Goal: Task Accomplishment & Management: Use online tool/utility

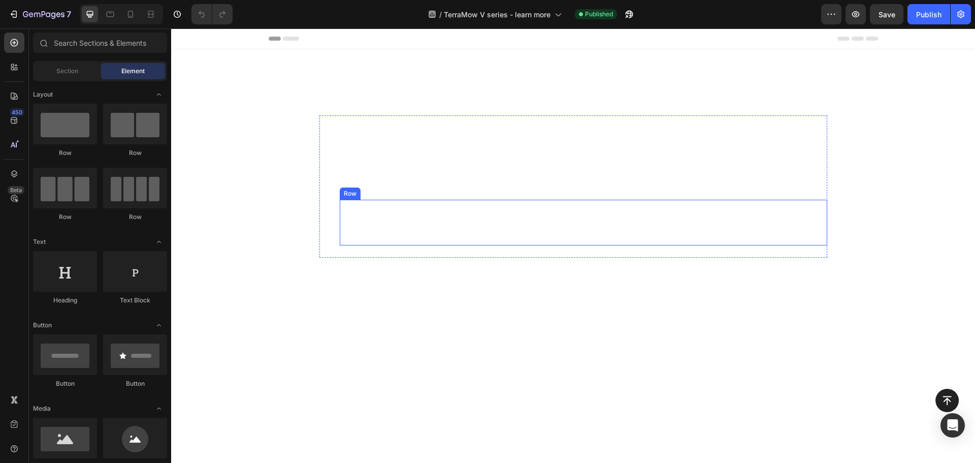
click at [684, 236] on div "Watch the Full Video Button Row" at bounding box center [584, 223] width 488 height 46
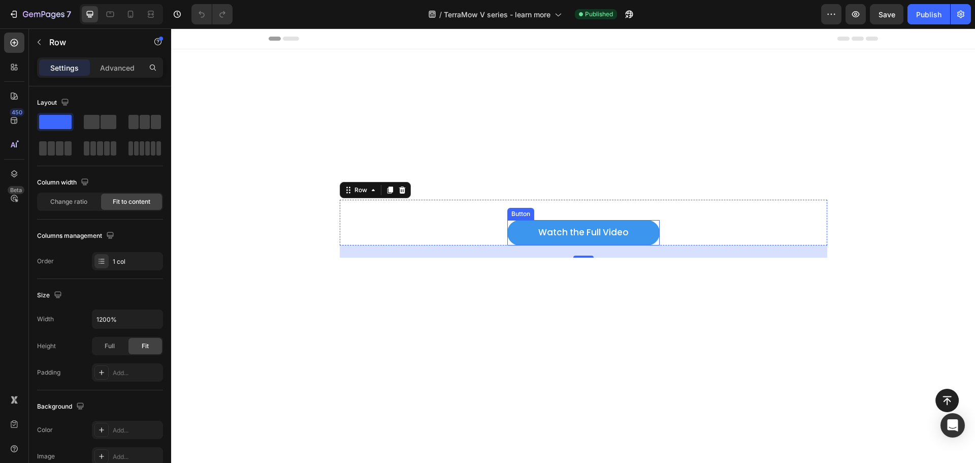
click at [654, 233] on link "Watch the Full Video" at bounding box center [583, 232] width 152 height 25
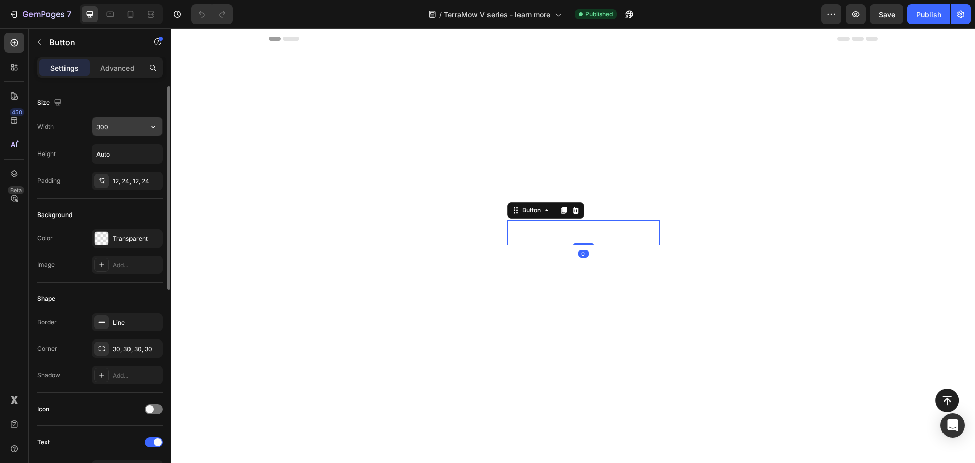
click at [116, 129] on input "300" at bounding box center [127, 126] width 70 height 18
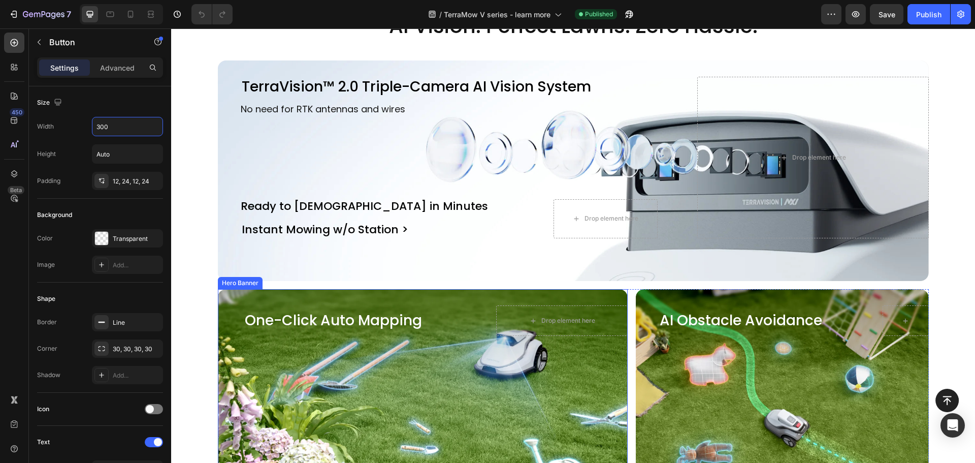
scroll to position [457, 0]
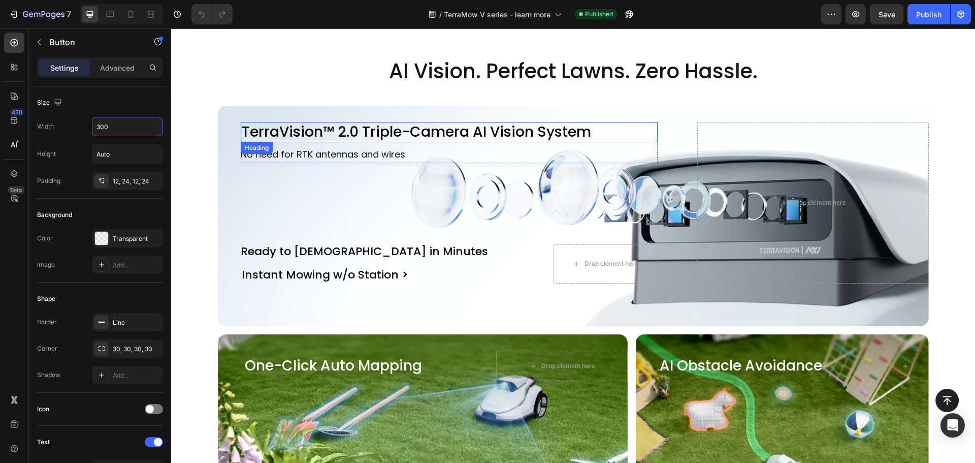
click at [307, 137] on h2 "TerraVision™ 2.0 Triple-Camera AI Vision System" at bounding box center [449, 132] width 417 height 20
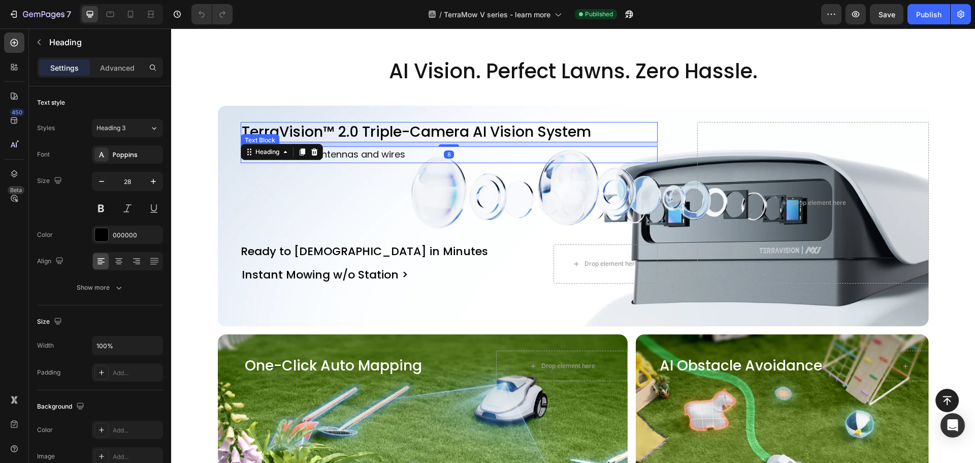
click at [441, 189] on div "TerraVision™ 2.0 Triple-Camera AI Vision System Heading 8 No need for RTK anten…" at bounding box center [449, 203] width 463 height 162
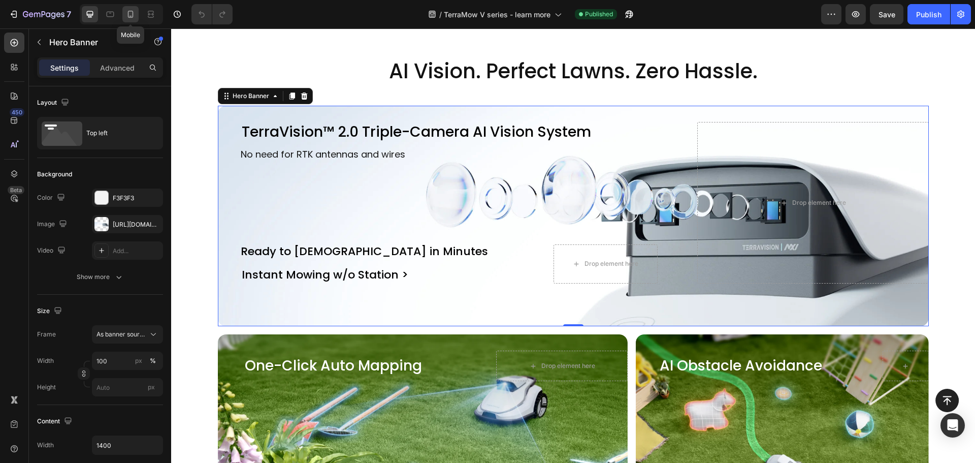
click at [134, 19] on div at bounding box center [130, 14] width 16 height 16
type input "500"
type input "100%"
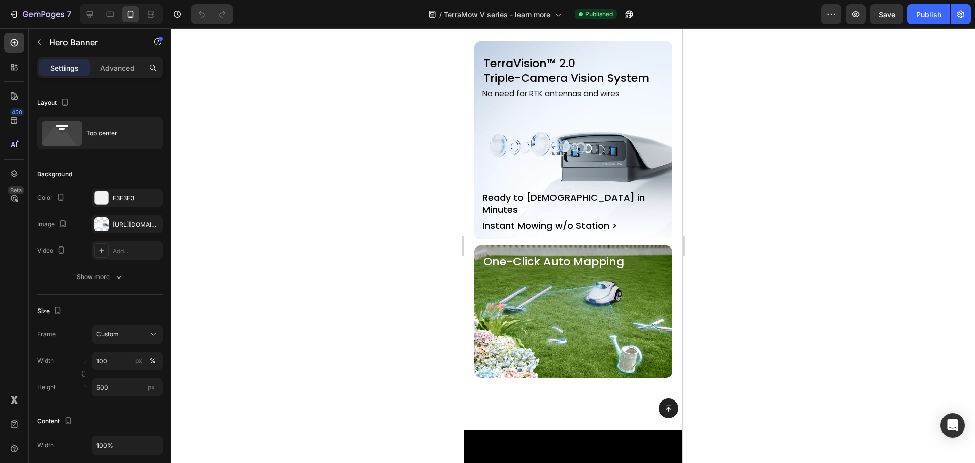
scroll to position [422, 0]
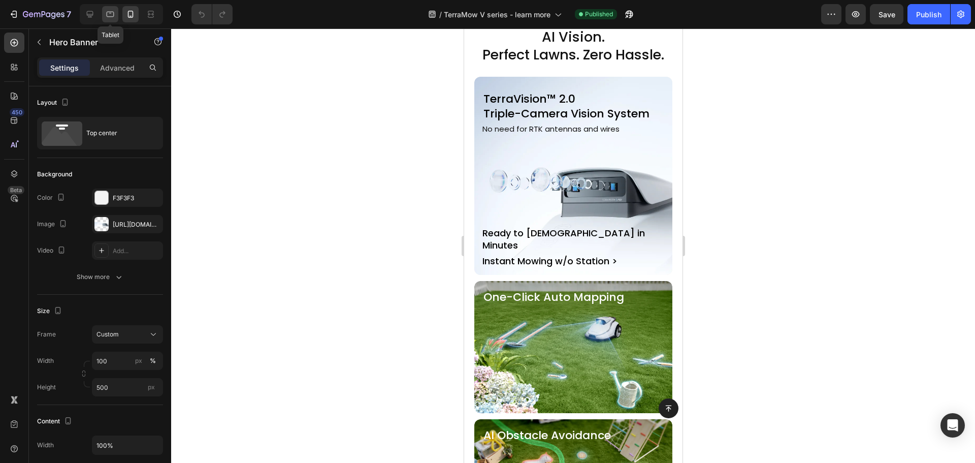
click at [113, 17] on icon at bounding box center [111, 15] width 8 height 6
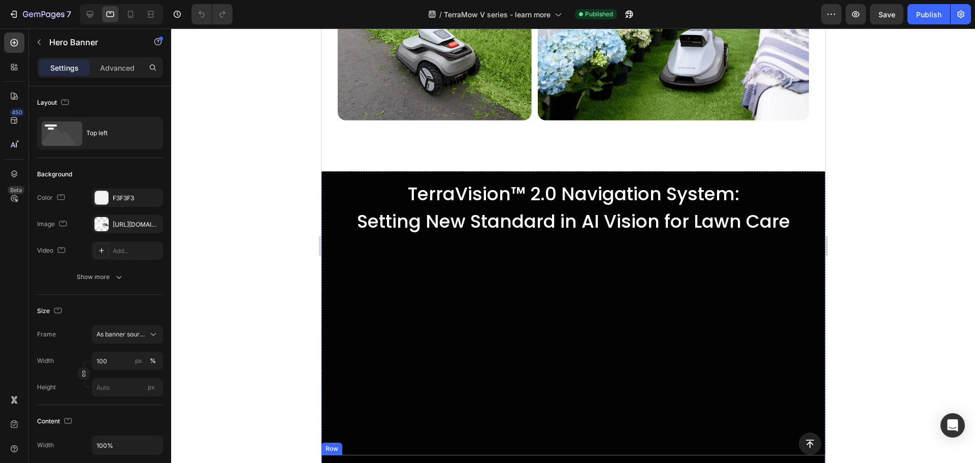
scroll to position [1143, 0]
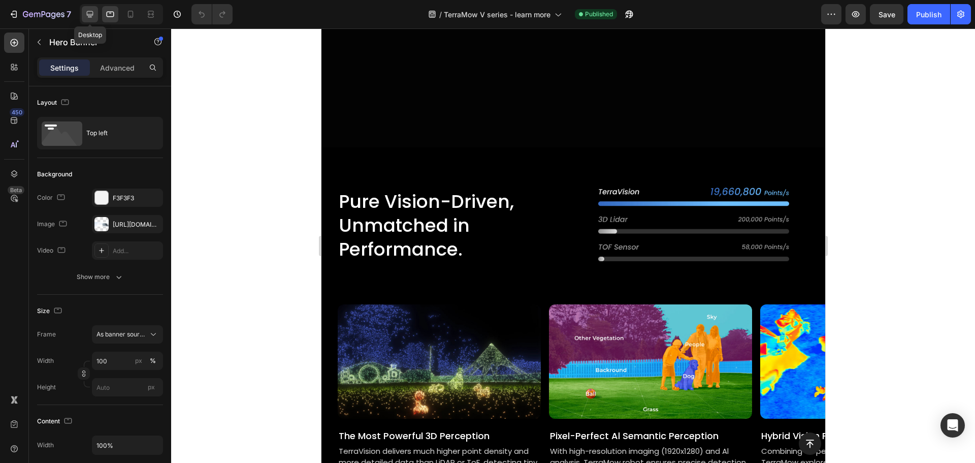
click at [89, 14] on icon at bounding box center [90, 14] width 7 height 7
type input "1400"
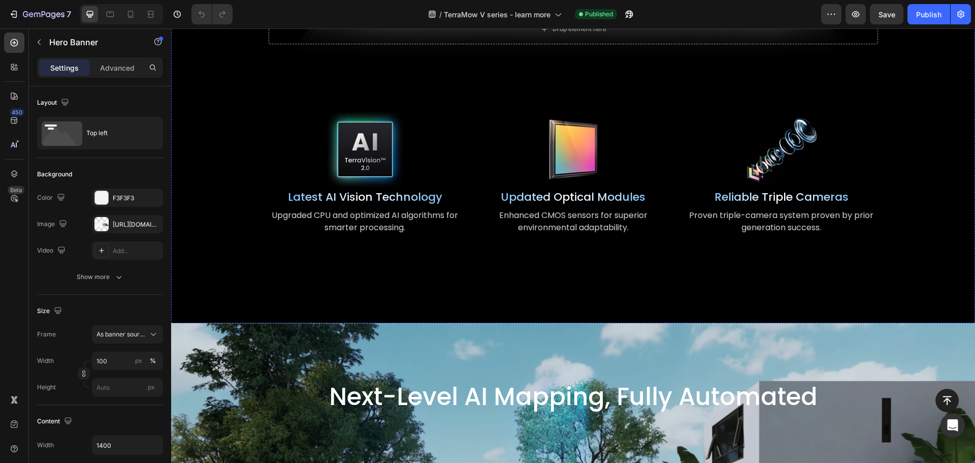
scroll to position [2261, 0]
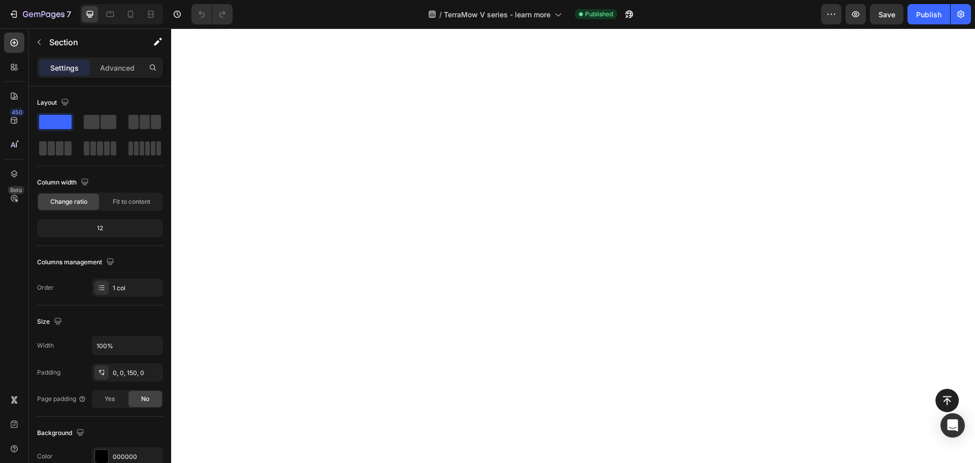
scroll to position [0, 0]
click at [18, 14] on icon "button" at bounding box center [14, 14] width 10 height 10
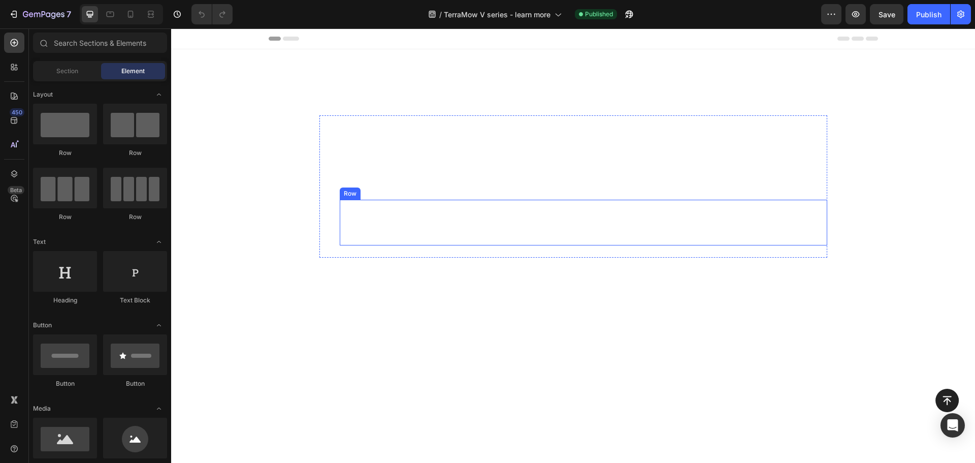
click at [710, 227] on div "Watch the Full Video Button Row" at bounding box center [584, 223] width 488 height 46
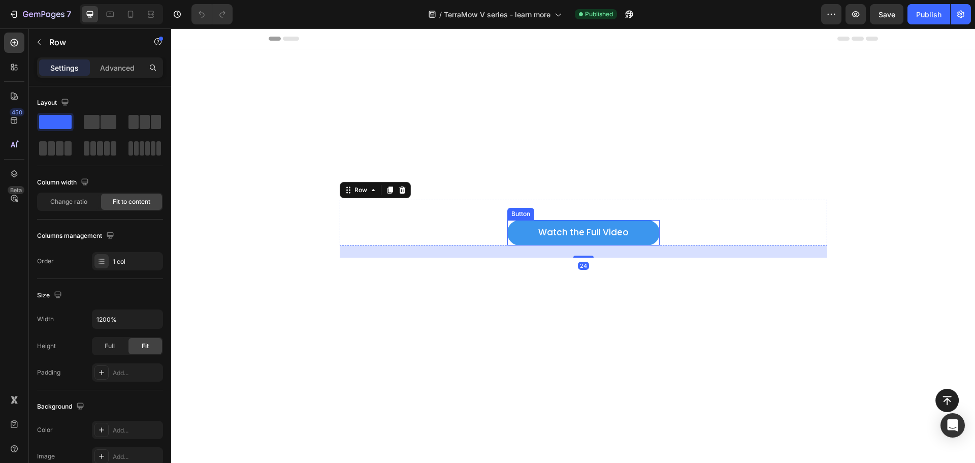
click at [622, 220] on link "Watch the Full Video" at bounding box center [583, 232] width 152 height 25
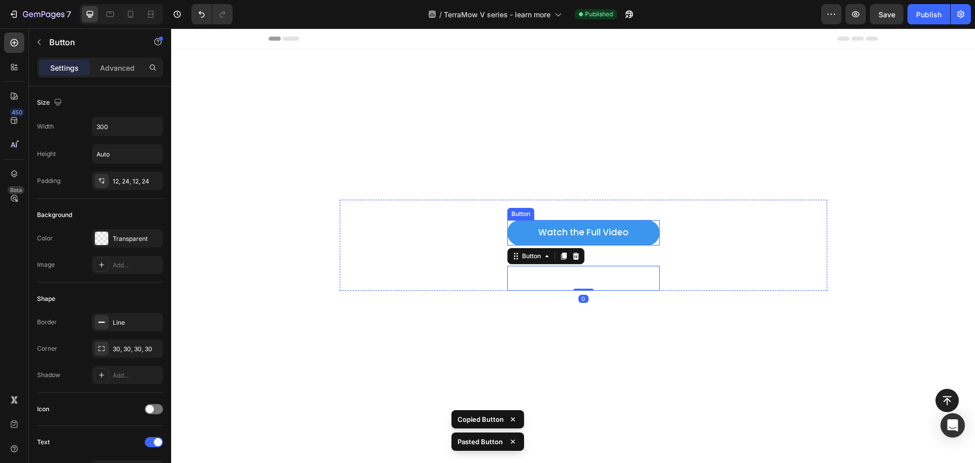
click at [617, 240] on link "Watch the Full Video" at bounding box center [583, 232] width 152 height 25
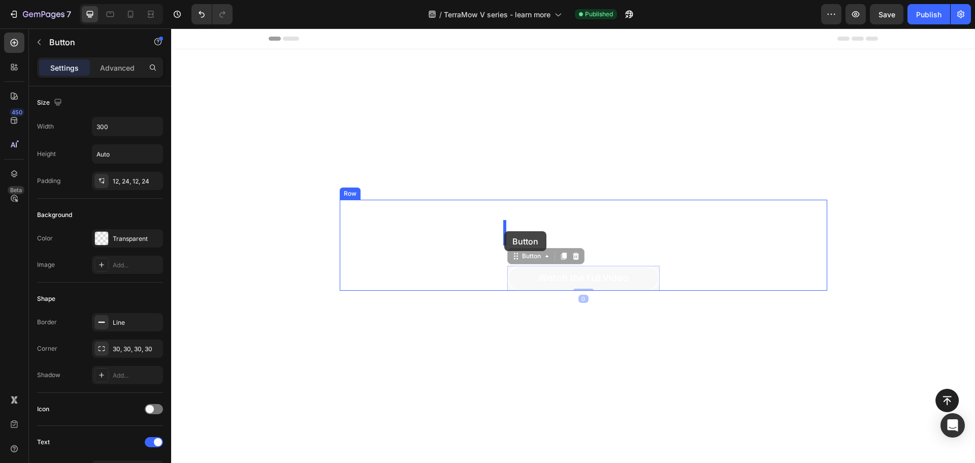
drag, startPoint x: 620, startPoint y: 269, endPoint x: 504, endPoint y: 231, distance: 121.9
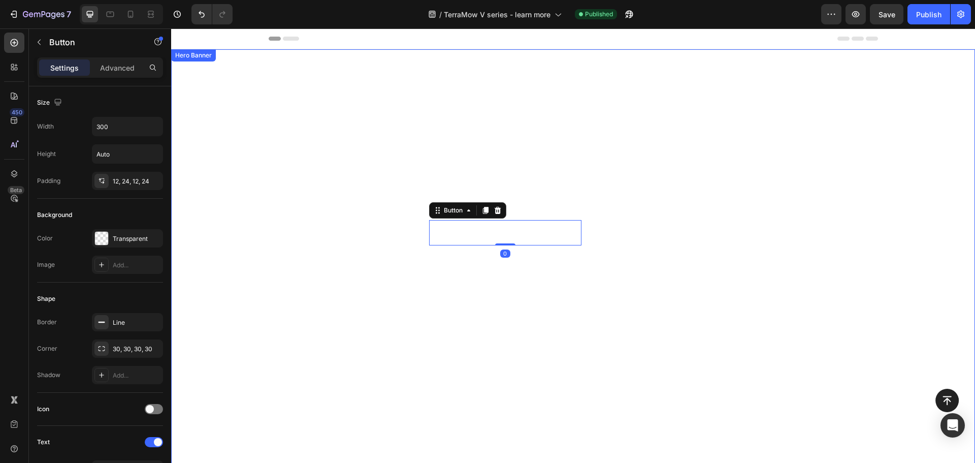
click at [707, 284] on div "Overlay" at bounding box center [573, 266] width 804 height 434
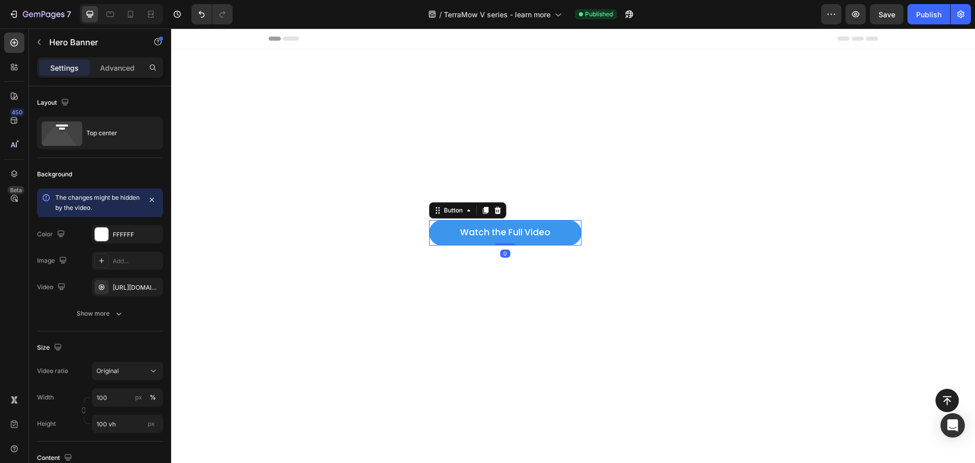
click at [549, 235] on link "Watch the Full Video" at bounding box center [505, 232] width 152 height 25
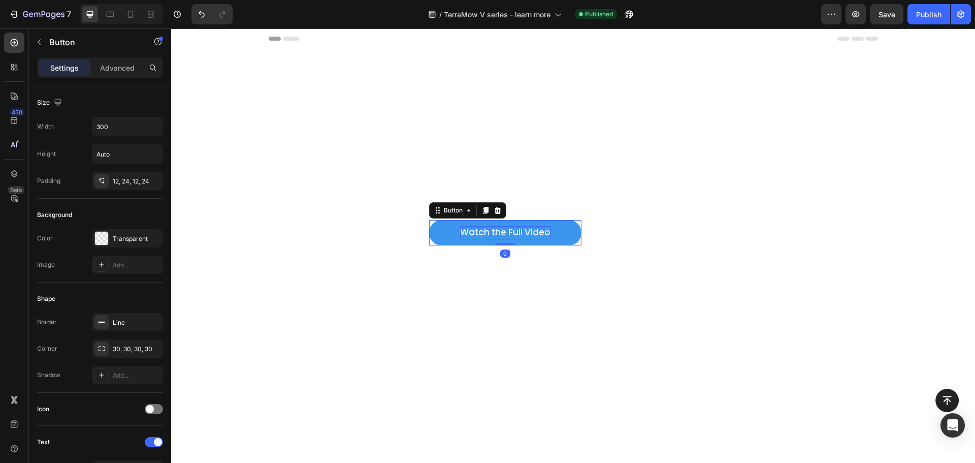
click at [542, 232] on p "Watch the Full Video" at bounding box center [505, 232] width 90 height 13
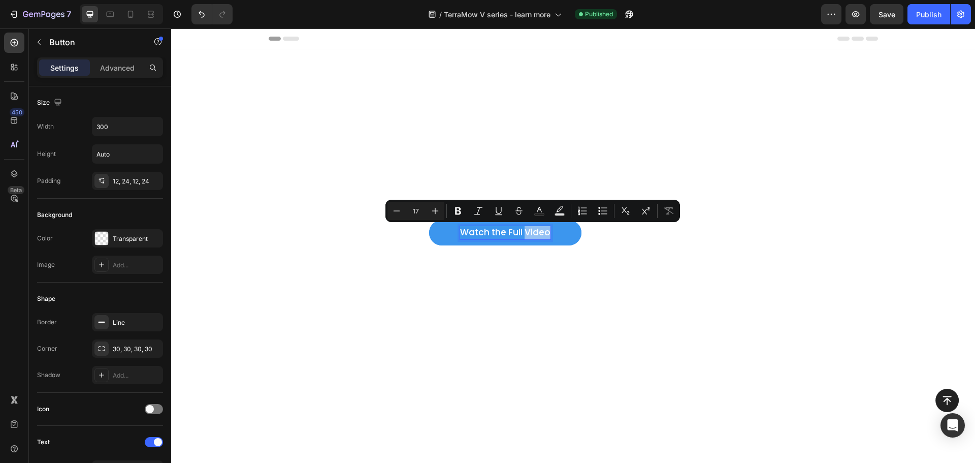
click at [542, 232] on p "Watch the Full Video" at bounding box center [505, 232] width 90 height 13
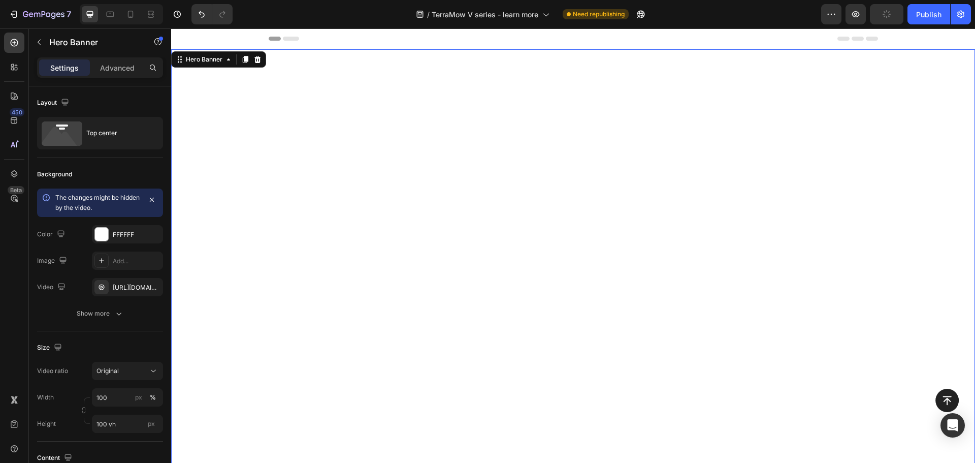
click at [608, 285] on div "Overlay" at bounding box center [573, 266] width 804 height 434
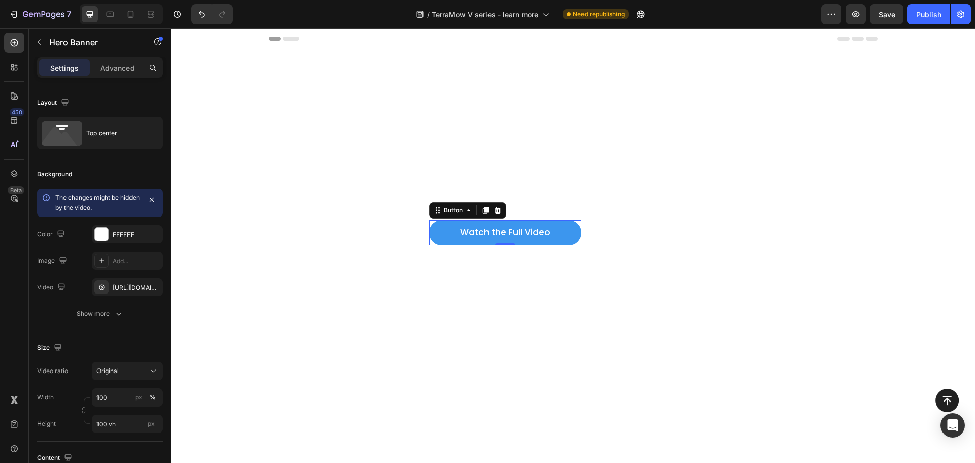
click at [575, 237] on link "Watch the Full Video" at bounding box center [505, 232] width 152 height 25
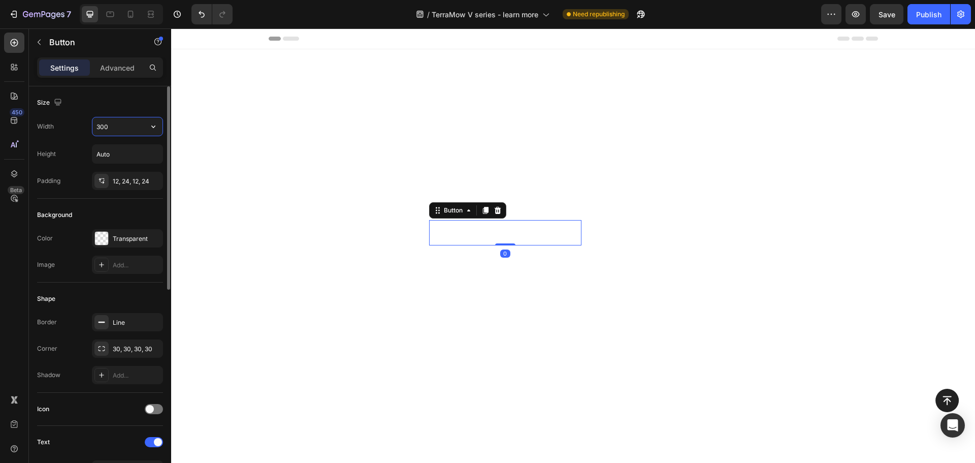
click at [98, 123] on input "300" at bounding box center [127, 126] width 70 height 18
click at [104, 126] on input "220" at bounding box center [127, 126] width 70 height 18
type input "250"
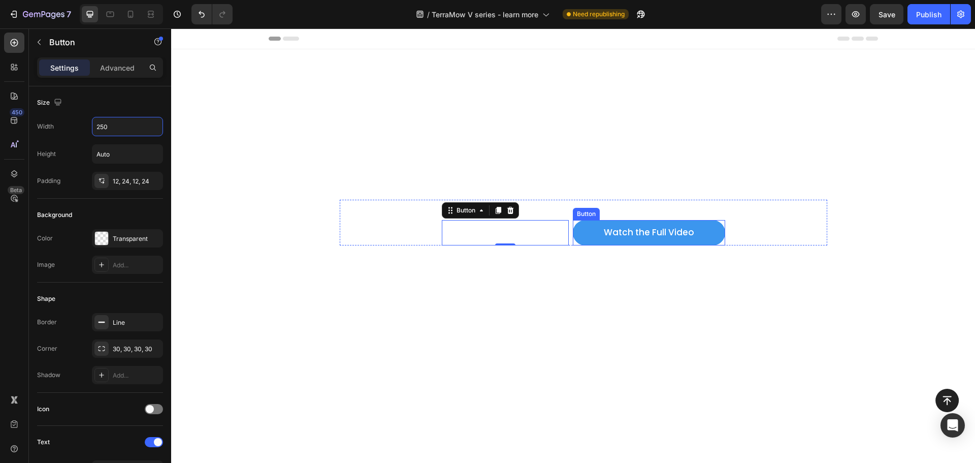
click at [587, 234] on link "Watch the Full Video" at bounding box center [649, 232] width 152 height 25
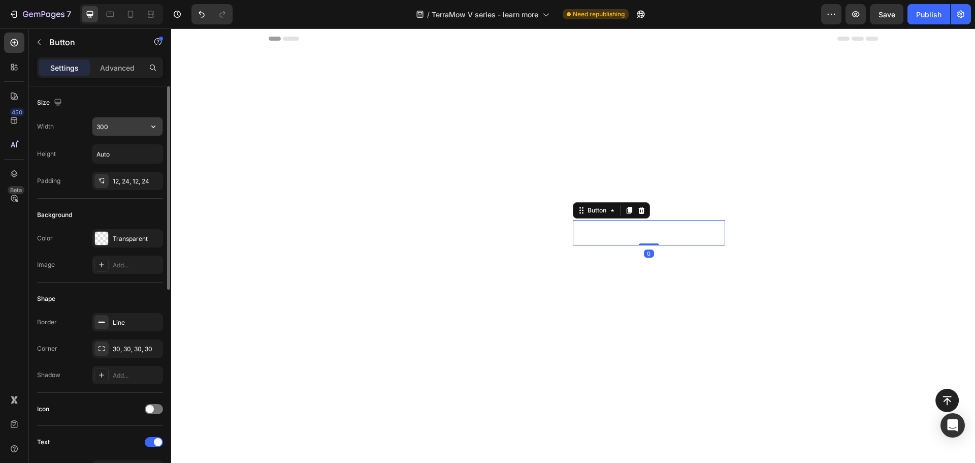
click at [109, 126] on input "300" at bounding box center [127, 126] width 70 height 18
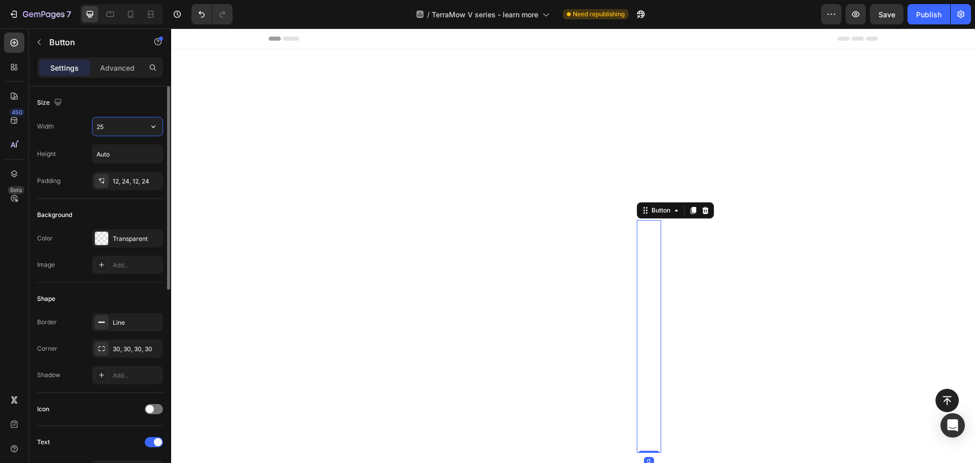
type input "250"
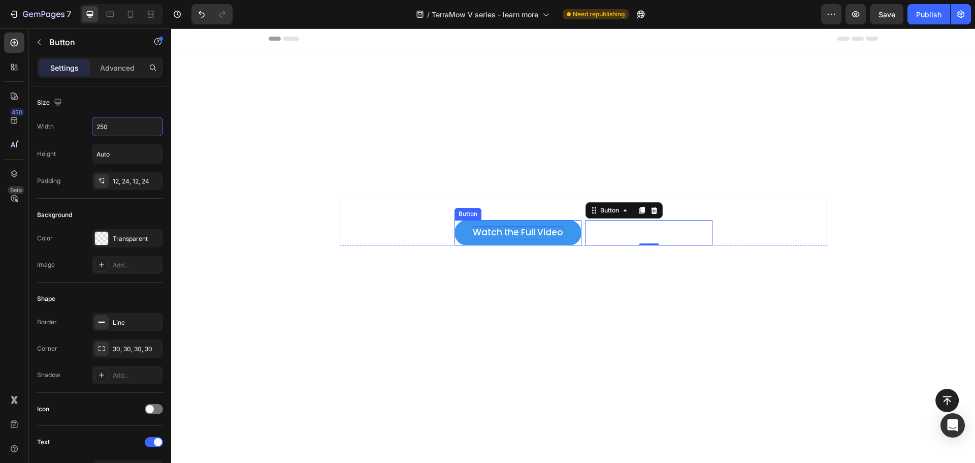
click at [525, 234] on p "Watch the Full Video" at bounding box center [518, 232] width 90 height 13
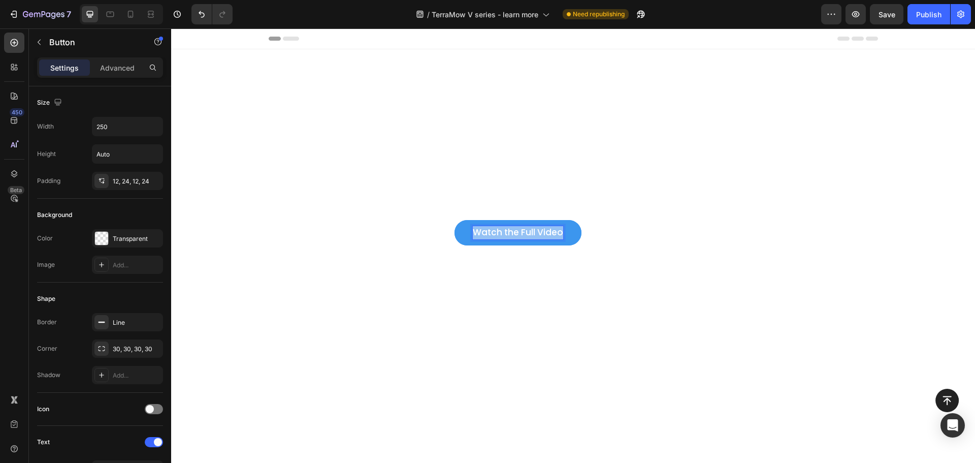
click at [525, 233] on p "Watch the Full Video" at bounding box center [518, 232] width 90 height 13
click at [482, 230] on link "Shop Now" at bounding box center [518, 232] width 127 height 25
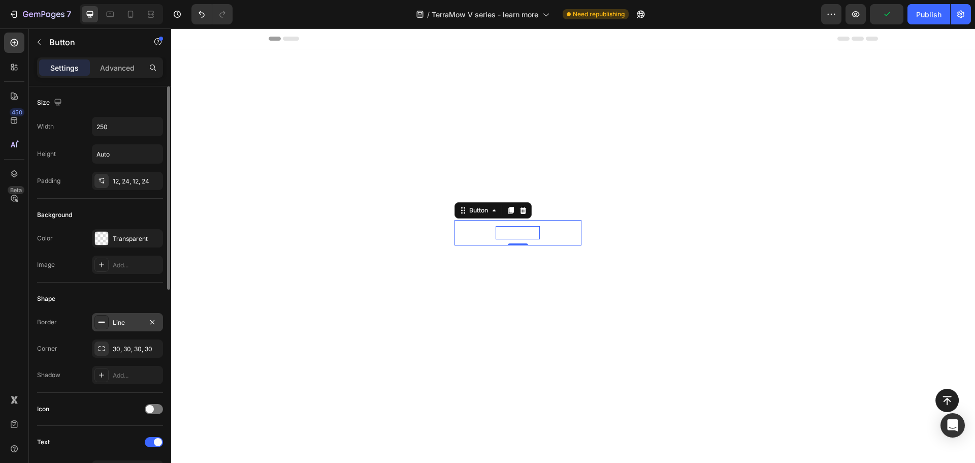
scroll to position [102, 0]
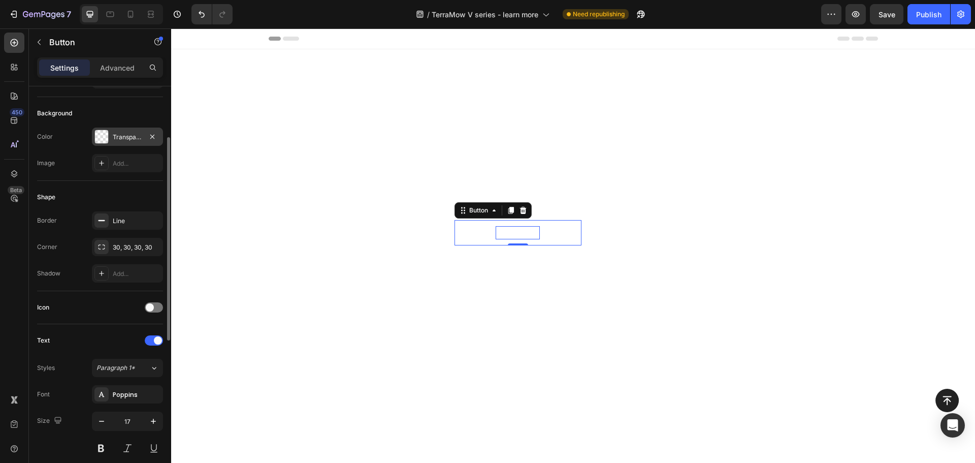
click at [113, 139] on div "Transparent" at bounding box center [127, 137] width 29 height 9
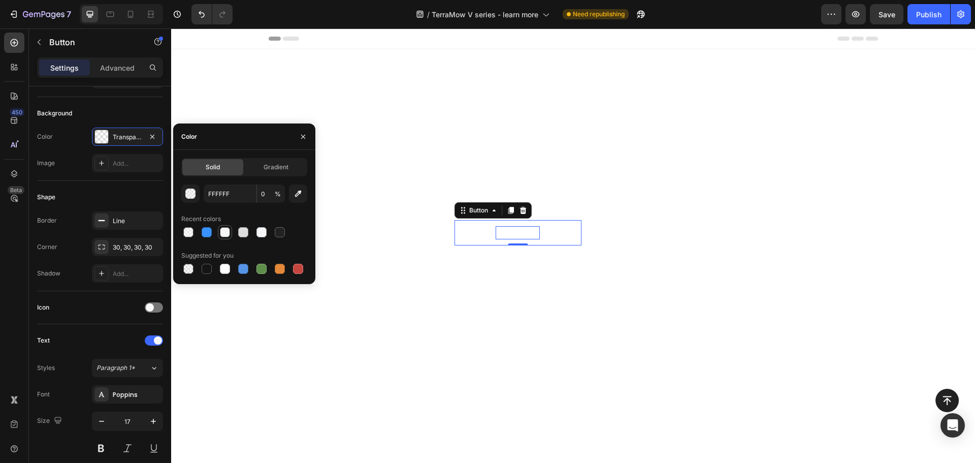
click at [227, 234] on div at bounding box center [225, 232] width 10 height 10
type input "F5F6F7"
type input "90"
click at [240, 231] on div at bounding box center [243, 232] width 10 height 10
type input "DDDDDD"
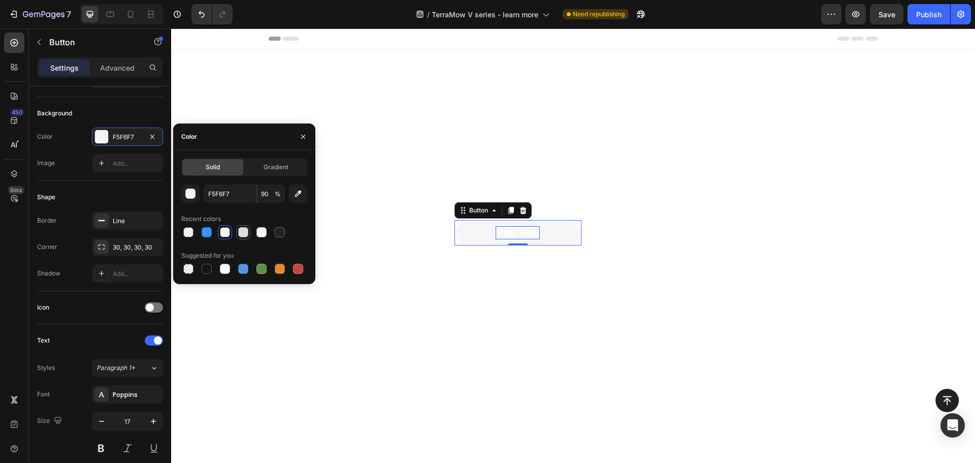
type input "100"
click at [257, 231] on div at bounding box center [262, 232] width 10 height 10
type input "F5F6F7"
click at [231, 230] on div at bounding box center [225, 232] width 12 height 12
type input "90"
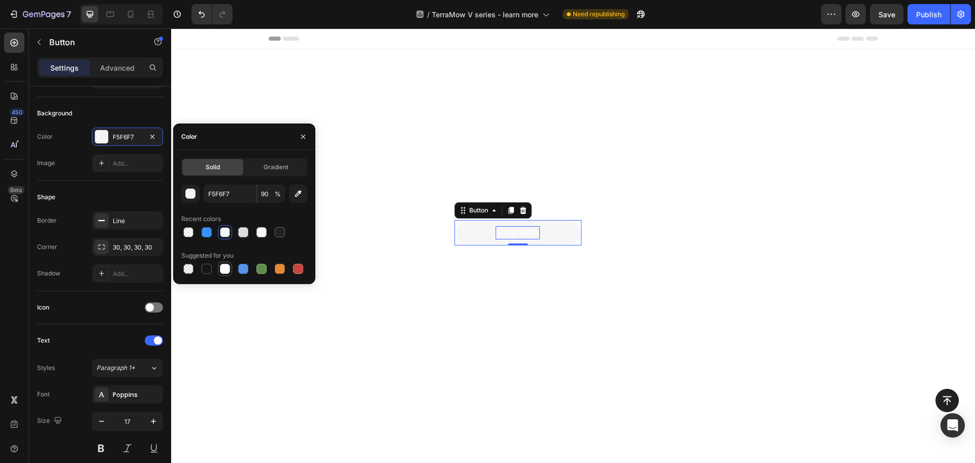
click at [224, 268] on div at bounding box center [225, 269] width 10 height 10
type input "FFFFFF"
type input "100"
click at [115, 185] on div "Shape Border Line Corner 30, 30, 30, 30 Shadow Add..." at bounding box center [100, 236] width 126 height 110
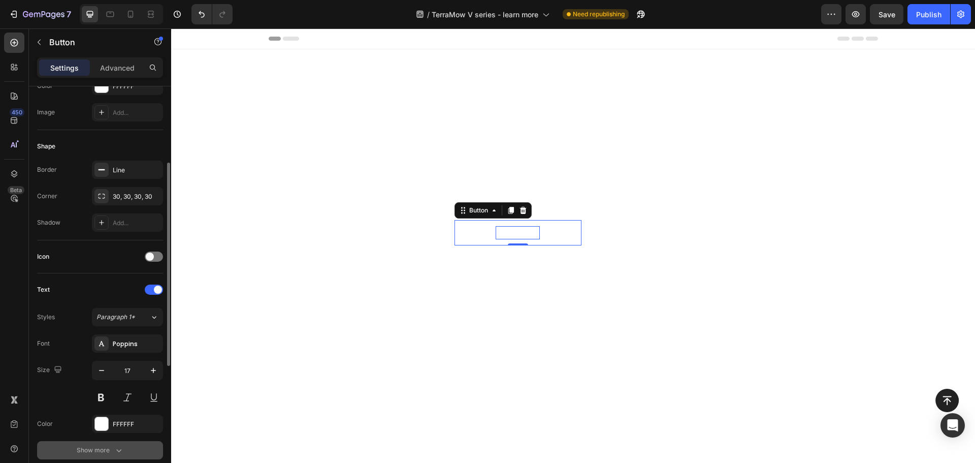
scroll to position [203, 0]
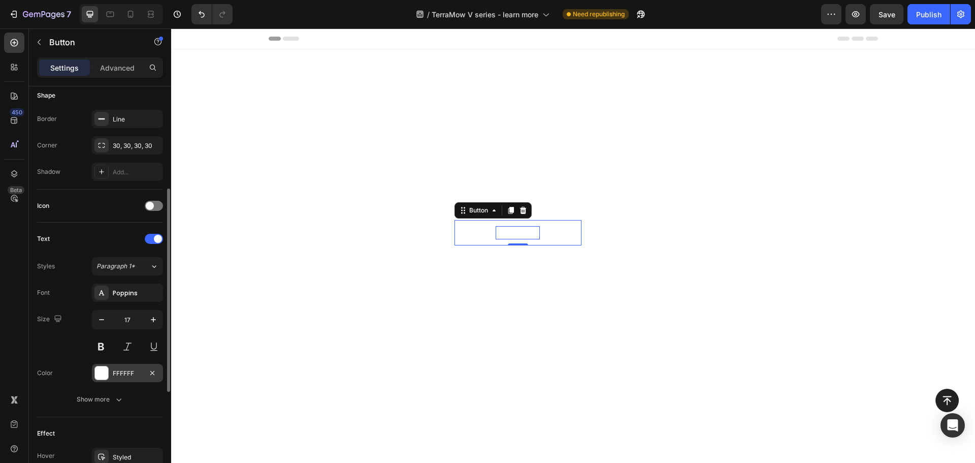
click at [110, 367] on div "FFFFFF" at bounding box center [127, 373] width 71 height 18
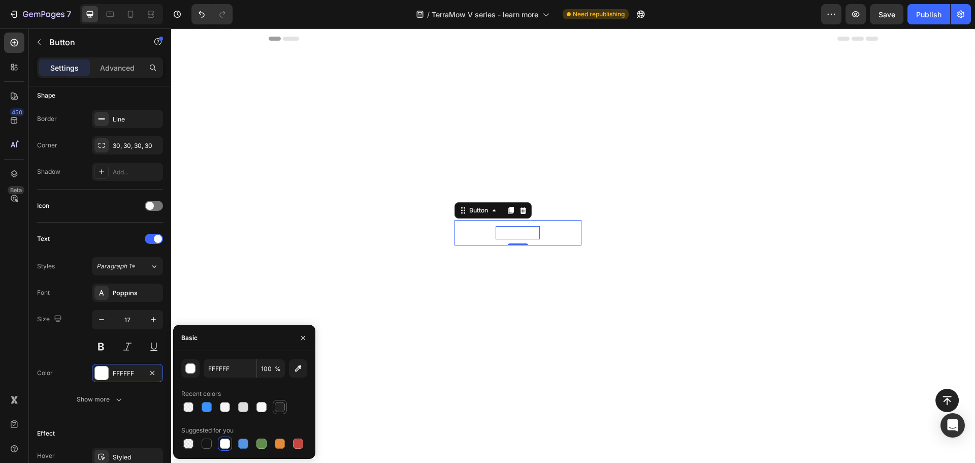
click at [282, 406] on div at bounding box center [280, 407] width 10 height 10
type input "222222"
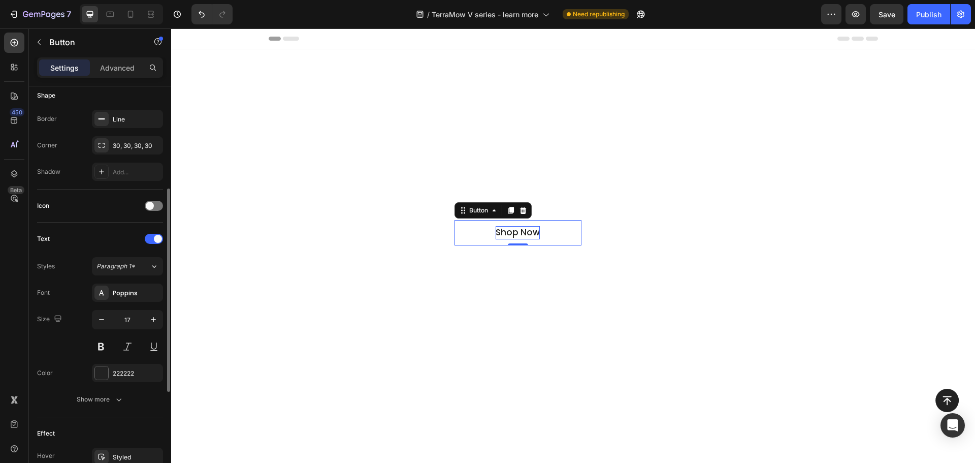
drag, startPoint x: 86, startPoint y: 244, endPoint x: 115, endPoint y: 251, distance: 29.8
click at [87, 244] on div "Text" at bounding box center [100, 239] width 126 height 16
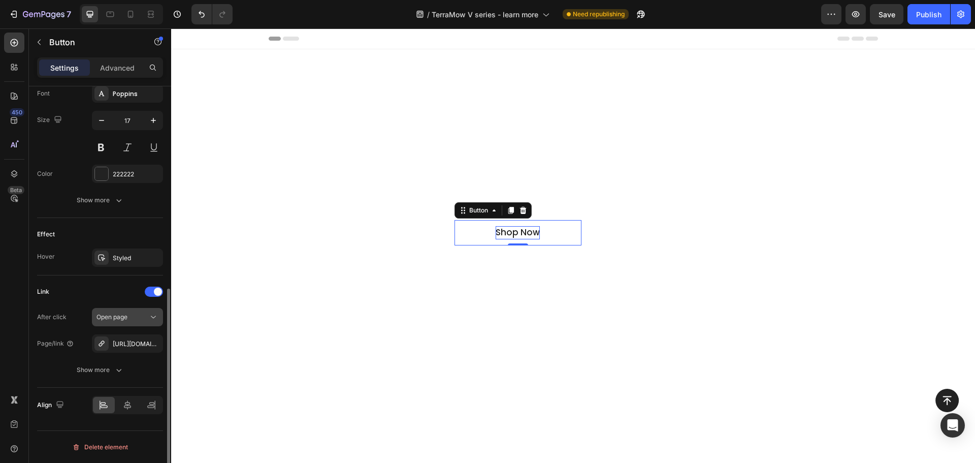
click at [154, 317] on icon at bounding box center [153, 317] width 5 height 3
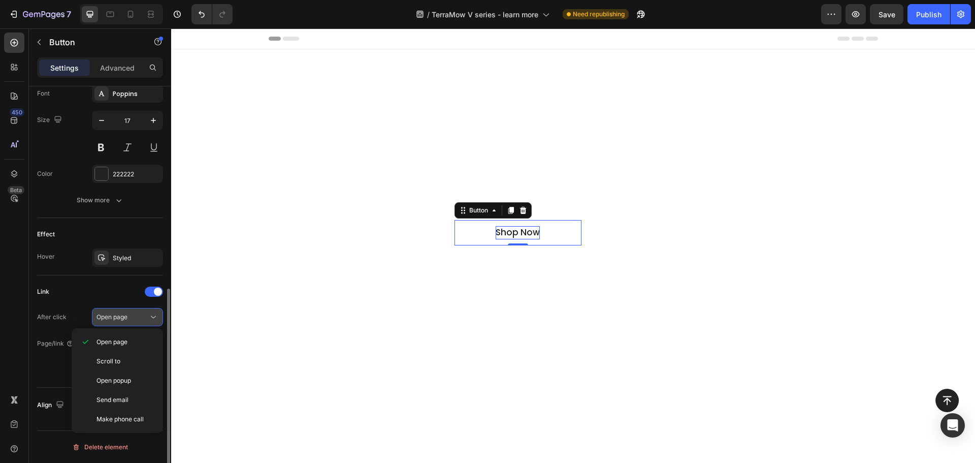
click at [154, 317] on icon at bounding box center [153, 317] width 5 height 3
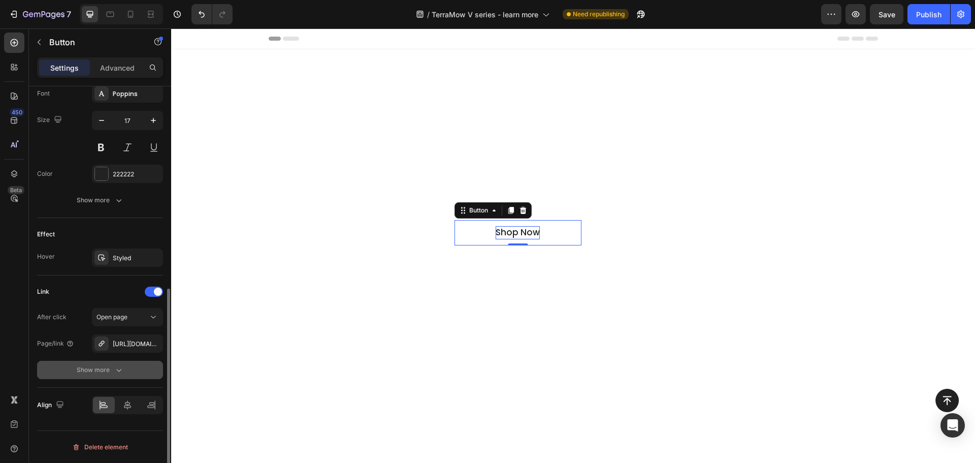
click at [112, 364] on button "Show more" at bounding box center [100, 370] width 126 height 18
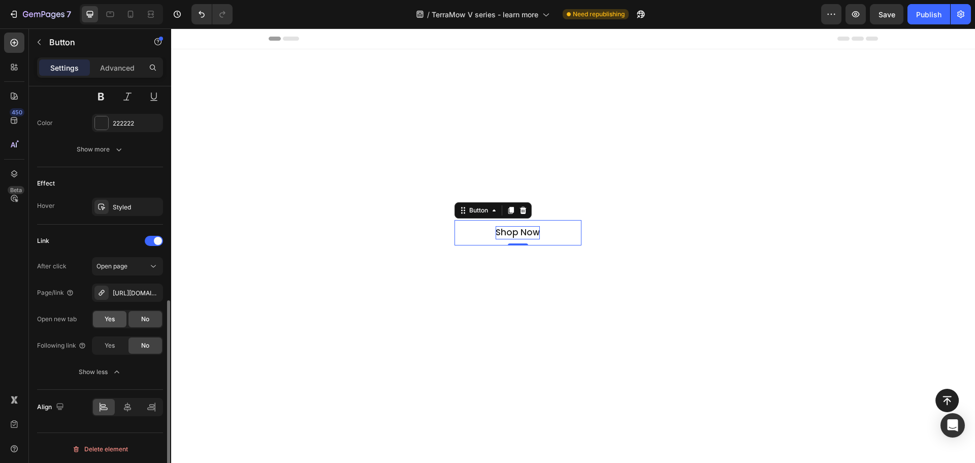
click at [116, 320] on div "Yes" at bounding box center [110, 319] width 34 height 16
click at [137, 290] on div "[URL][DOMAIN_NAME]" at bounding box center [127, 293] width 29 height 9
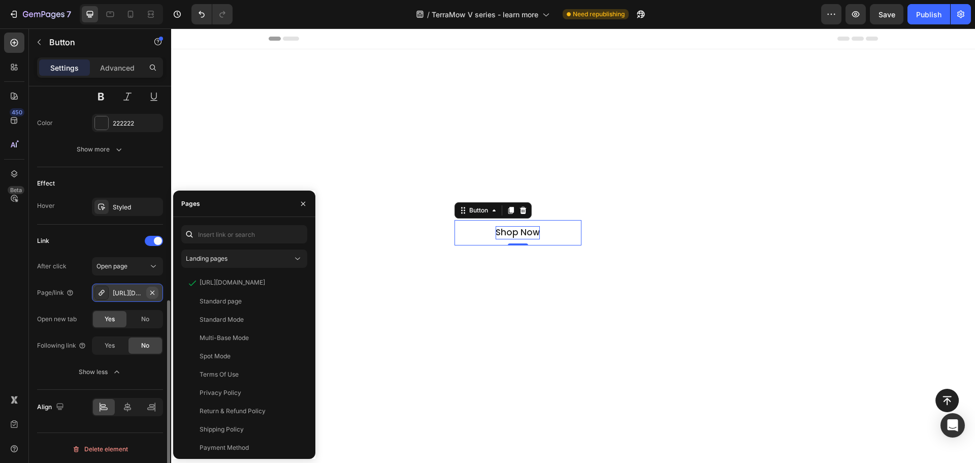
click at [152, 294] on icon "button" at bounding box center [152, 293] width 8 height 8
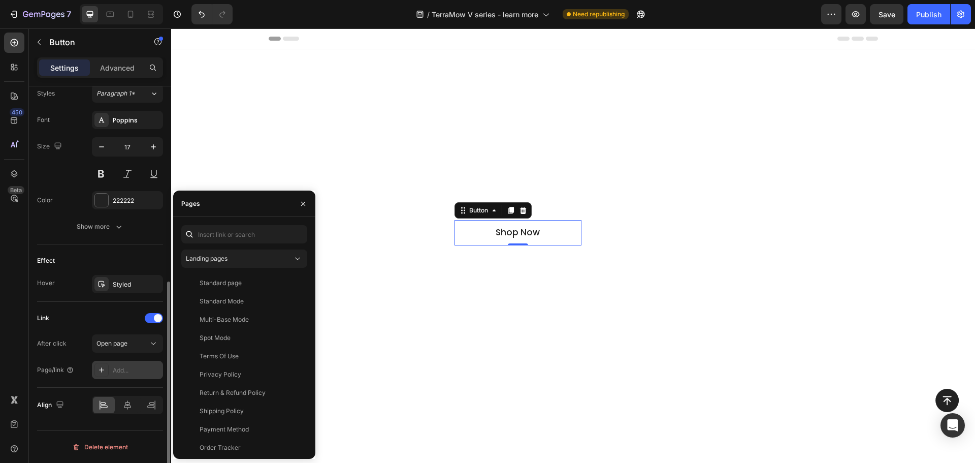
scroll to position [376, 0]
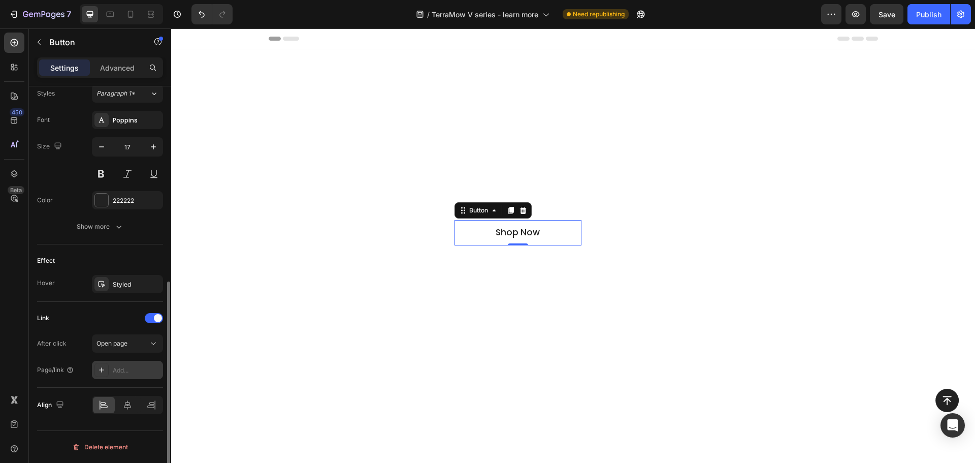
click at [129, 295] on div "Effect Hover Styled" at bounding box center [100, 272] width 126 height 57
click at [116, 370] on div "Add..." at bounding box center [137, 370] width 48 height 9
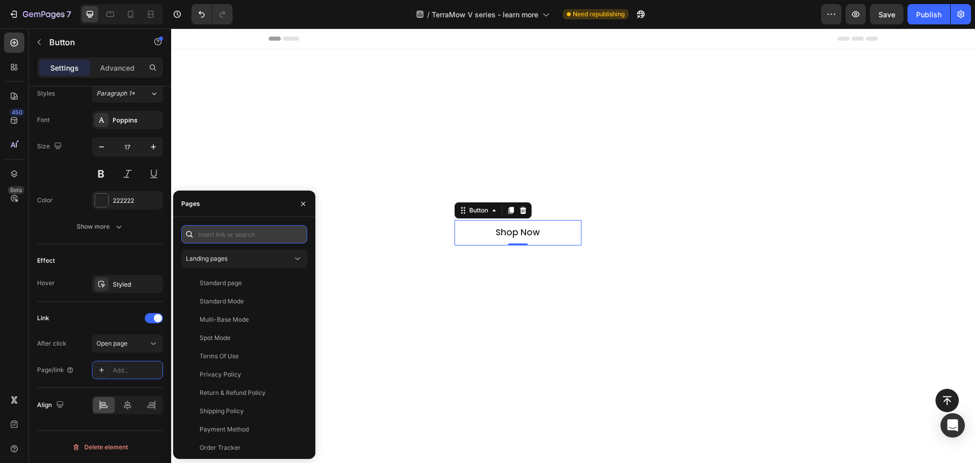
click at [250, 233] on input "text" at bounding box center [244, 234] width 126 height 18
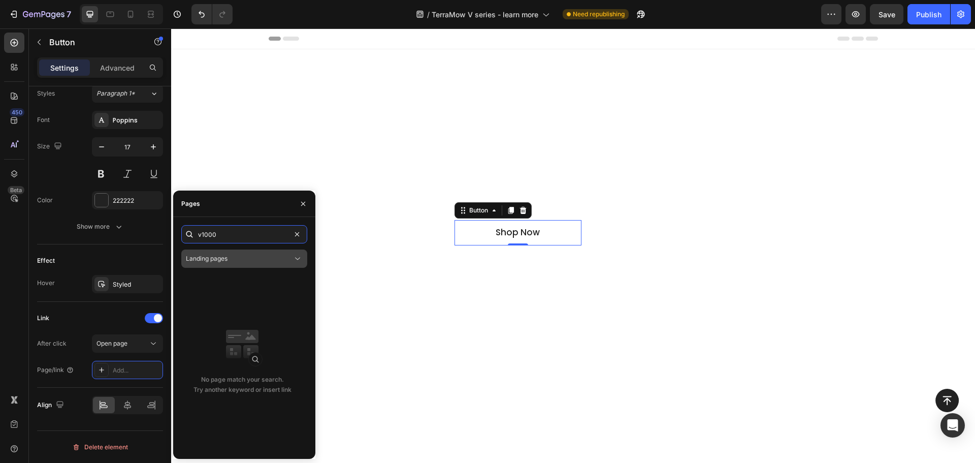
type input "v1000"
click at [248, 266] on button "Landing pages" at bounding box center [244, 258] width 126 height 18
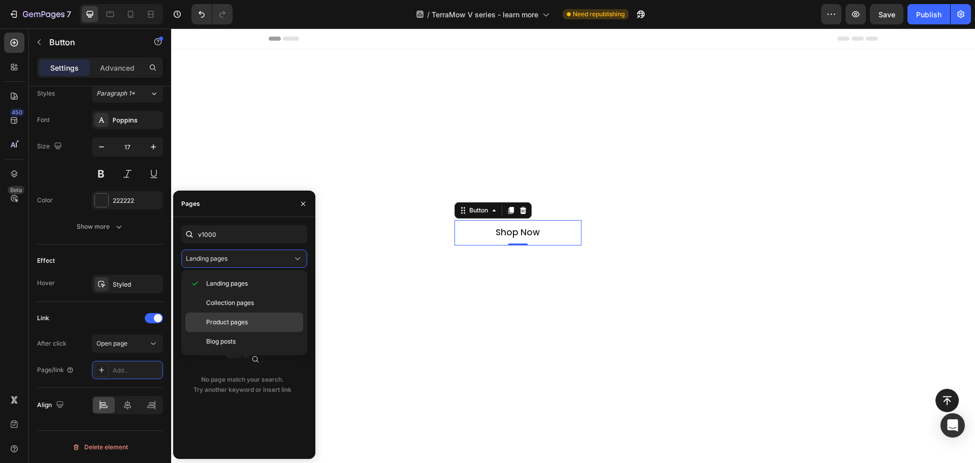
click at [250, 319] on p "Product pages" at bounding box center [252, 321] width 92 height 9
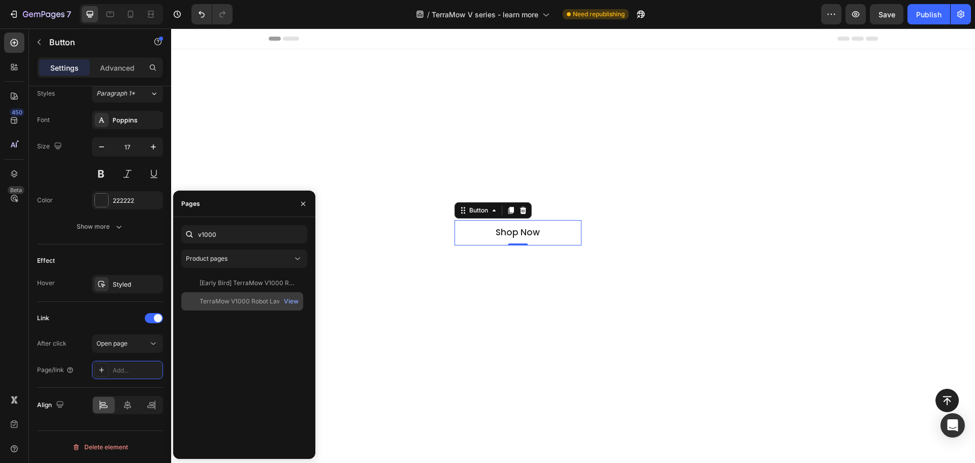
click at [255, 299] on div "TerraMow V1000 Robot Lawn Mower" at bounding box center [249, 301] width 98 height 9
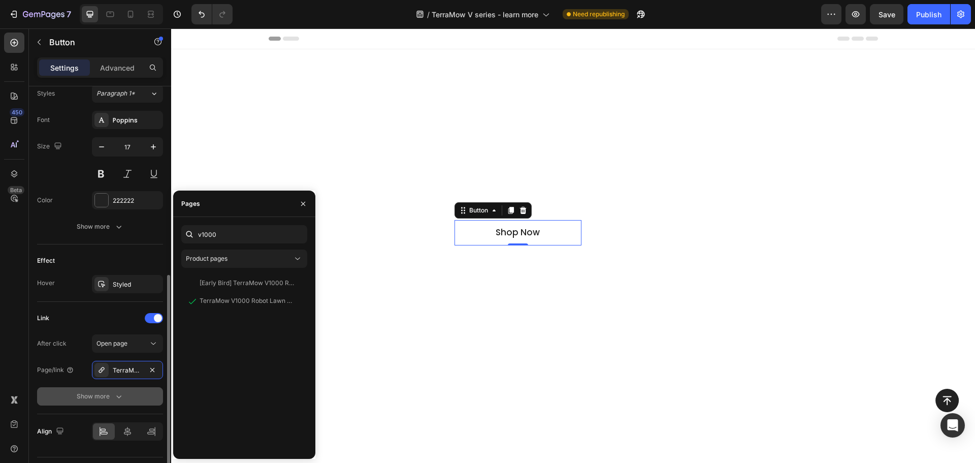
click at [100, 396] on div "Show more" at bounding box center [100, 396] width 47 height 10
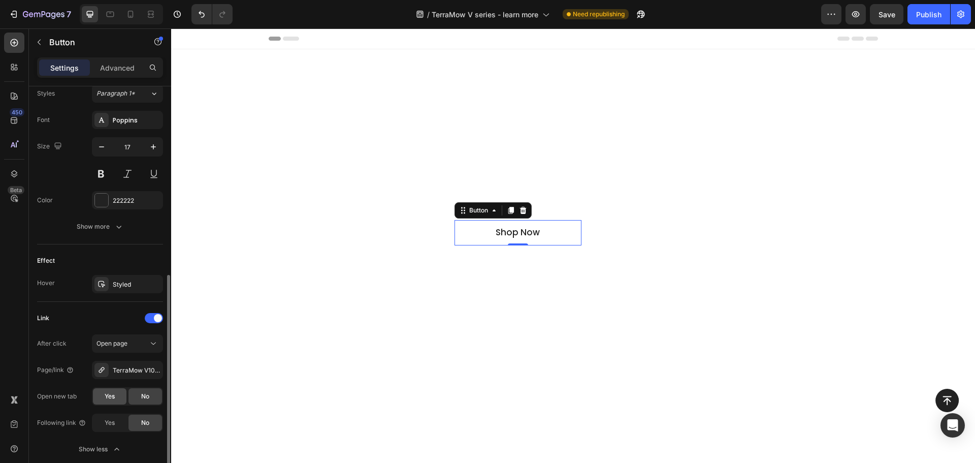
click at [118, 398] on div "Yes" at bounding box center [110, 396] width 34 height 16
click at [58, 373] on div "Page/link" at bounding box center [55, 369] width 37 height 9
click at [91, 447] on div "Show less" at bounding box center [100, 449] width 43 height 10
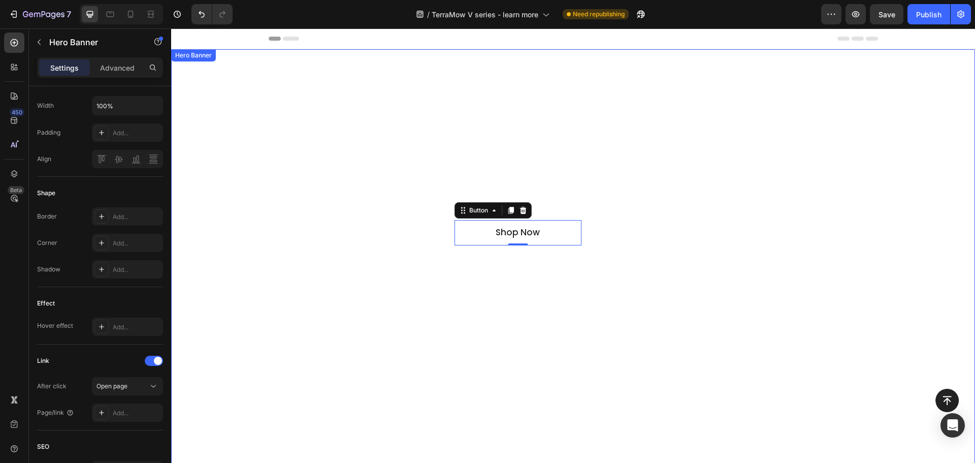
click at [535, 270] on div "Overlay" at bounding box center [573, 266] width 804 height 434
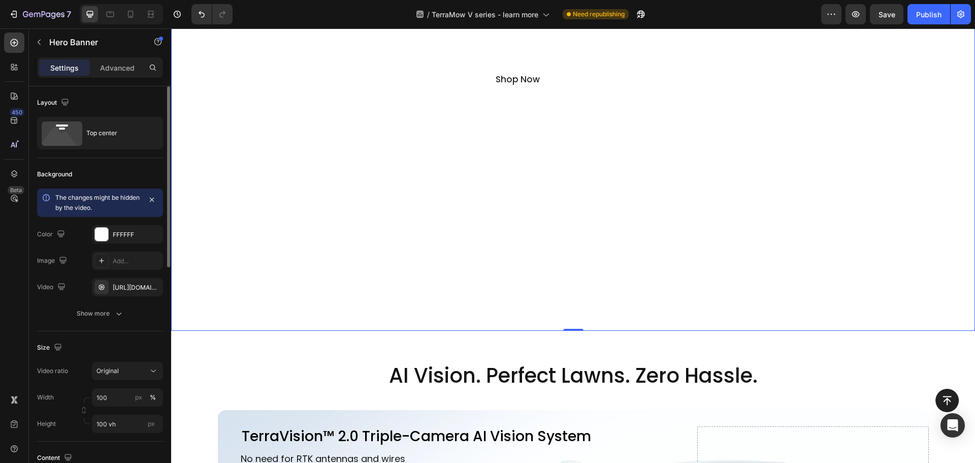
scroll to position [0, 0]
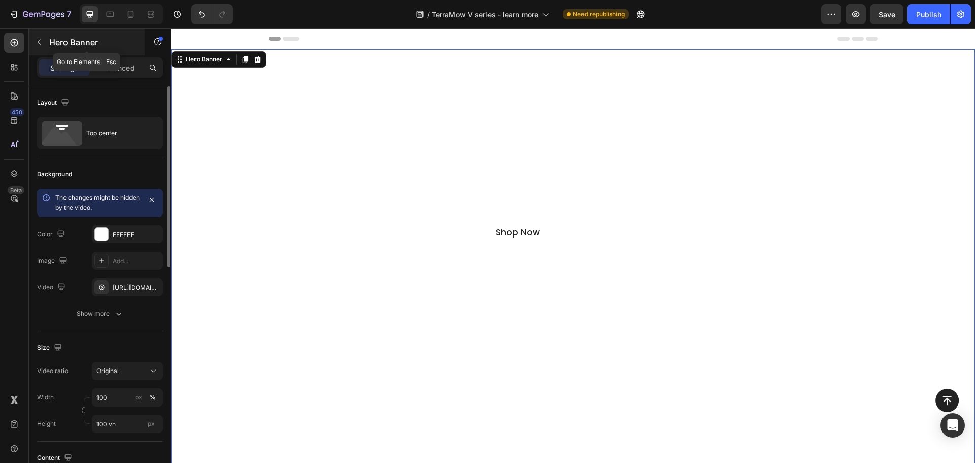
click at [40, 44] on icon "button" at bounding box center [39, 43] width 3 height 6
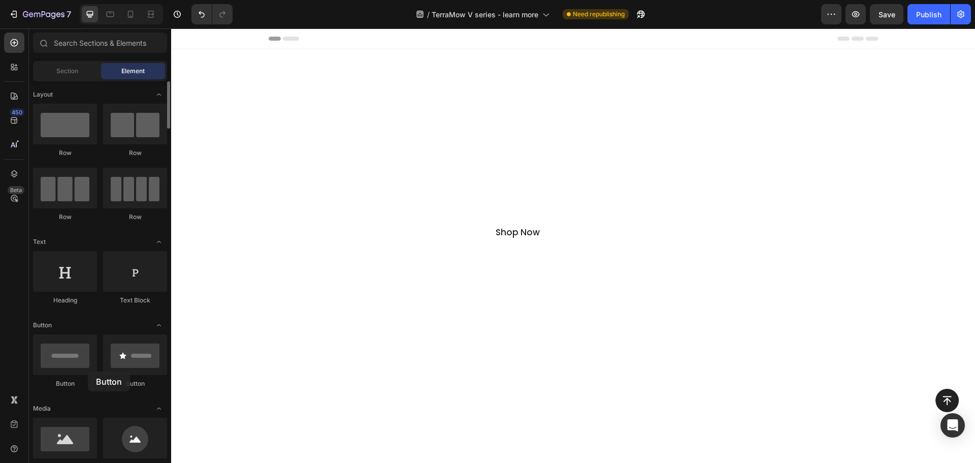
drag, startPoint x: 66, startPoint y: 359, endPoint x: 82, endPoint y: 350, distance: 18.2
click at [84, 362] on div at bounding box center [65, 354] width 64 height 41
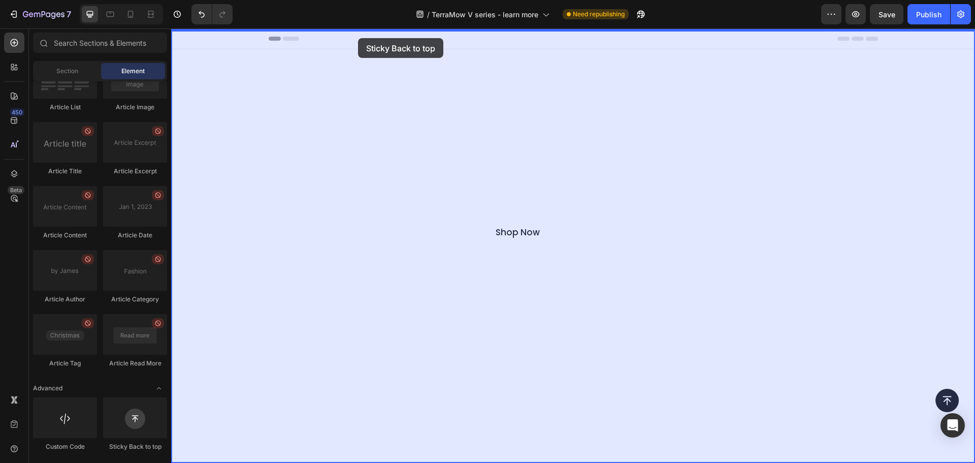
drag, startPoint x: 294, startPoint y: 440, endPoint x: 358, endPoint y: 38, distance: 407.5
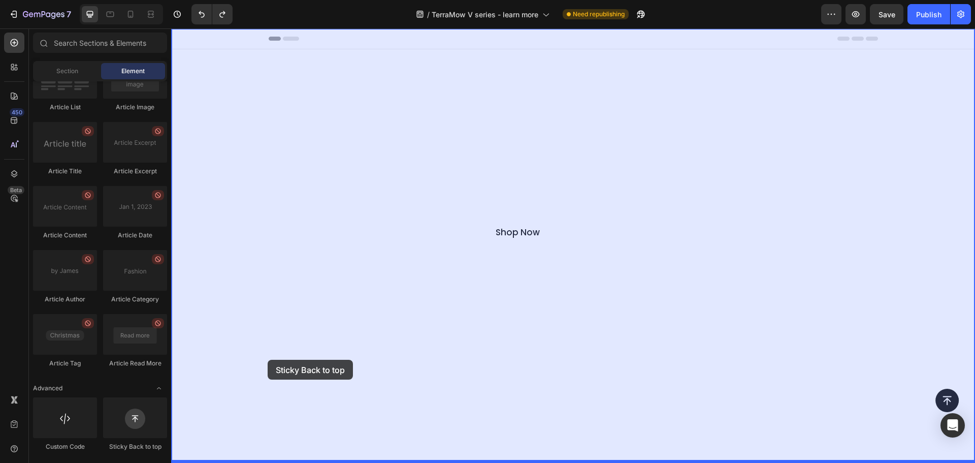
drag, startPoint x: 293, startPoint y: 451, endPoint x: 205, endPoint y: 385, distance: 109.6
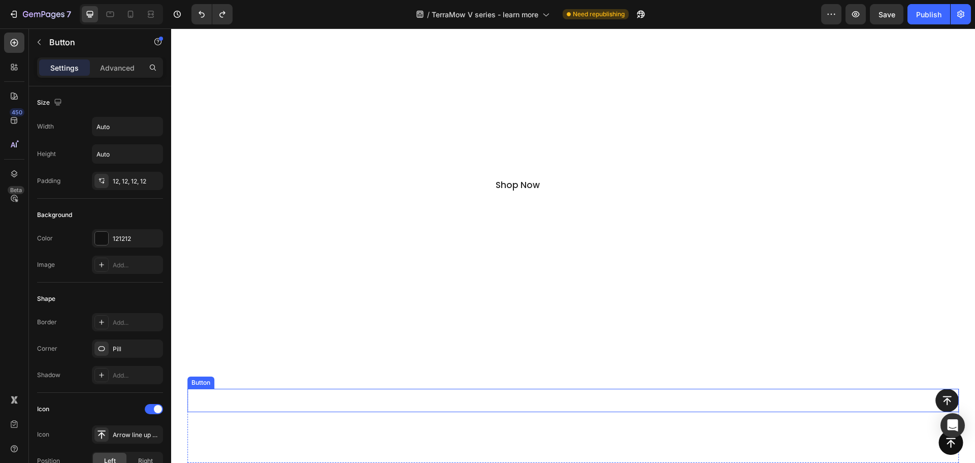
scroll to position [51, 0]
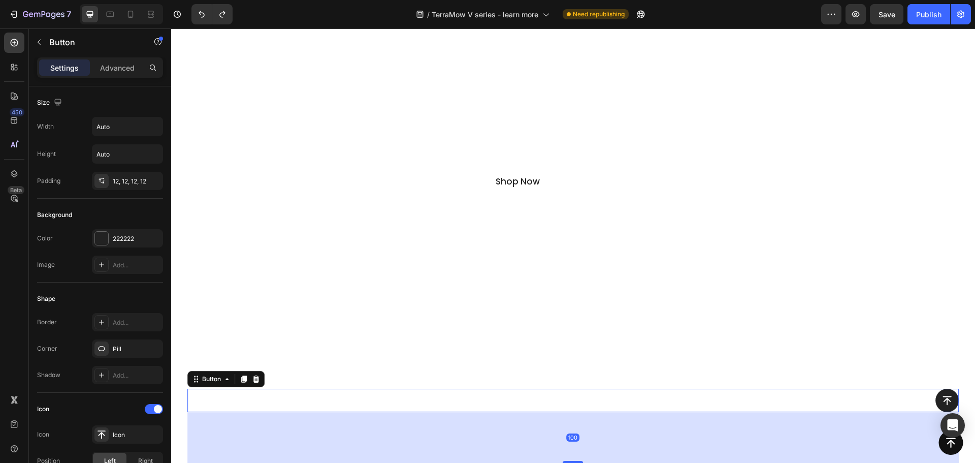
click at [714, 400] on div "Button 100" at bounding box center [573, 400] width 772 height 23
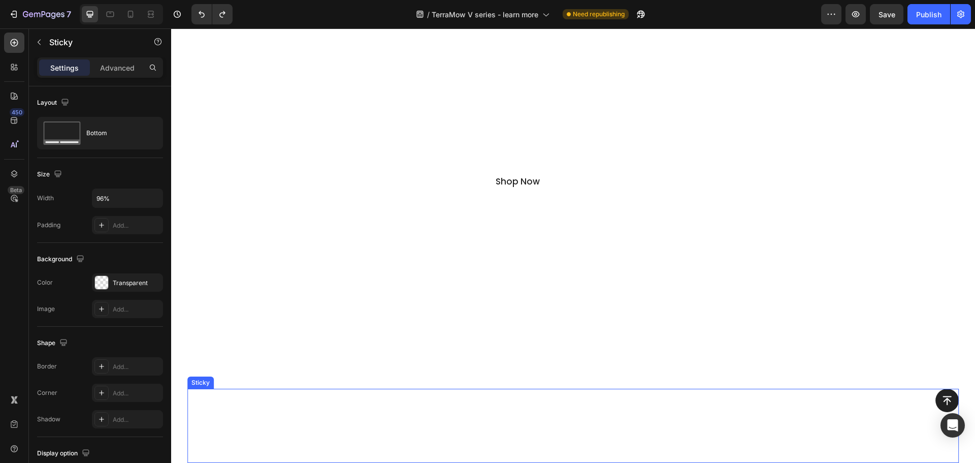
click at [818, 439] on div "Button" at bounding box center [573, 426] width 772 height 74
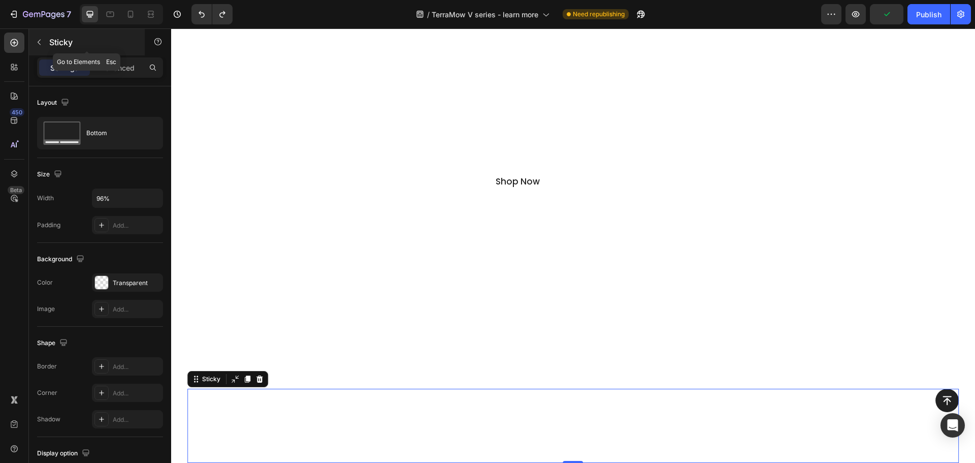
click at [82, 43] on p "Sticky" at bounding box center [92, 42] width 86 height 12
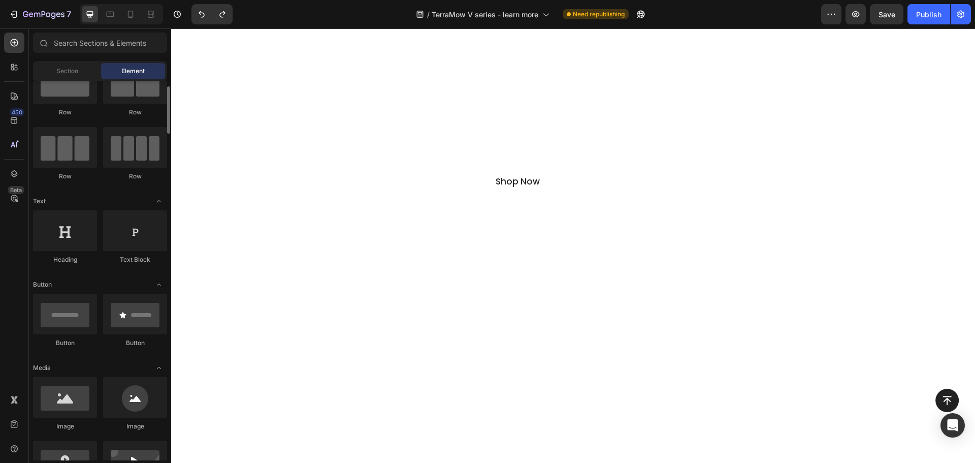
scroll to position [0, 0]
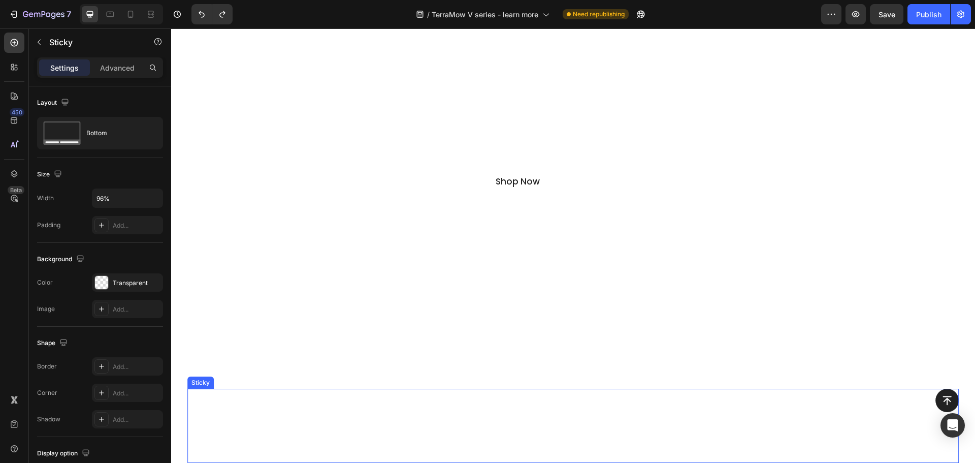
click at [331, 415] on div "Button" at bounding box center [573, 426] width 772 height 74
click at [249, 376] on icon at bounding box center [247, 379] width 8 height 8
click at [247, 383] on icon at bounding box center [247, 379] width 8 height 8
click at [249, 383] on div at bounding box center [247, 379] width 12 height 12
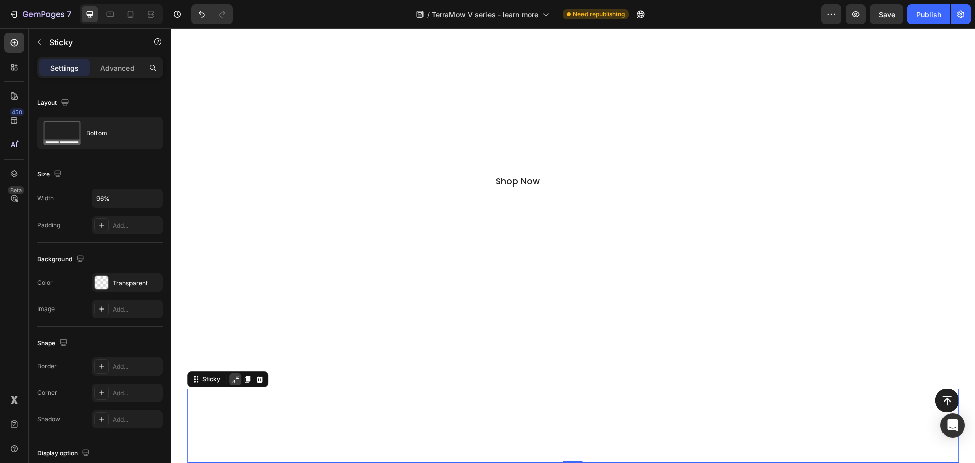
click at [239, 381] on div at bounding box center [235, 379] width 12 height 12
click at [529, 442] on div "Button" at bounding box center [573, 426] width 772 height 74
click at [215, 379] on div "Sticky" at bounding box center [211, 378] width 22 height 9
click at [356, 425] on div "Button" at bounding box center [573, 426] width 772 height 74
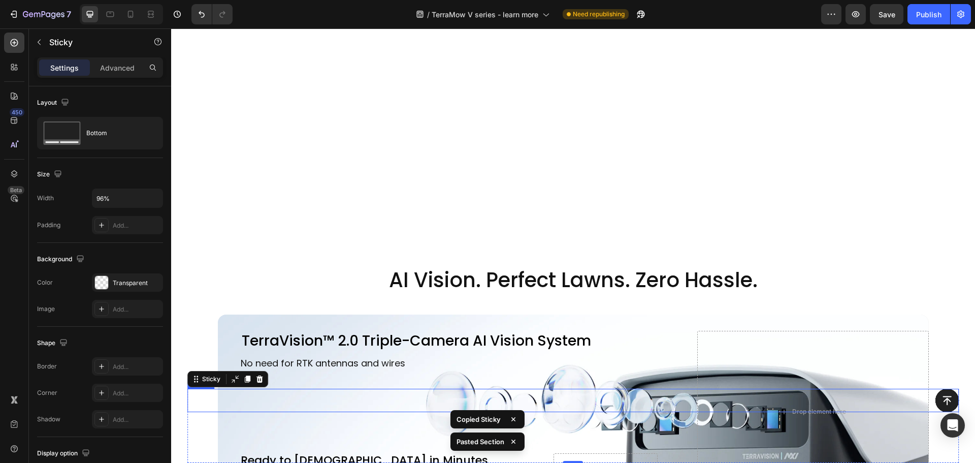
scroll to position [254, 0]
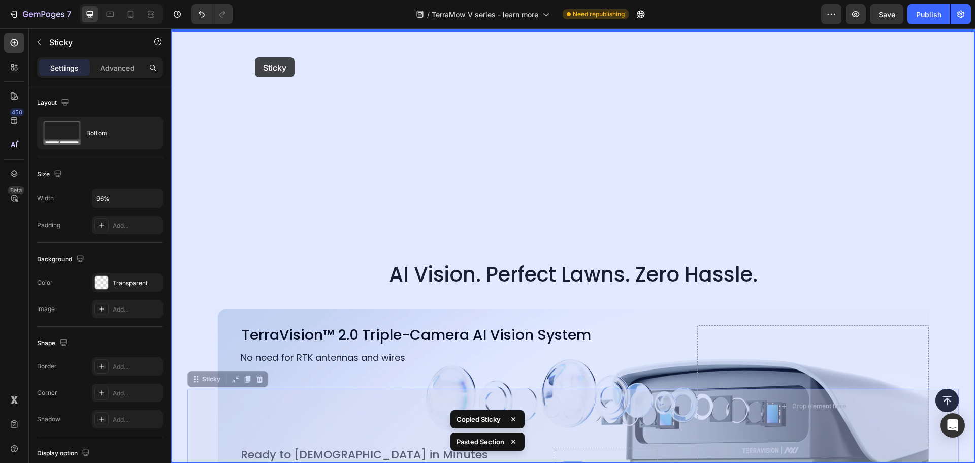
drag, startPoint x: 201, startPoint y: 380, endPoint x: 257, endPoint y: 56, distance: 328.8
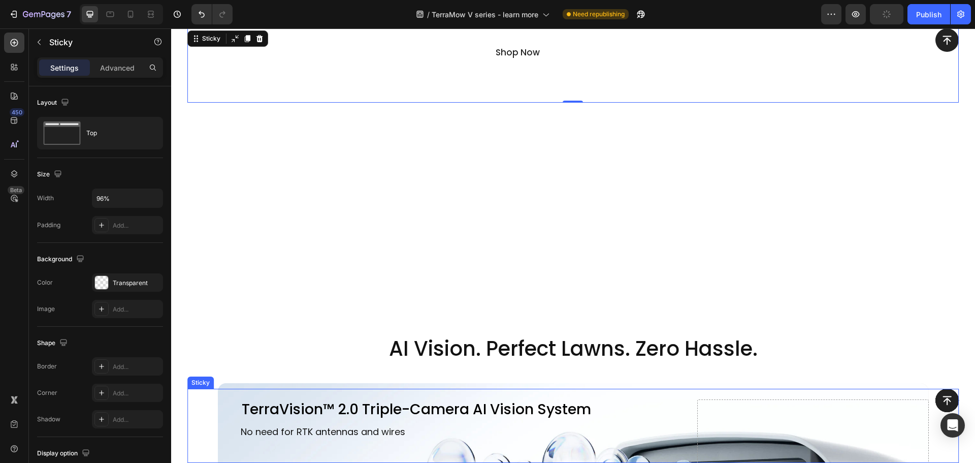
click at [205, 437] on div "Button" at bounding box center [573, 426] width 772 height 74
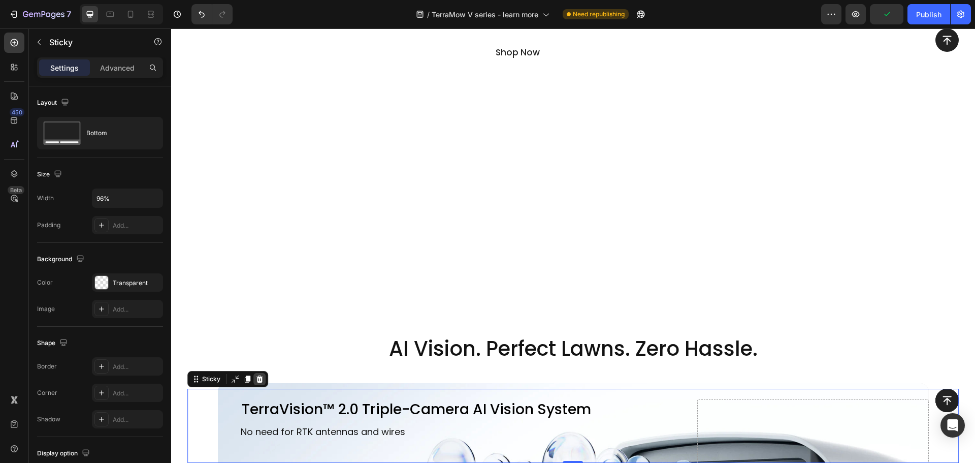
click at [259, 378] on icon at bounding box center [259, 378] width 7 height 7
click at [195, 414] on div "Button" at bounding box center [573, 426] width 772 height 74
click at [262, 377] on icon at bounding box center [259, 378] width 7 height 7
click at [207, 436] on div "Button" at bounding box center [573, 426] width 772 height 74
click at [256, 380] on icon at bounding box center [260, 379] width 8 height 8
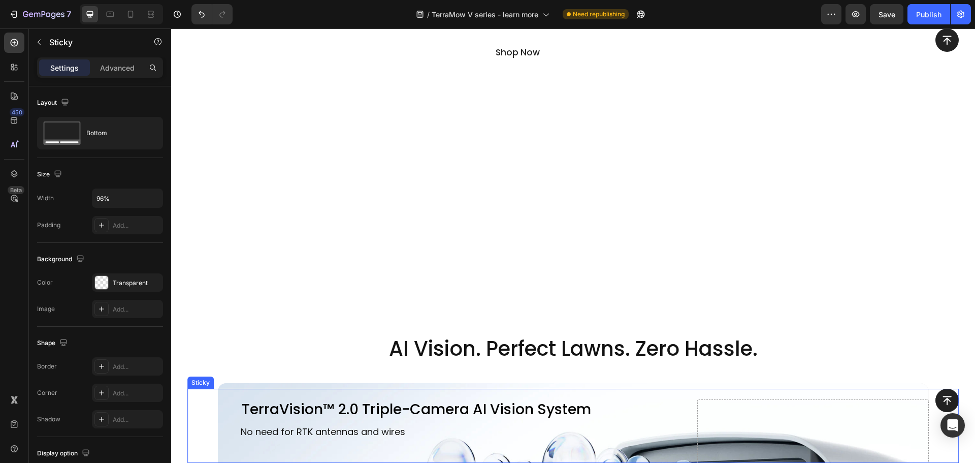
click at [208, 424] on div "Button" at bounding box center [573, 426] width 772 height 74
click at [256, 380] on icon at bounding box center [260, 379] width 8 height 8
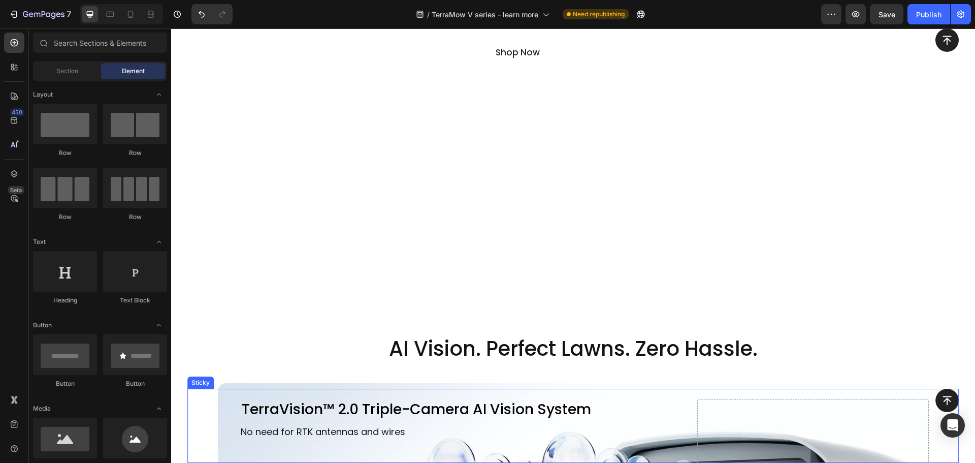
click at [210, 434] on div "Button" at bounding box center [573, 426] width 772 height 74
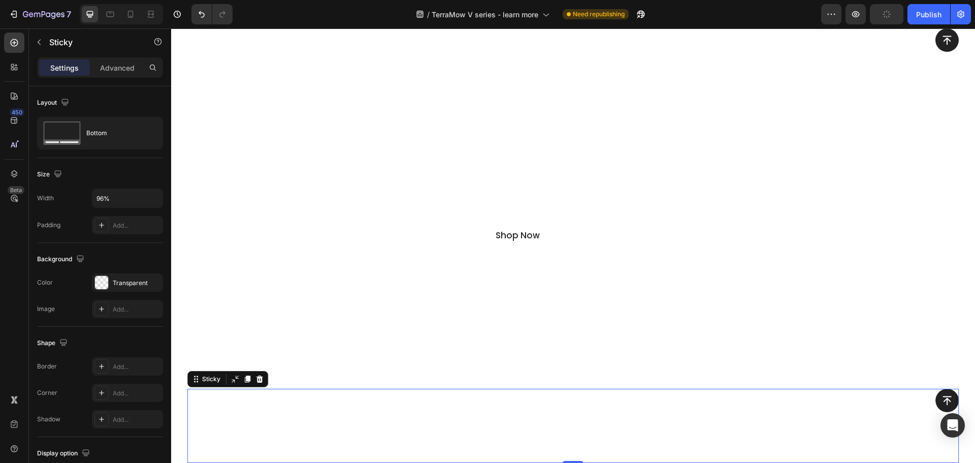
scroll to position [0, 0]
click at [825, 93] on div "Button" at bounding box center [573, 86] width 772 height 74
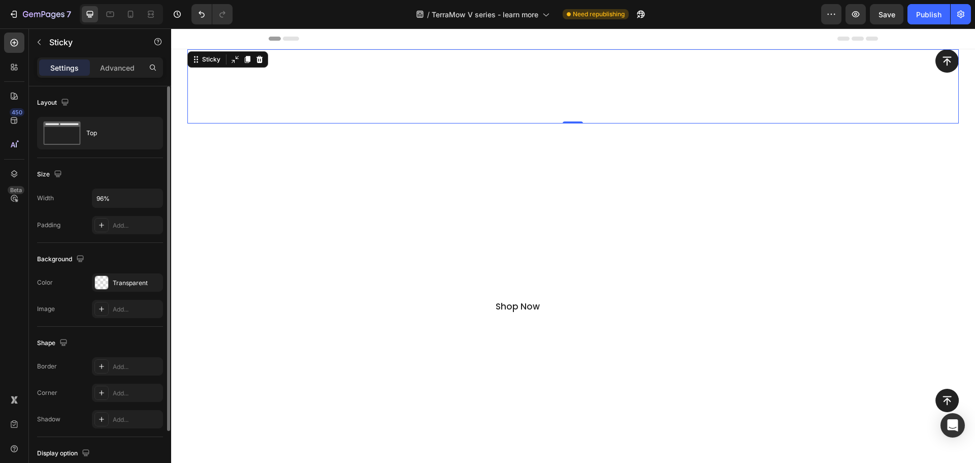
scroll to position [72, 0]
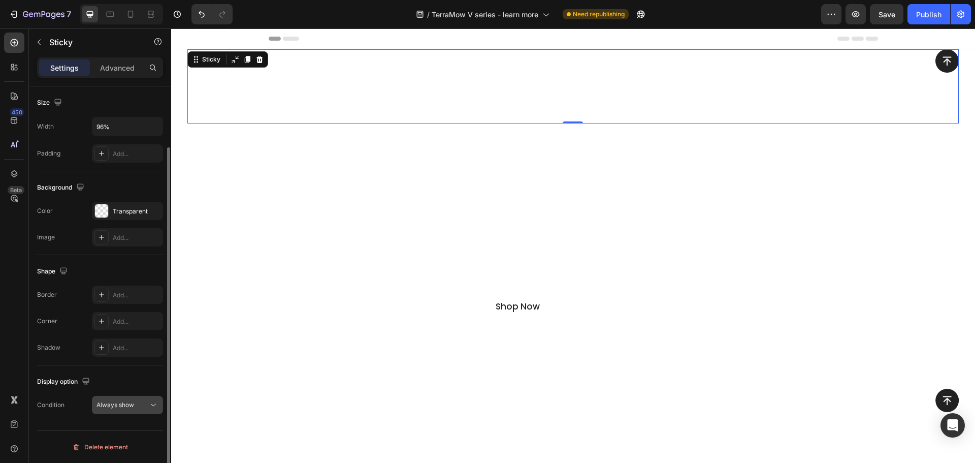
click at [105, 405] on span "Always show" at bounding box center [116, 405] width 38 height 8
click at [134, 385] on div "Display option" at bounding box center [100, 381] width 126 height 16
click at [137, 75] on div "Advanced" at bounding box center [117, 67] width 51 height 16
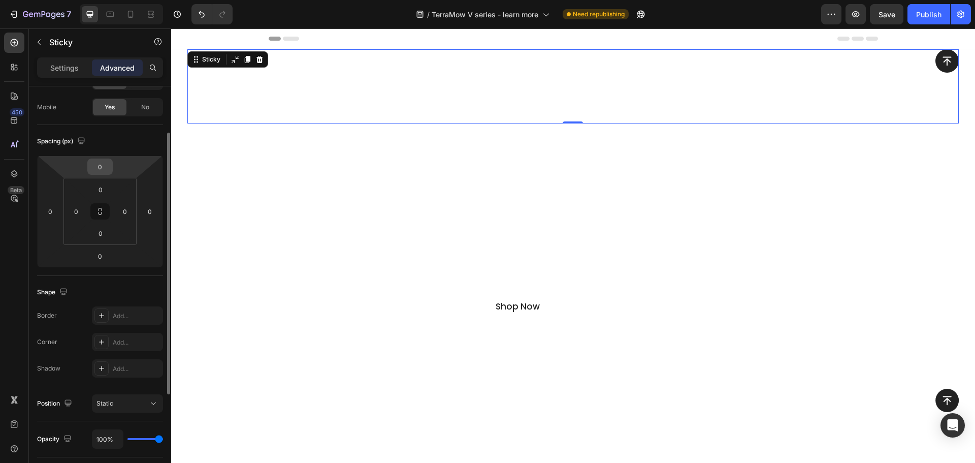
scroll to position [0, 0]
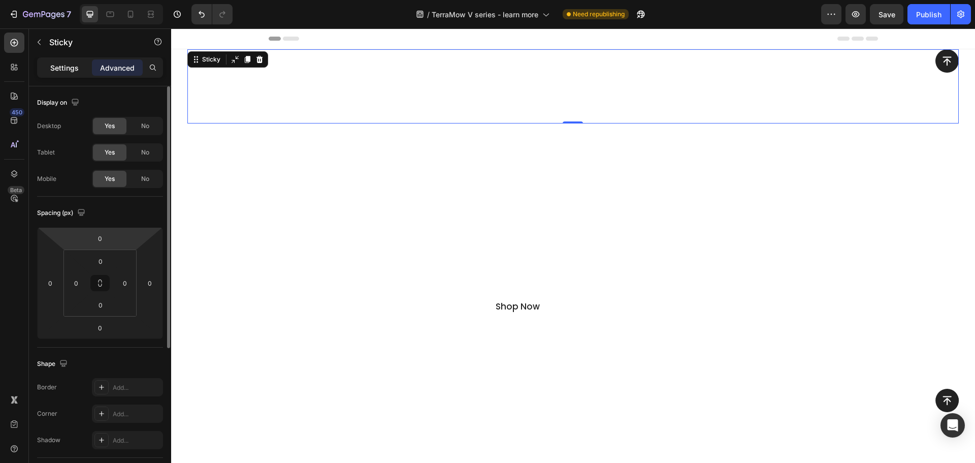
click at [70, 75] on div "Settings Advanced" at bounding box center [100, 67] width 126 height 20
click at [71, 65] on p "Settings" at bounding box center [64, 67] width 28 height 11
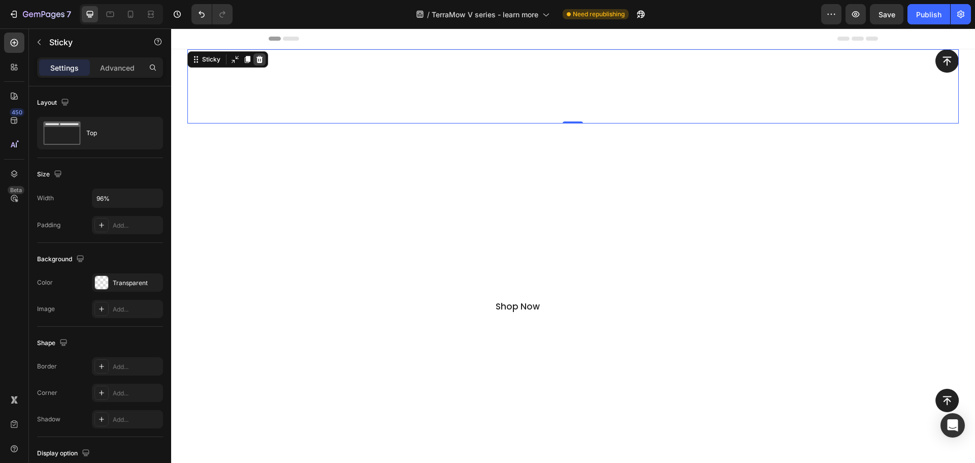
click at [262, 58] on icon at bounding box center [259, 59] width 7 height 7
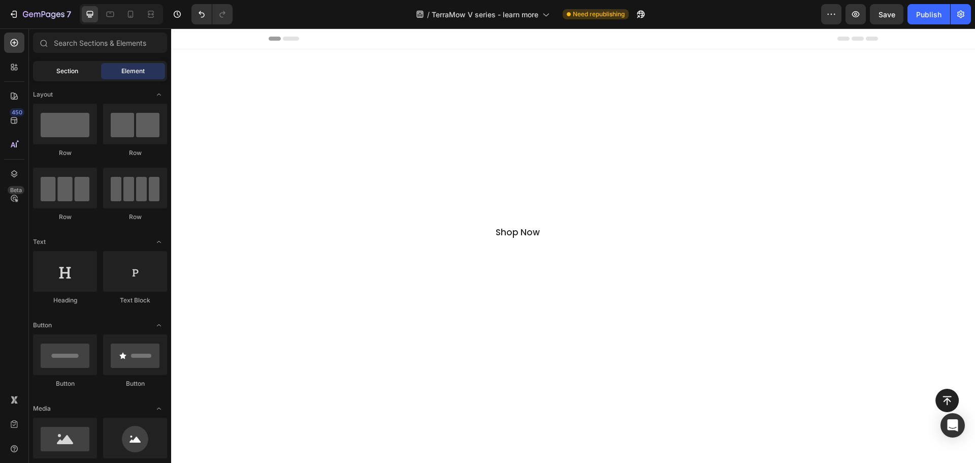
click at [68, 69] on span "Section" at bounding box center [67, 71] width 22 height 9
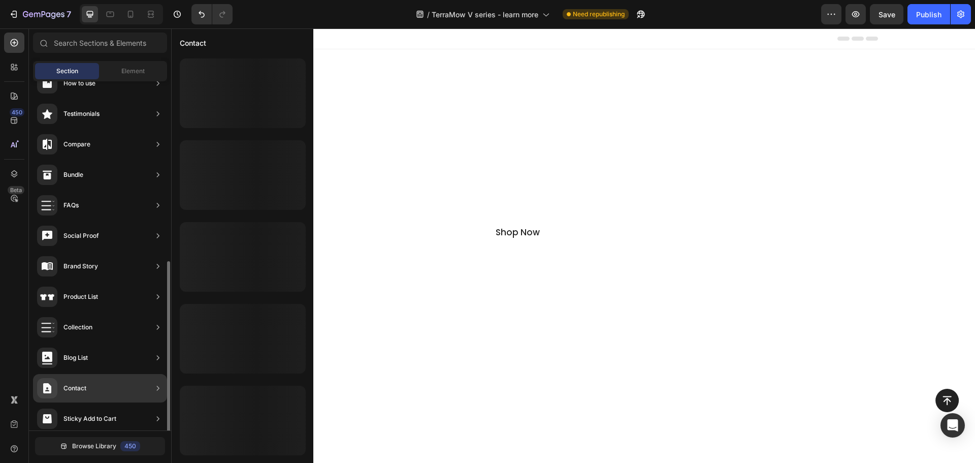
scroll to position [240, 0]
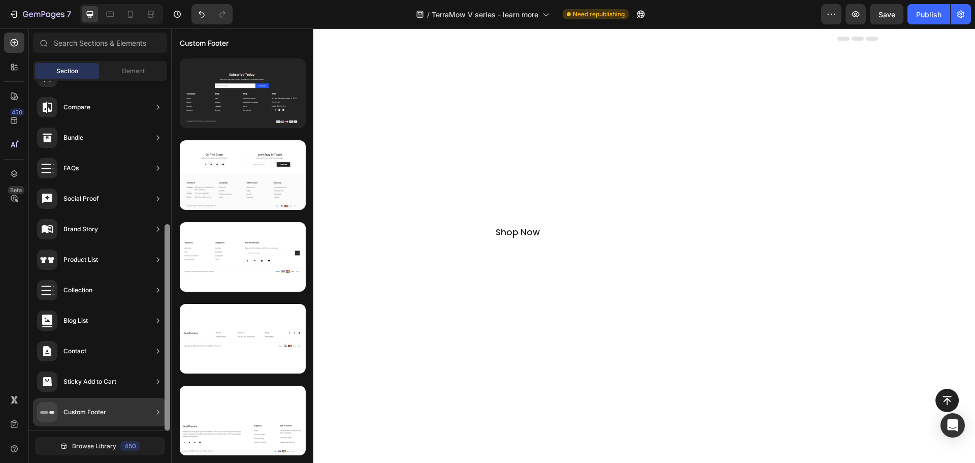
drag, startPoint x: 168, startPoint y: 382, endPoint x: 168, endPoint y: 390, distance: 8.1
click at [168, 390] on div at bounding box center [168, 327] width 6 height 206
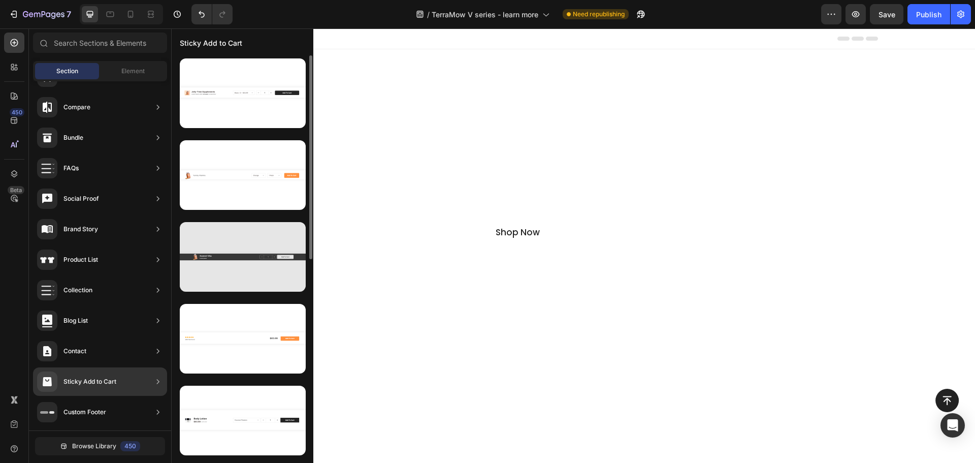
click at [279, 280] on div at bounding box center [243, 257] width 126 height 70
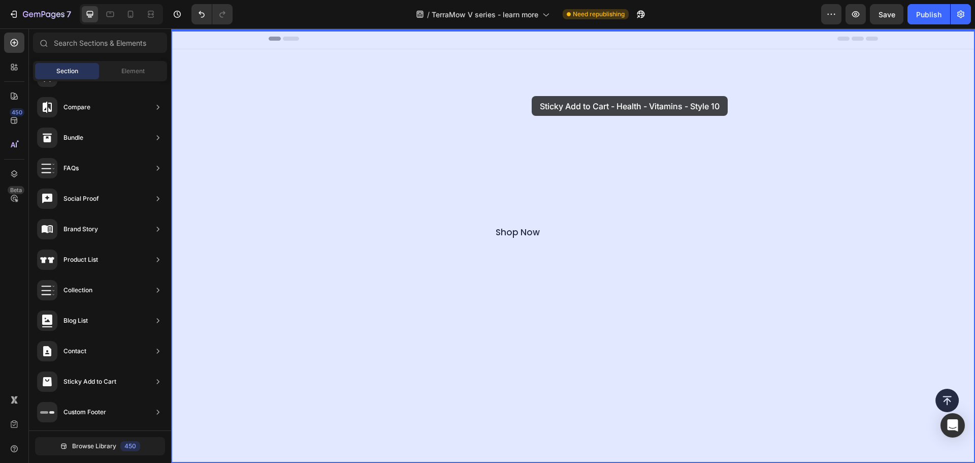
drag, startPoint x: 450, startPoint y: 309, endPoint x: 532, endPoint y: 96, distance: 228.0
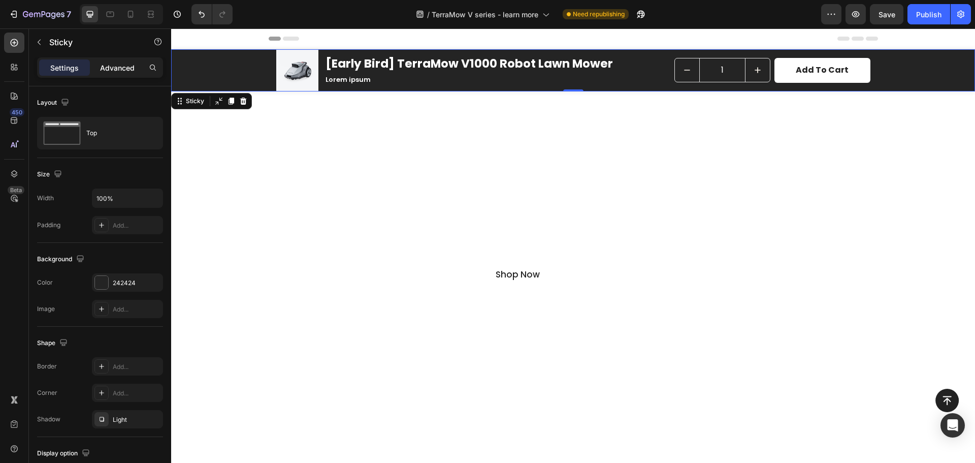
click at [119, 66] on p "Advanced" at bounding box center [117, 67] width 35 height 11
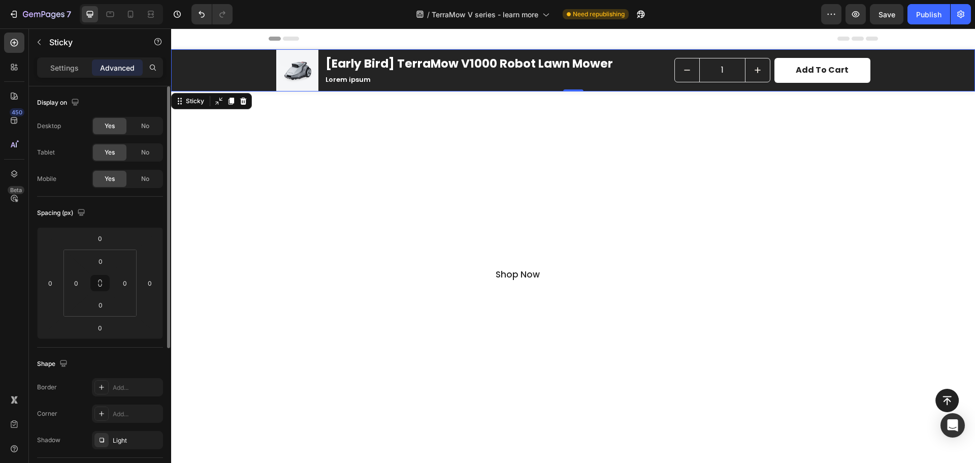
scroll to position [152, 0]
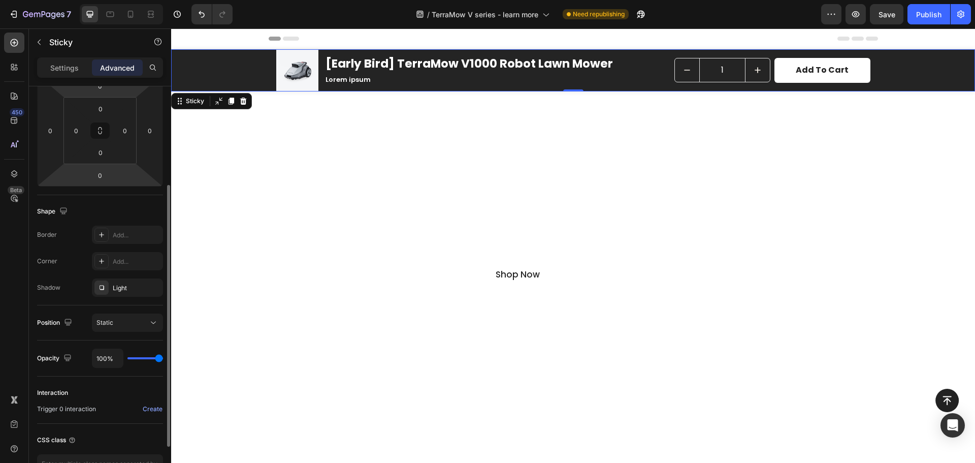
click at [81, 308] on div "Position Static" at bounding box center [100, 322] width 126 height 35
click at [105, 323] on span "Static" at bounding box center [105, 323] width 17 height 8
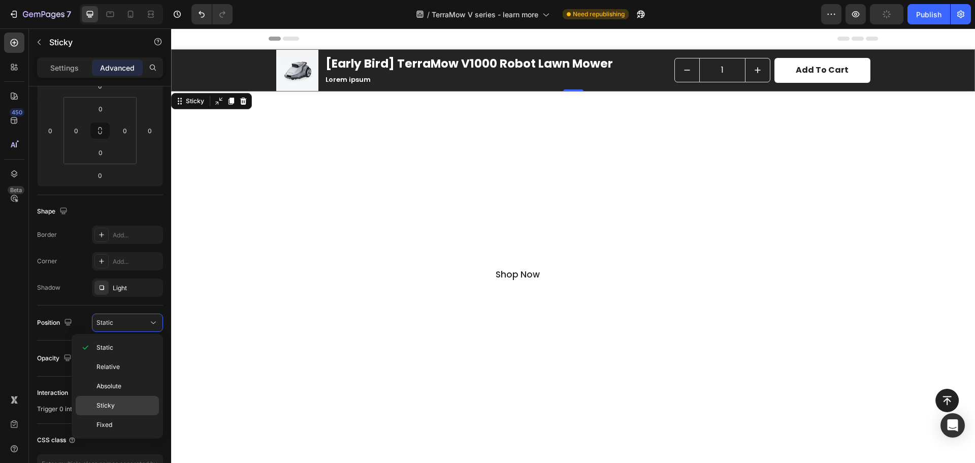
click at [116, 406] on p "Sticky" at bounding box center [126, 405] width 58 height 9
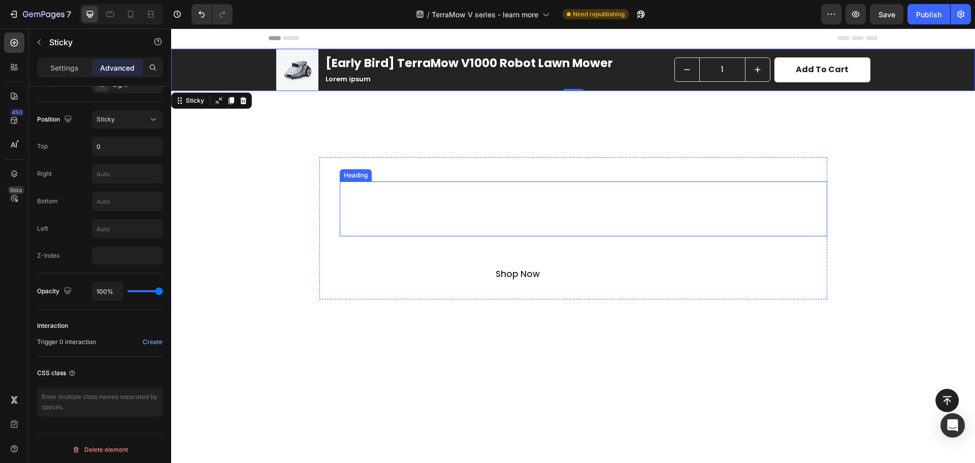
scroll to position [0, 0]
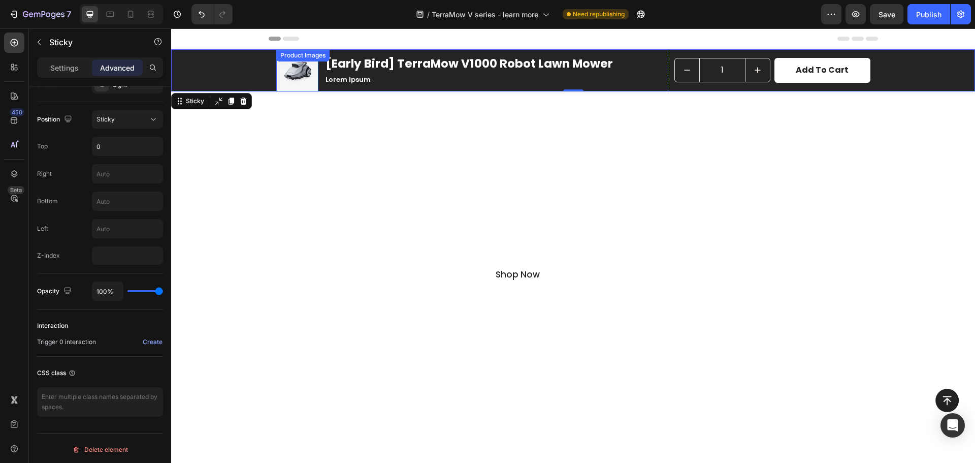
click at [302, 72] on img at bounding box center [297, 70] width 42 height 42
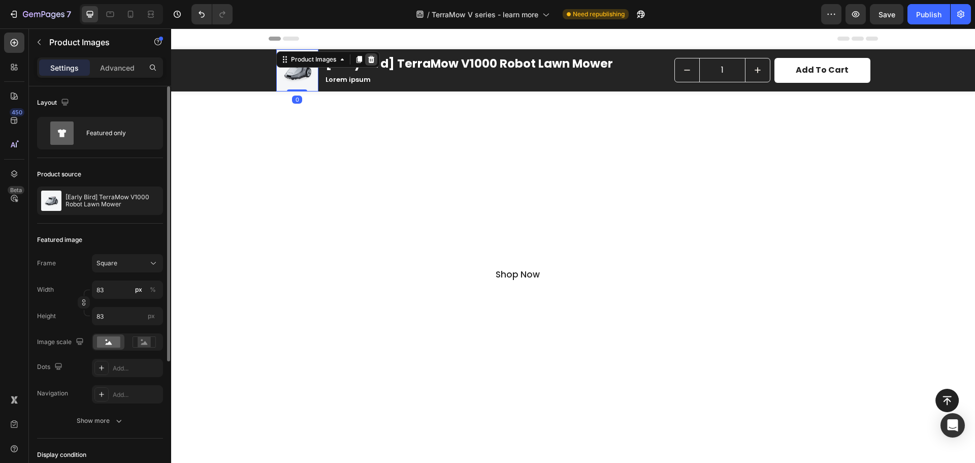
click at [371, 62] on icon at bounding box center [371, 59] width 8 height 8
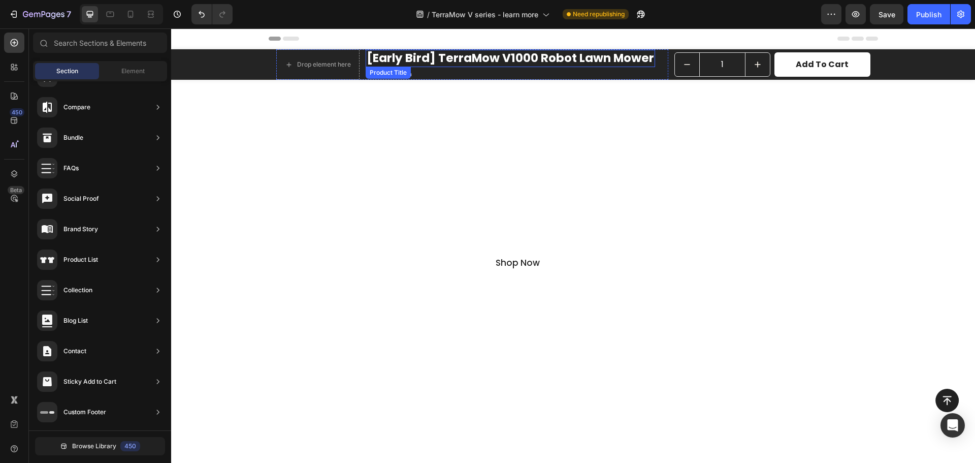
click at [521, 64] on h1 "[Early Bird] TerraMow V1000 Robot Lawn Mower" at bounding box center [511, 58] width 290 height 17
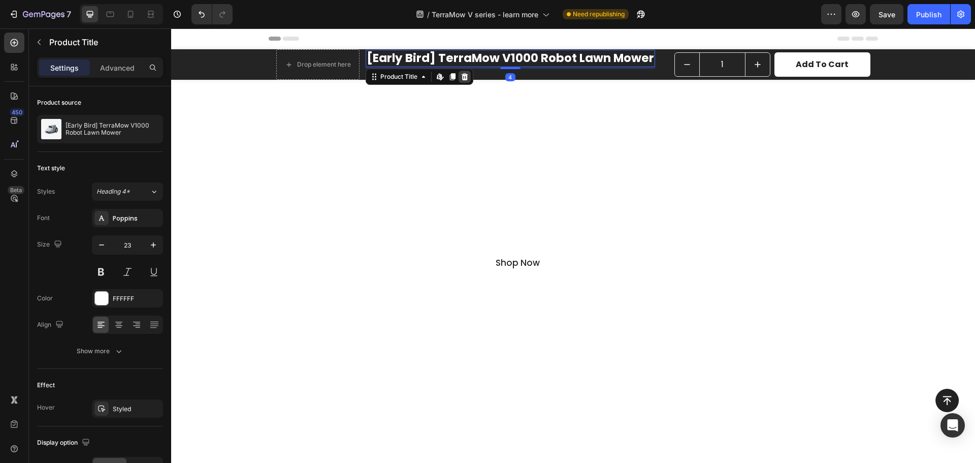
click at [465, 75] on icon at bounding box center [465, 77] width 8 height 8
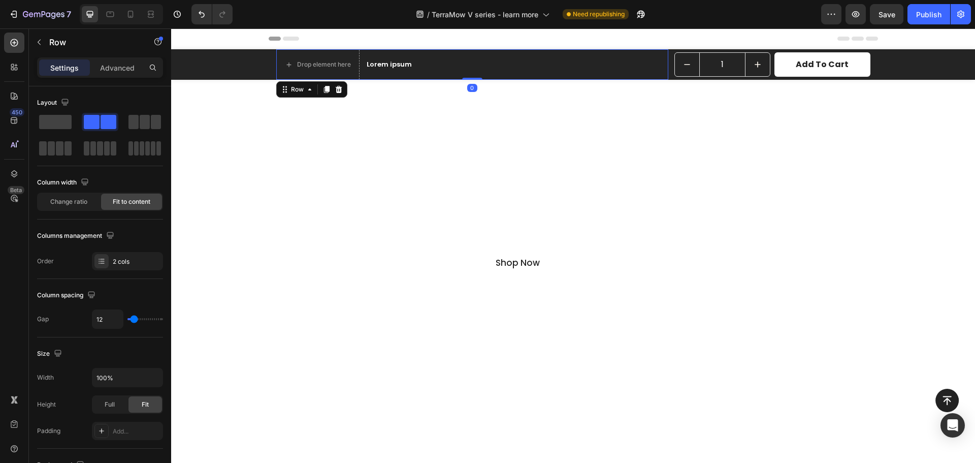
click at [464, 62] on div "Drop element here Lorem ipsum Text Block Row 0" at bounding box center [472, 64] width 392 height 30
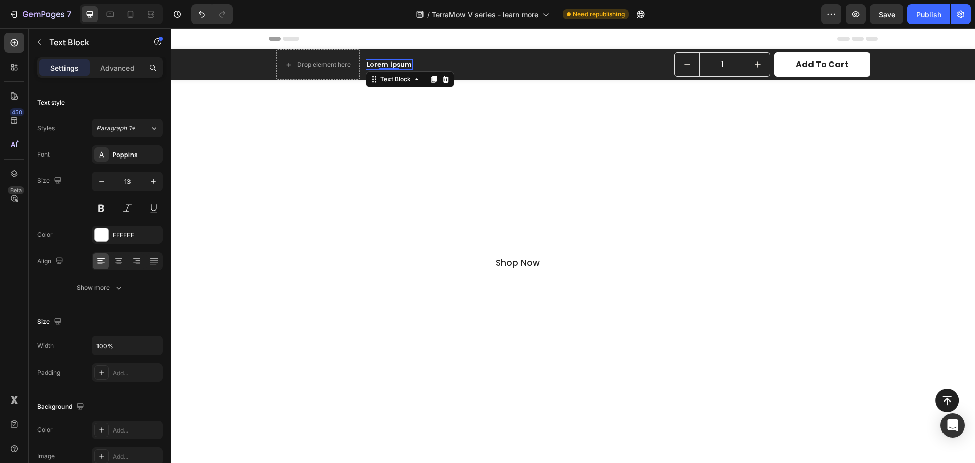
click at [386, 65] on p "Lorem ipsum" at bounding box center [389, 64] width 45 height 9
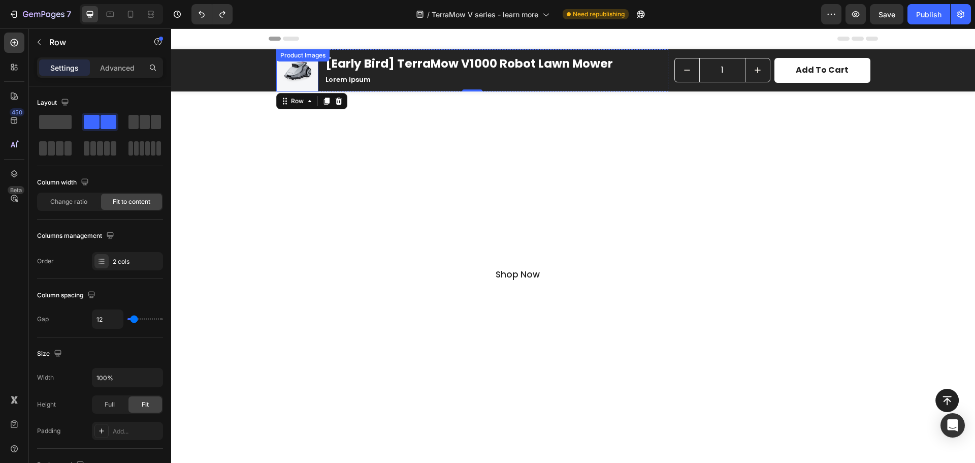
click at [288, 61] on div "Product Images" at bounding box center [302, 55] width 53 height 12
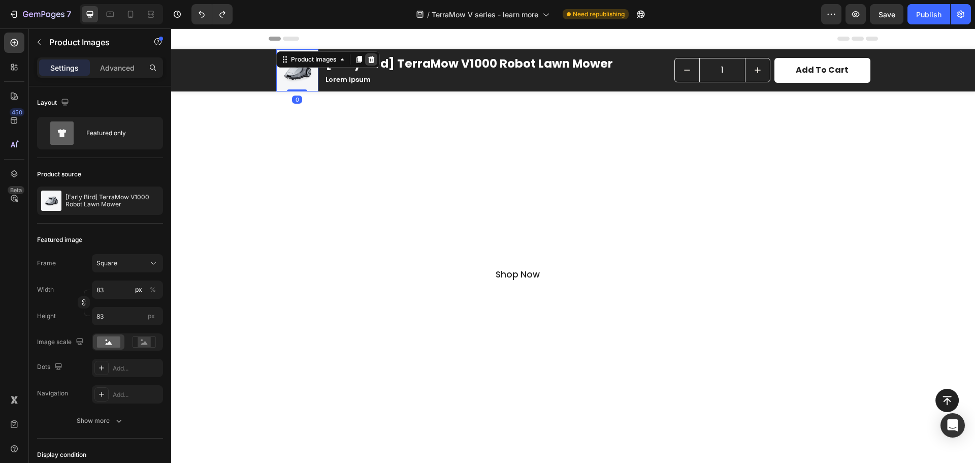
click at [367, 59] on icon at bounding box center [371, 59] width 8 height 8
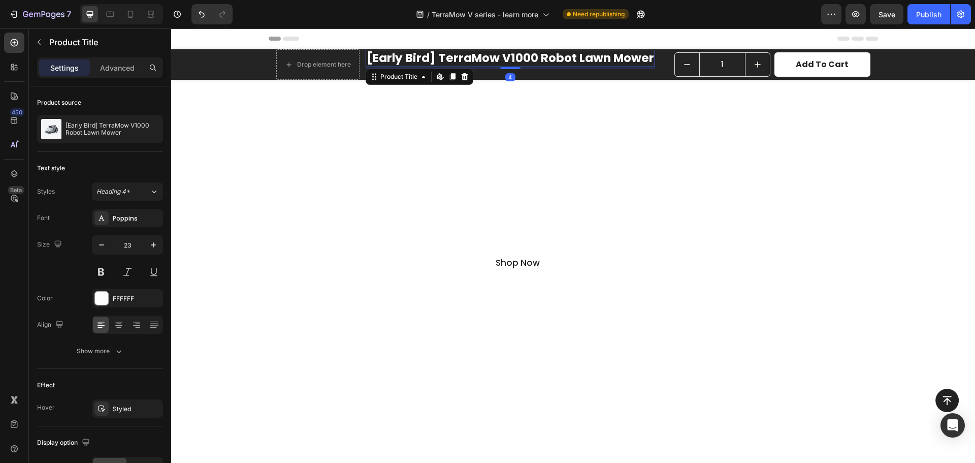
click at [409, 61] on h1 "[Early Bird] TerraMow V1000 Robot Lawn Mower" at bounding box center [511, 58] width 290 height 17
click at [461, 76] on icon at bounding box center [465, 77] width 8 height 8
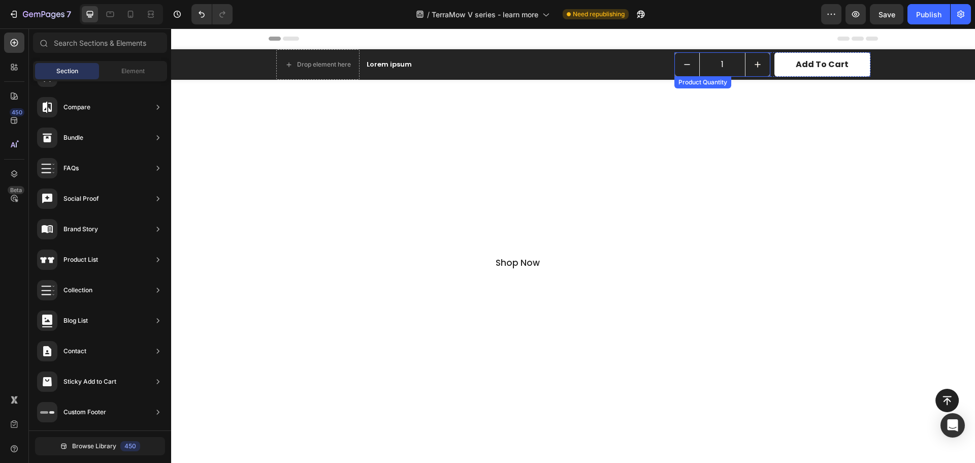
click at [687, 67] on icon "decrement" at bounding box center [687, 64] width 10 height 10
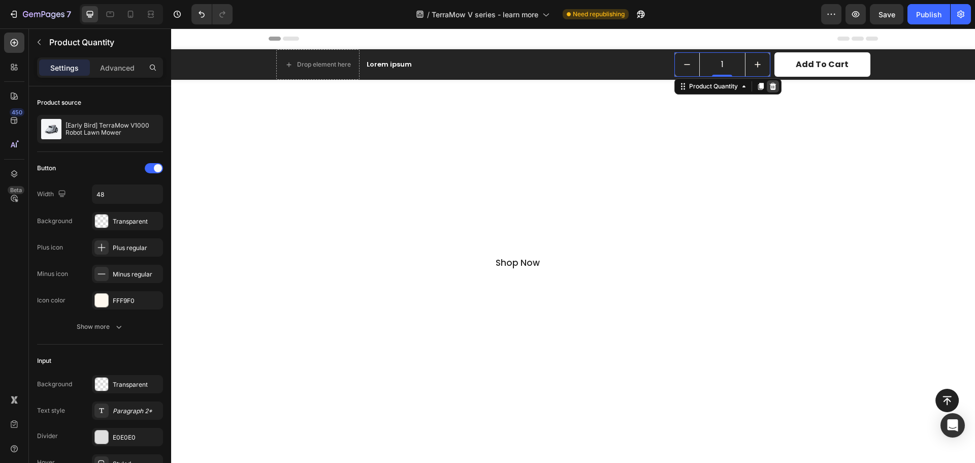
click at [770, 90] on icon at bounding box center [773, 86] width 7 height 7
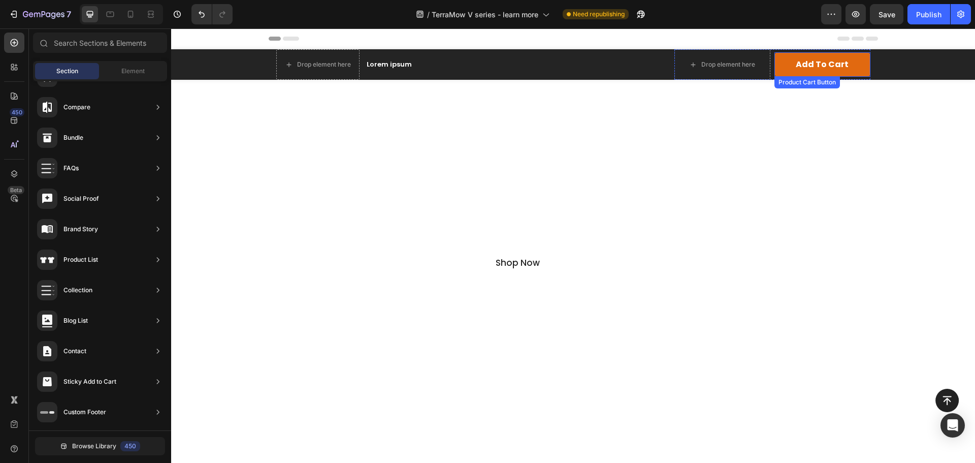
click at [815, 57] on button "Add to cart" at bounding box center [823, 64] width 96 height 25
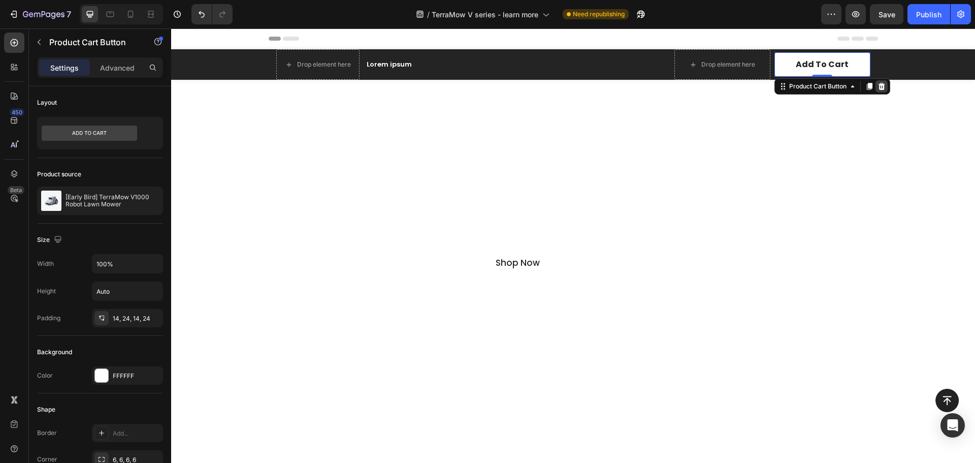
click at [878, 90] on icon at bounding box center [881, 86] width 7 height 7
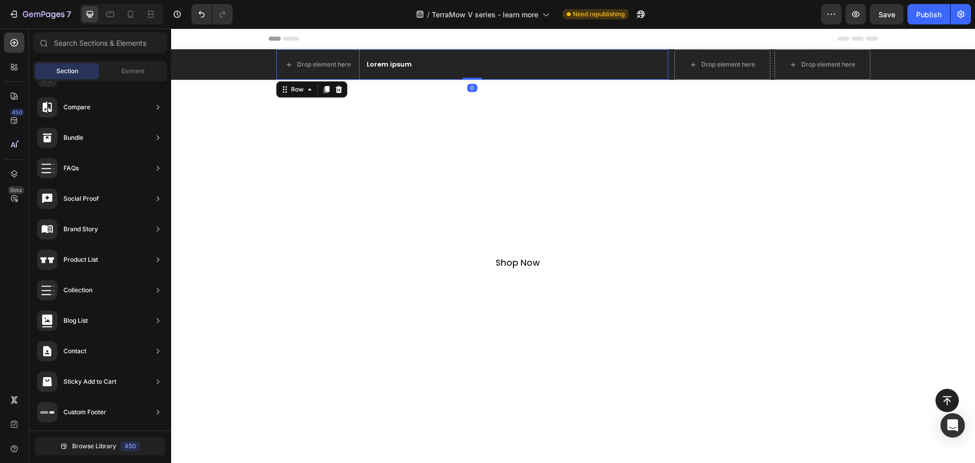
click at [415, 63] on div "Drop element here Lorem ipsum Text Block Row 0" at bounding box center [472, 64] width 392 height 30
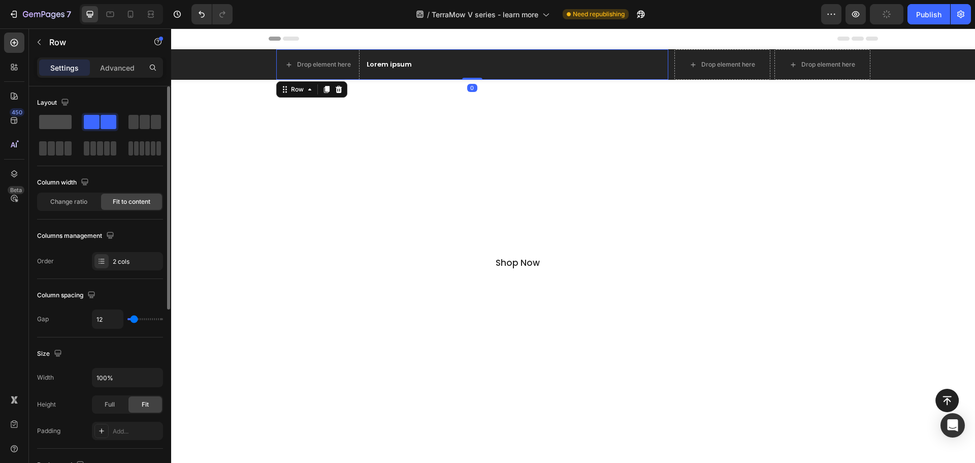
click at [45, 126] on span at bounding box center [55, 122] width 33 height 14
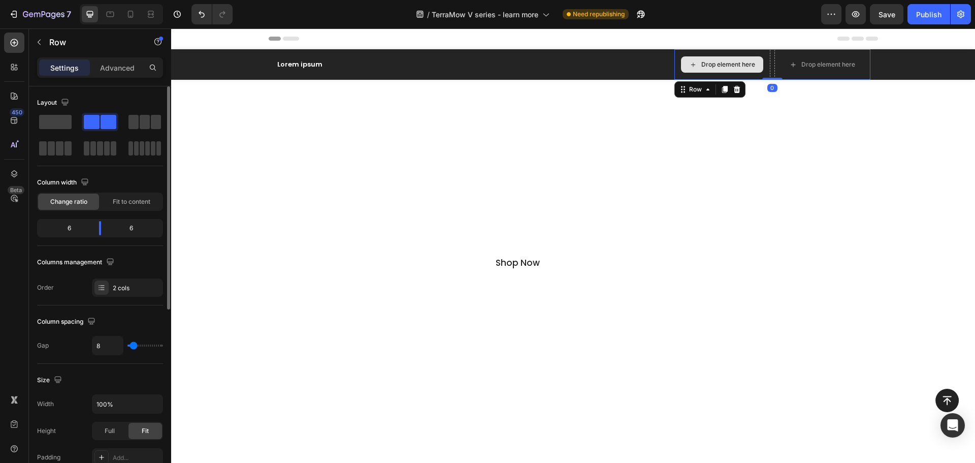
click at [703, 73] on div "Drop element here" at bounding box center [723, 64] width 96 height 30
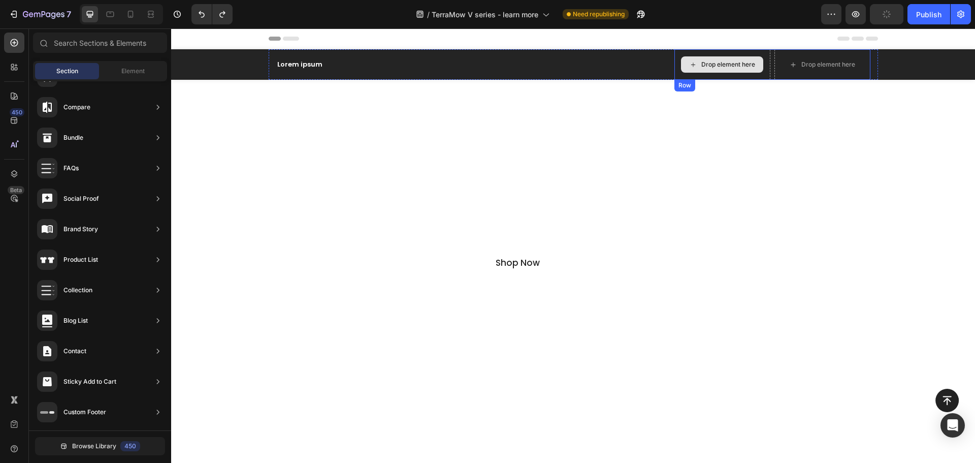
click at [675, 74] on div "Drop element here" at bounding box center [723, 64] width 96 height 30
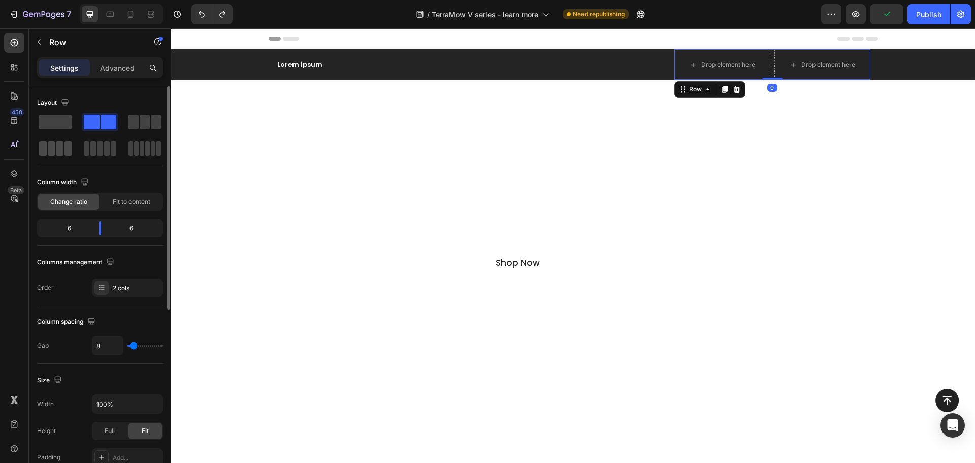
click at [62, 144] on span at bounding box center [60, 148] width 8 height 14
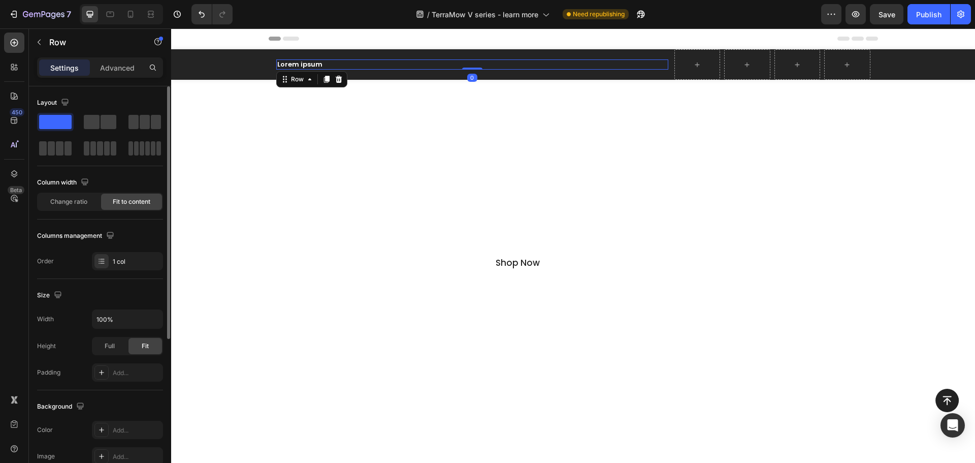
click at [426, 69] on div "Lorem ipsum Text Block Row 0" at bounding box center [472, 64] width 392 height 11
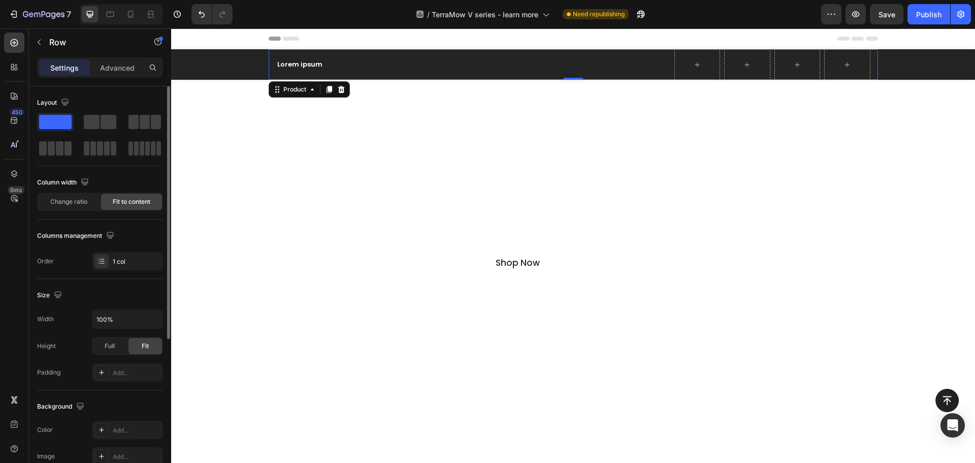
click at [644, 53] on div "Lorem ipsum Text Block Row" at bounding box center [472, 64] width 392 height 30
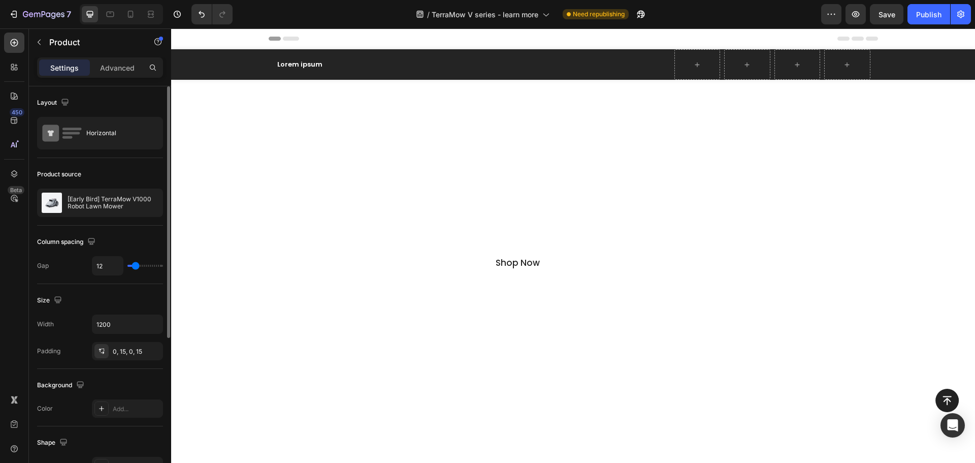
click at [319, 72] on div "Lorem ipsum Text Block Row" at bounding box center [472, 64] width 392 height 30
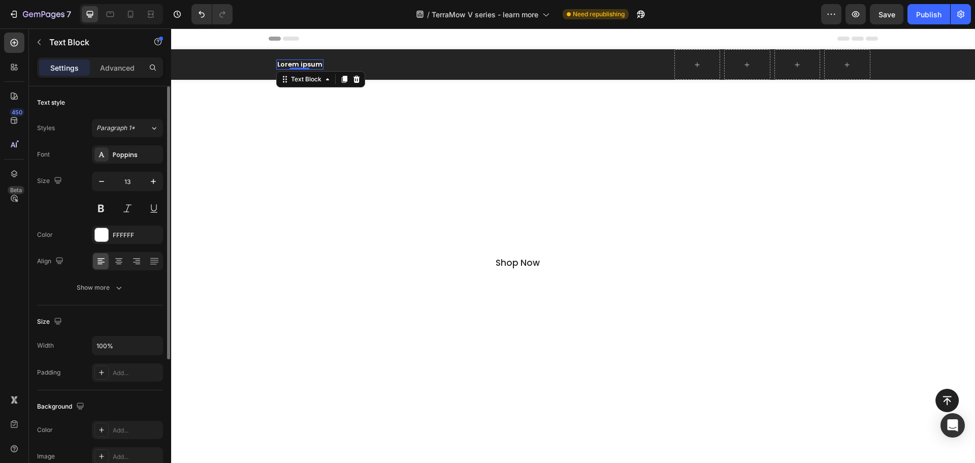
click at [319, 66] on p "Lorem ipsum" at bounding box center [299, 64] width 45 height 9
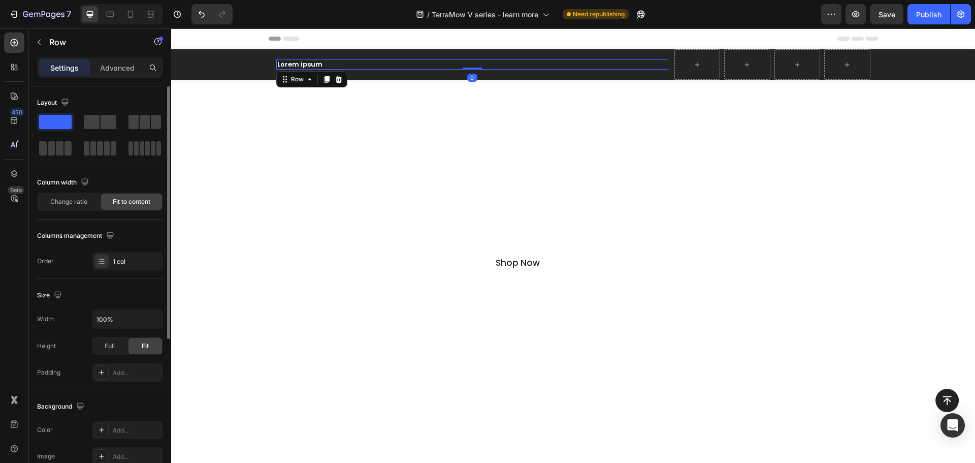
click at [361, 65] on div "Lorem ipsum Text Block Row 0" at bounding box center [472, 64] width 392 height 11
click at [336, 79] on icon at bounding box center [338, 79] width 7 height 7
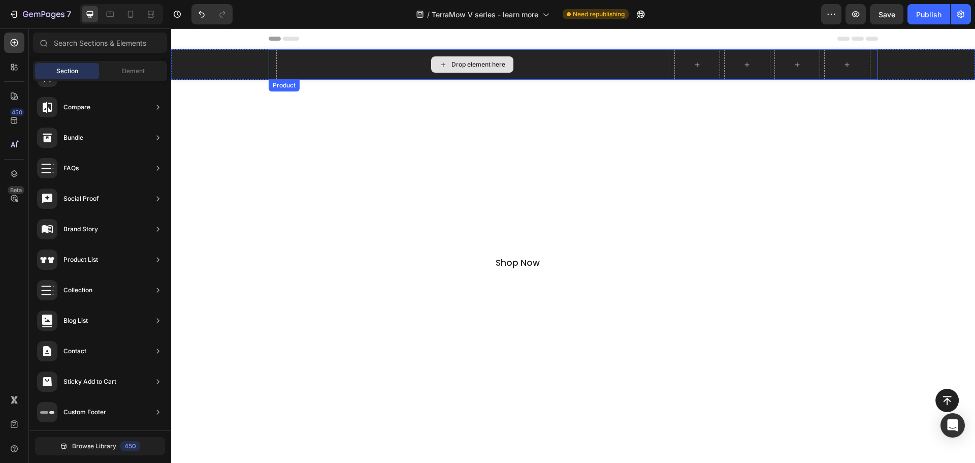
click at [566, 69] on div "Drop element here" at bounding box center [472, 64] width 392 height 30
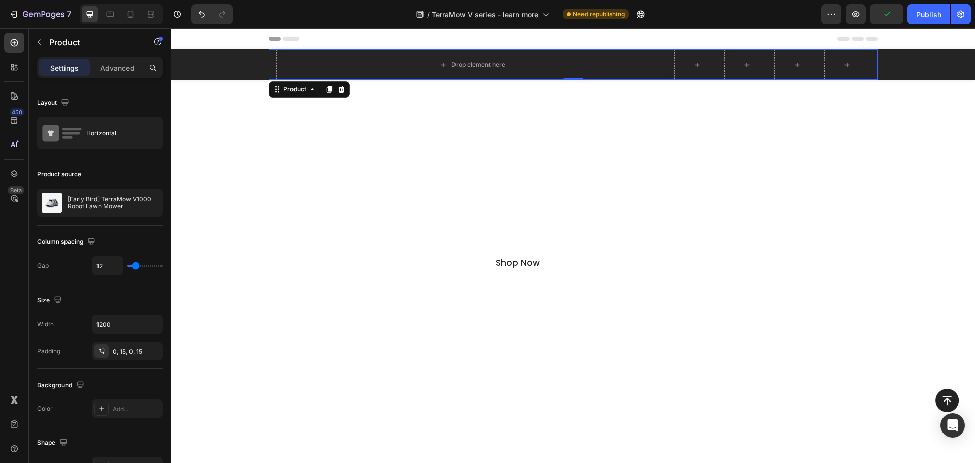
click at [664, 75] on div "Drop element here Row Product 0" at bounding box center [574, 64] width 610 height 30
click at [340, 92] on icon at bounding box center [341, 89] width 7 height 7
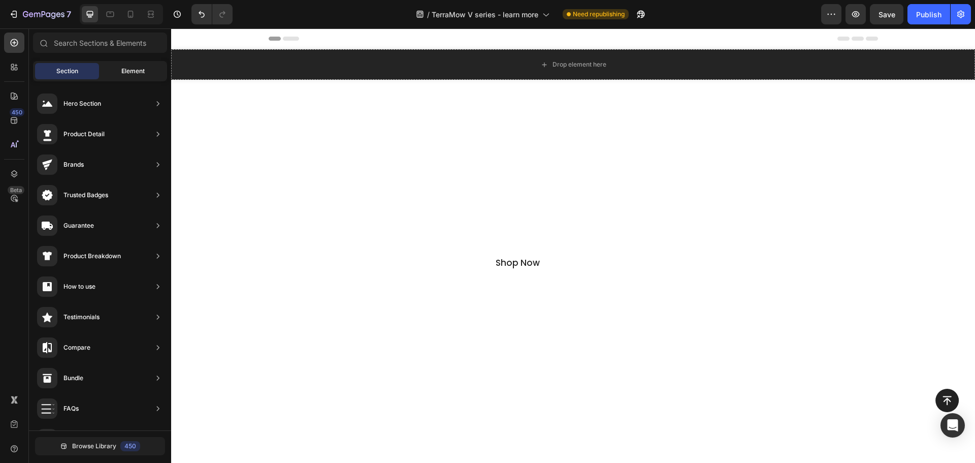
click at [124, 67] on span "Element" at bounding box center [132, 71] width 23 height 9
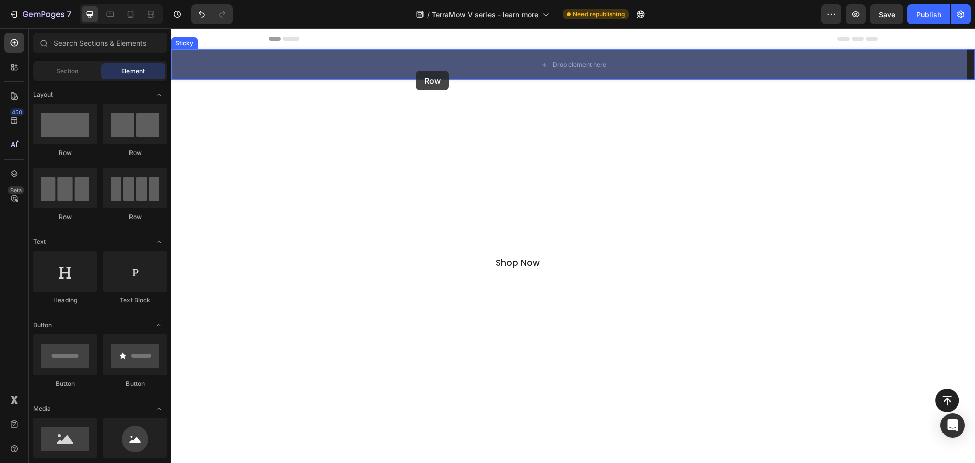
drag, startPoint x: 295, startPoint y: 227, endPoint x: 367, endPoint y: 77, distance: 166.3
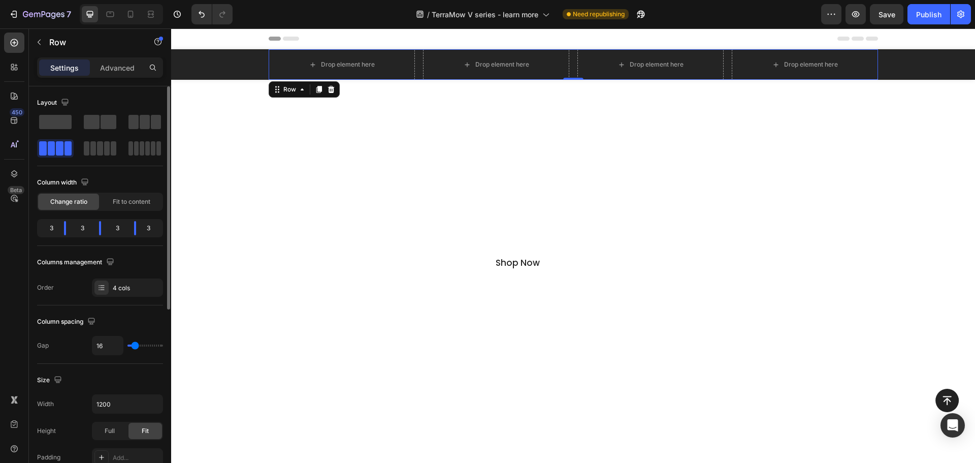
drag, startPoint x: 111, startPoint y: 123, endPoint x: 75, endPoint y: 168, distance: 57.4
click at [75, 168] on div "Layout Column width Change ratio Fit to content 3 3 3 3 Columns management Orde…" at bounding box center [100, 195] width 126 height 202
click at [96, 127] on span at bounding box center [92, 122] width 16 height 14
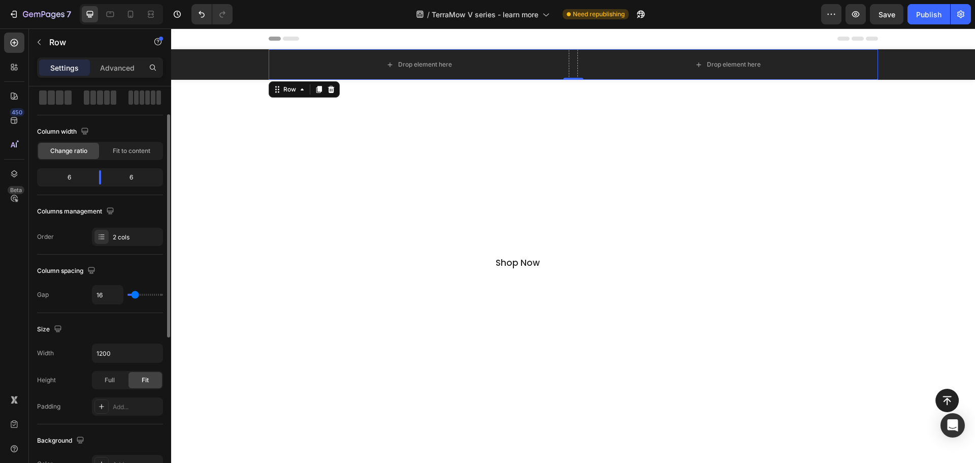
scroll to position [102, 0]
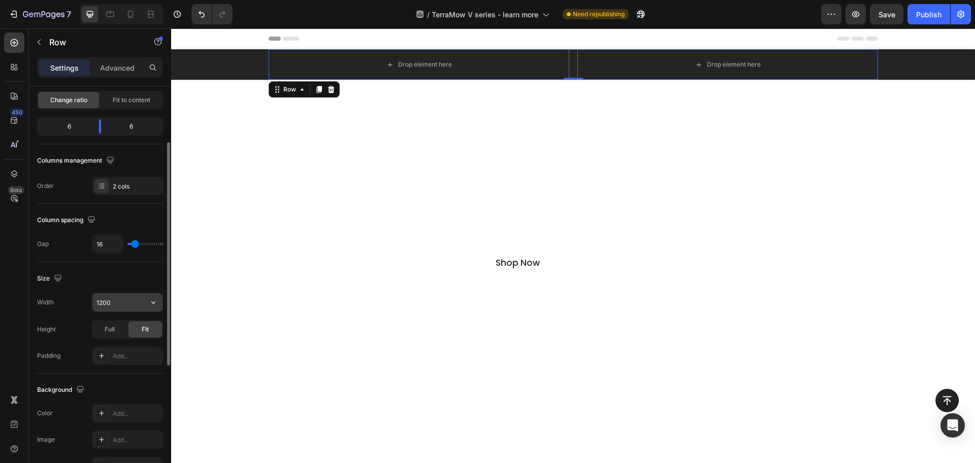
click at [159, 303] on button "button" at bounding box center [153, 302] width 18 height 18
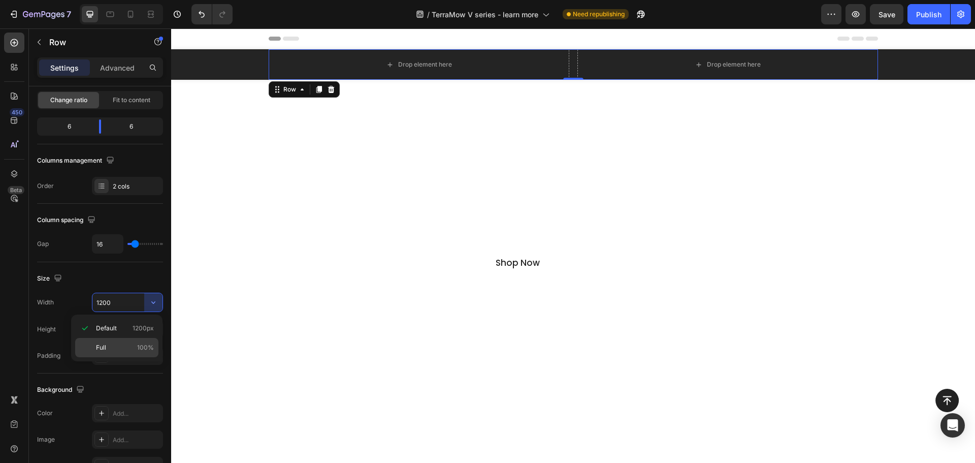
click at [151, 340] on div "Full 100%" at bounding box center [116, 347] width 83 height 19
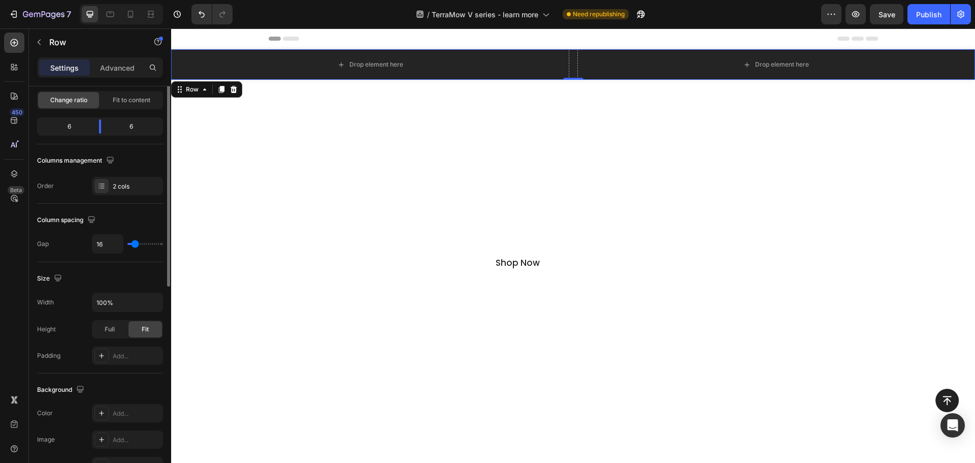
scroll to position [0, 0]
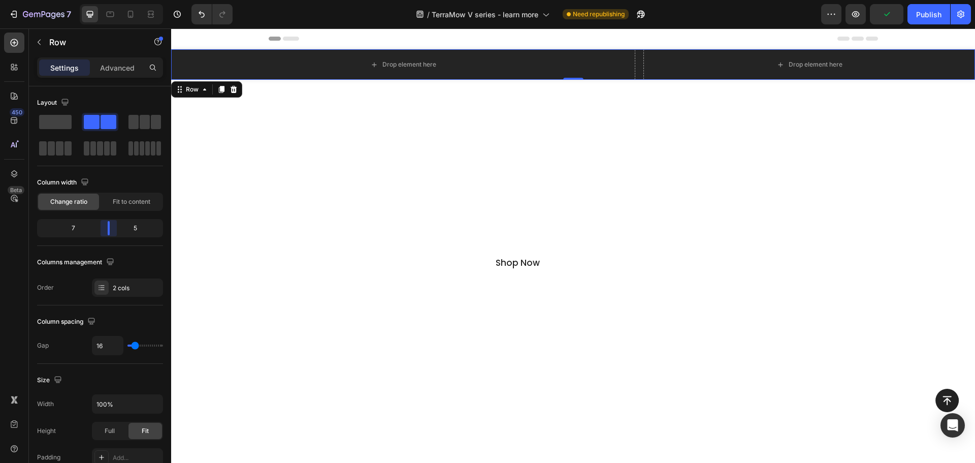
drag, startPoint x: 105, startPoint y: 228, endPoint x: 111, endPoint y: 228, distance: 6.6
click at [111, 76] on body "7 Version history / TerraMow V series - learn more Need republishing Preview Pu…" at bounding box center [487, 38] width 975 height 76
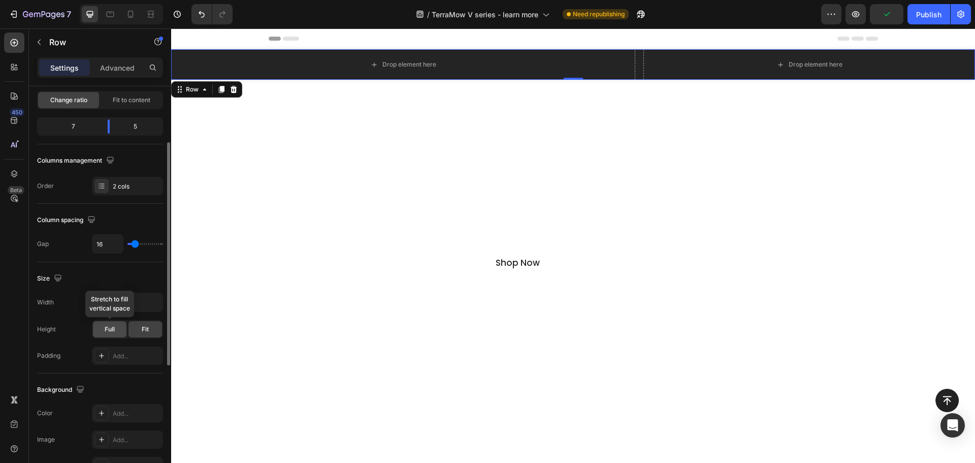
click at [121, 330] on div "Full" at bounding box center [110, 329] width 34 height 16
click at [140, 321] on div "Fit" at bounding box center [146, 329] width 34 height 16
click at [120, 328] on div "Full" at bounding box center [110, 329] width 34 height 16
click at [129, 329] on div "Fit" at bounding box center [146, 329] width 34 height 16
click at [137, 305] on input "100%" at bounding box center [127, 302] width 70 height 18
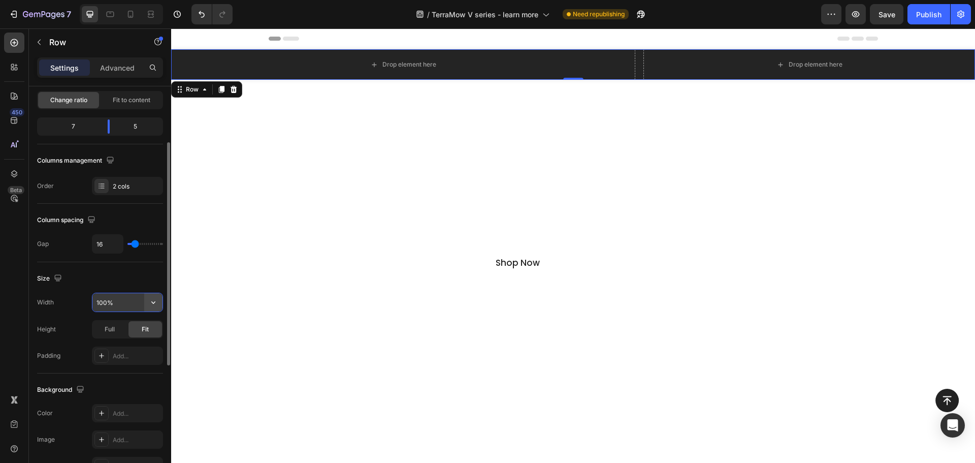
click at [157, 308] on button "button" at bounding box center [153, 302] width 18 height 18
click at [143, 324] on span "1200px" at bounding box center [143, 328] width 21 height 9
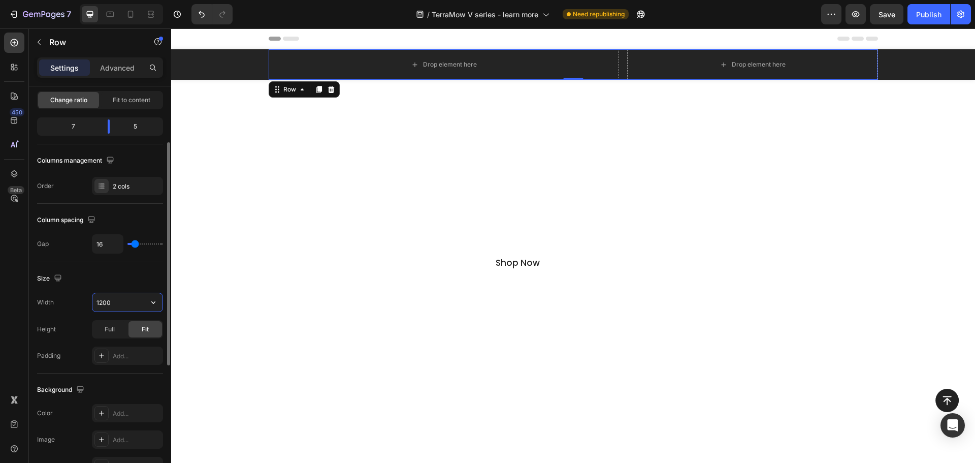
click at [108, 301] on input "1200" at bounding box center [127, 302] width 70 height 18
click at [104, 303] on input "1200" at bounding box center [127, 302] width 70 height 18
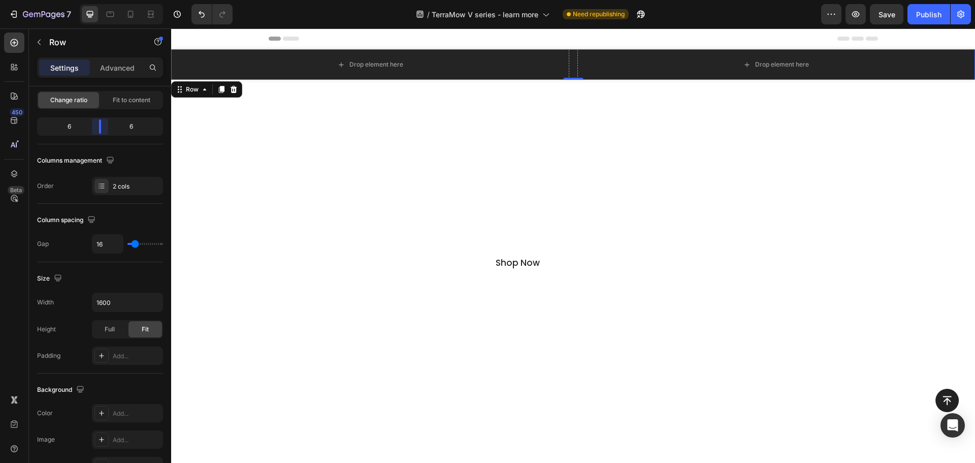
drag, startPoint x: 106, startPoint y: 129, endPoint x: 99, endPoint y: 130, distance: 7.2
click at [99, 76] on body "7 Version history / TerraMow V series - learn more Need republishing Preview Sa…" at bounding box center [487, 38] width 975 height 76
click at [98, 303] on input "1600" at bounding box center [127, 302] width 70 height 18
click at [104, 306] on input "1600" at bounding box center [127, 302] width 70 height 18
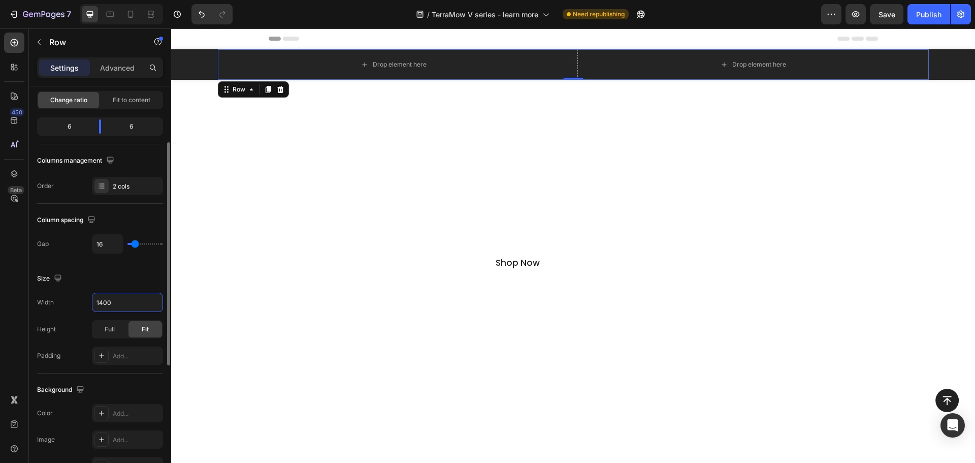
type input "1400"
click at [122, 268] on div "Size Width 1400 Height Full Fit Padding Add..." at bounding box center [100, 317] width 126 height 111
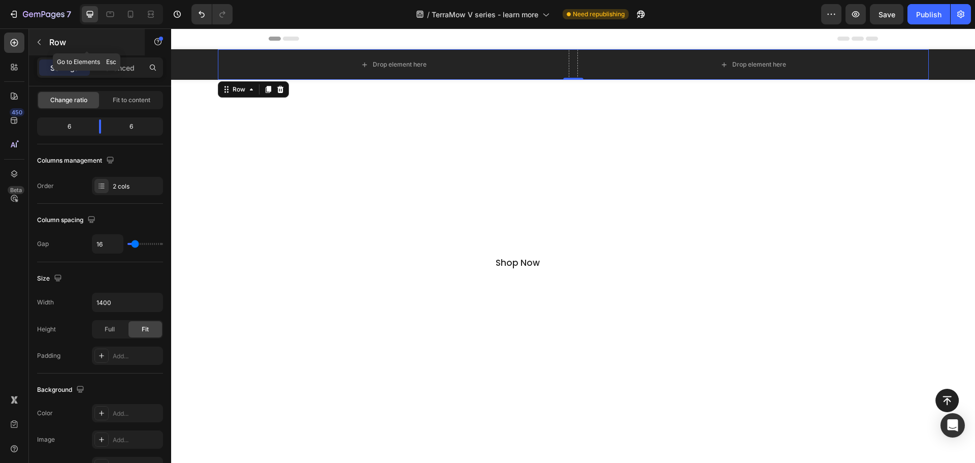
click at [59, 38] on p "Row" at bounding box center [92, 42] width 86 height 12
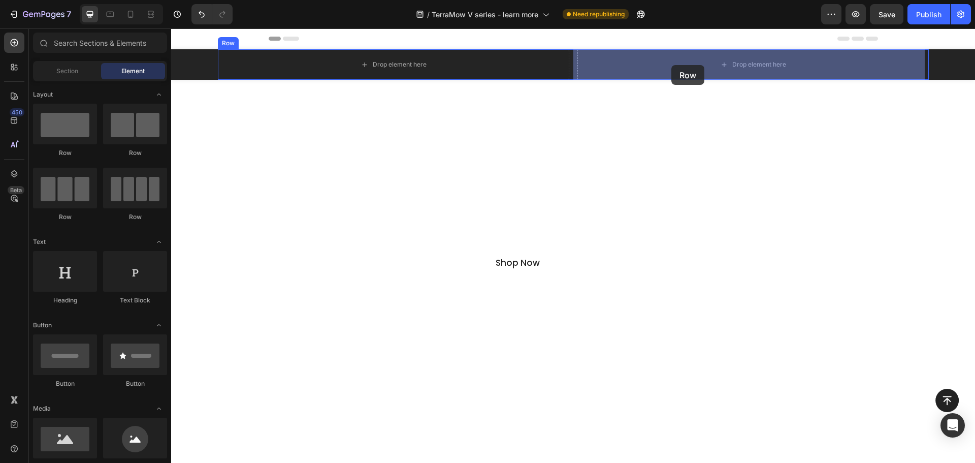
drag, startPoint x: 293, startPoint y: 222, endPoint x: 658, endPoint y: 78, distance: 392.2
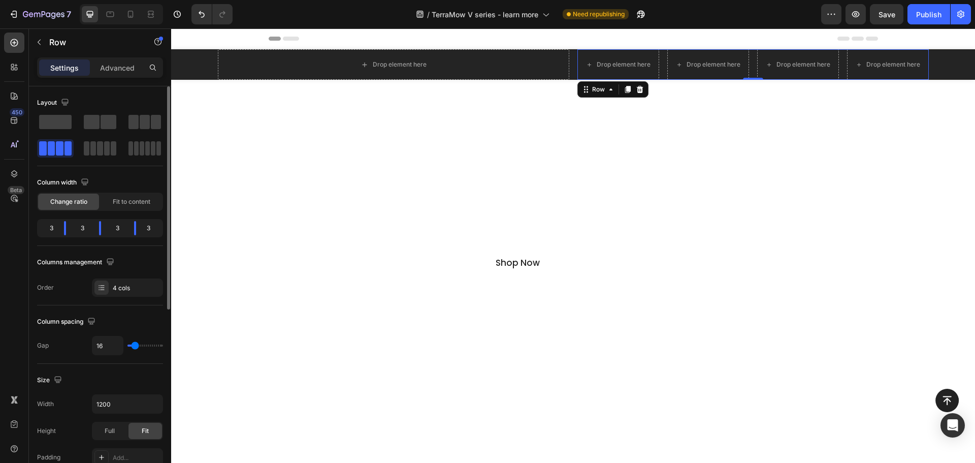
type input "7"
type input "4"
type input "2"
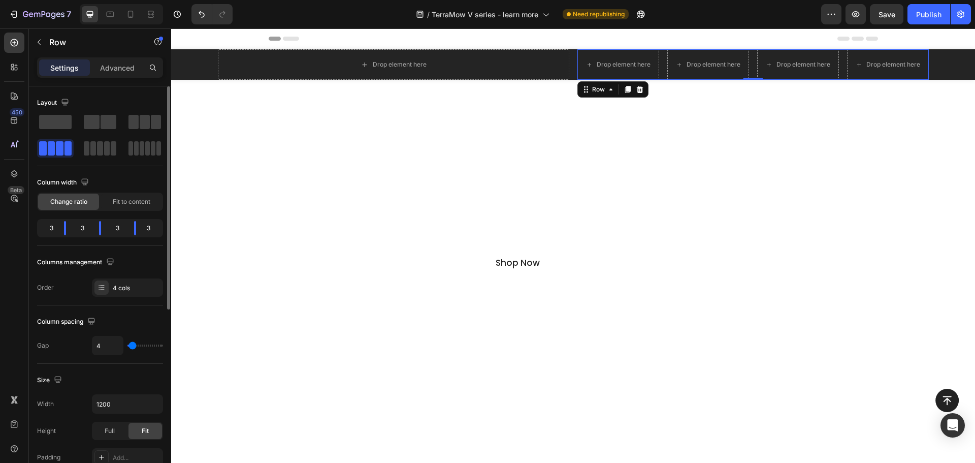
type input "2"
type input "0"
drag, startPoint x: 137, startPoint y: 346, endPoint x: 130, endPoint y: 345, distance: 6.6
type input "0"
click at [130, 345] on input "range" at bounding box center [146, 345] width 36 height 2
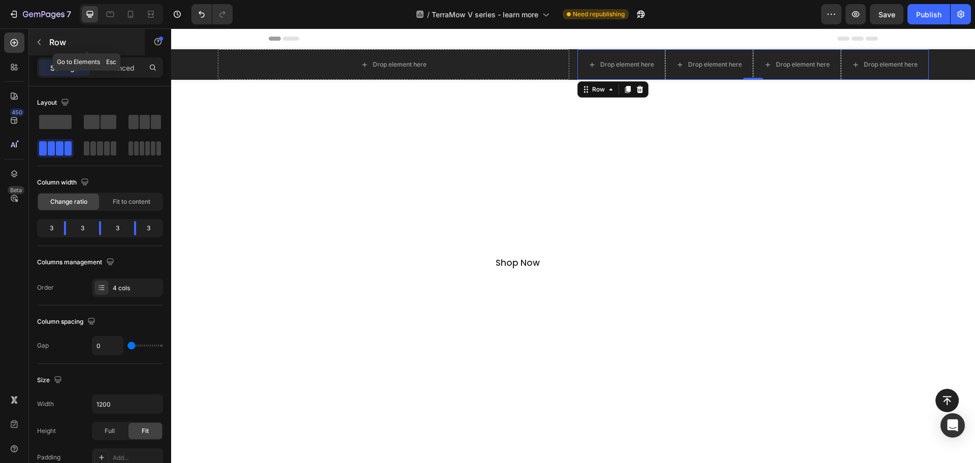
click at [64, 37] on p "Row" at bounding box center [92, 42] width 86 height 12
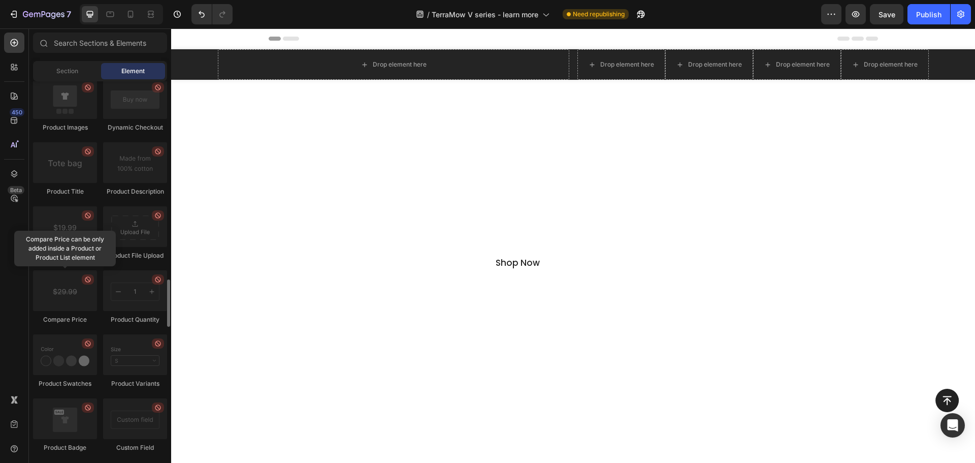
scroll to position [1676, 0]
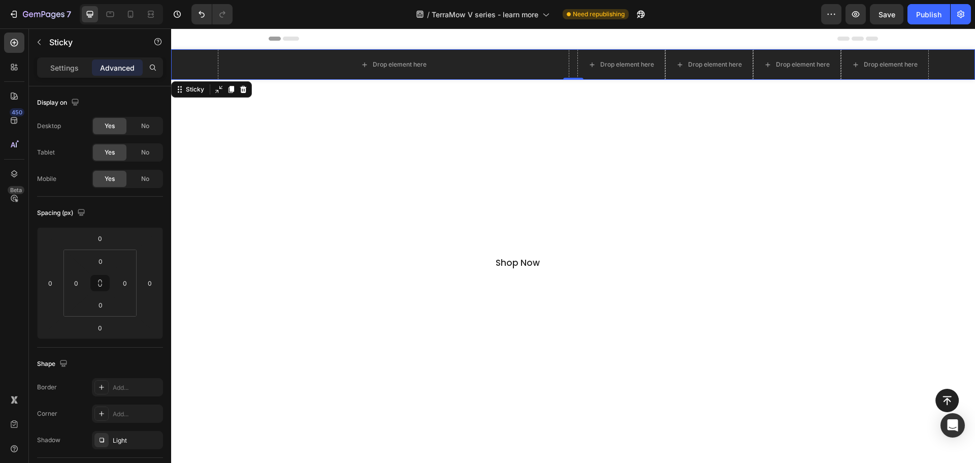
click at [182, 59] on div "Drop element here Drop element here Drop element here Drop element here Drop el…" at bounding box center [573, 64] width 804 height 30
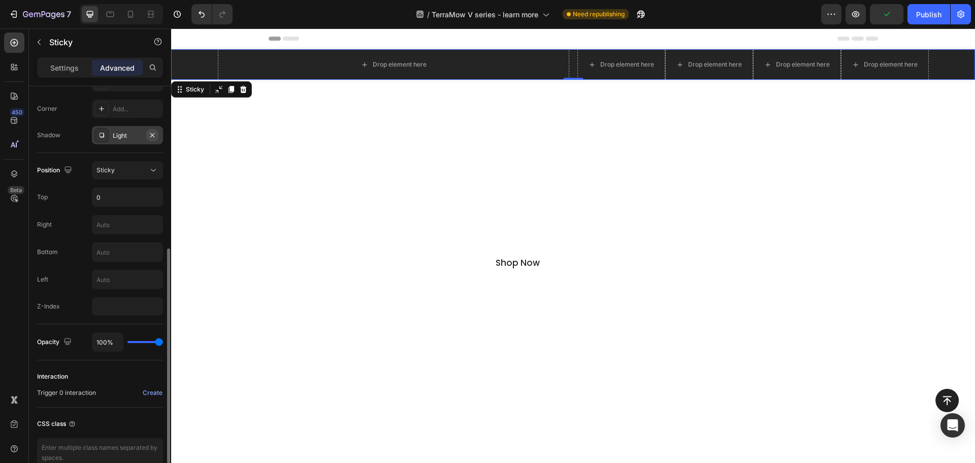
click at [152, 138] on icon "button" at bounding box center [152, 135] width 8 height 8
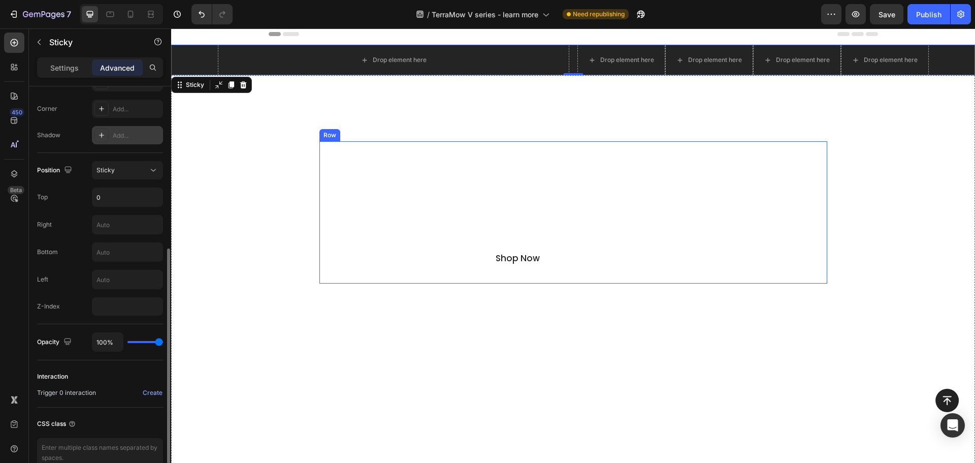
scroll to position [0, 0]
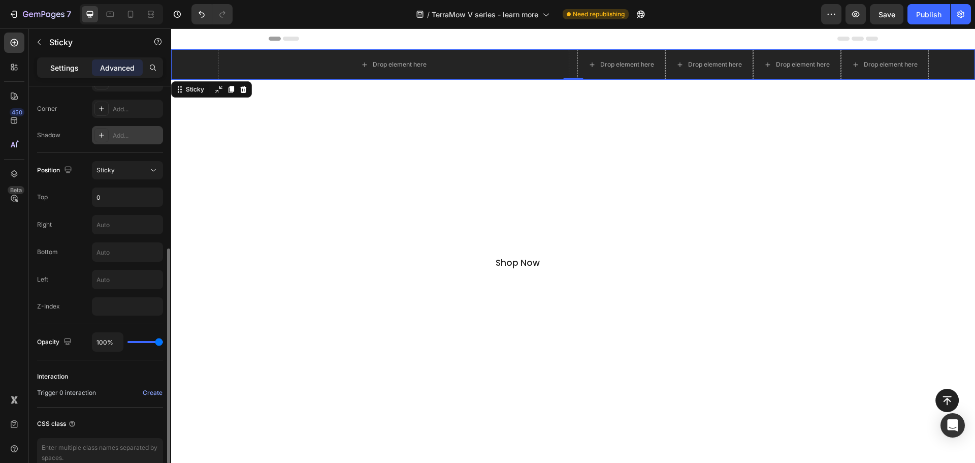
click at [80, 70] on div "Settings" at bounding box center [64, 67] width 51 height 16
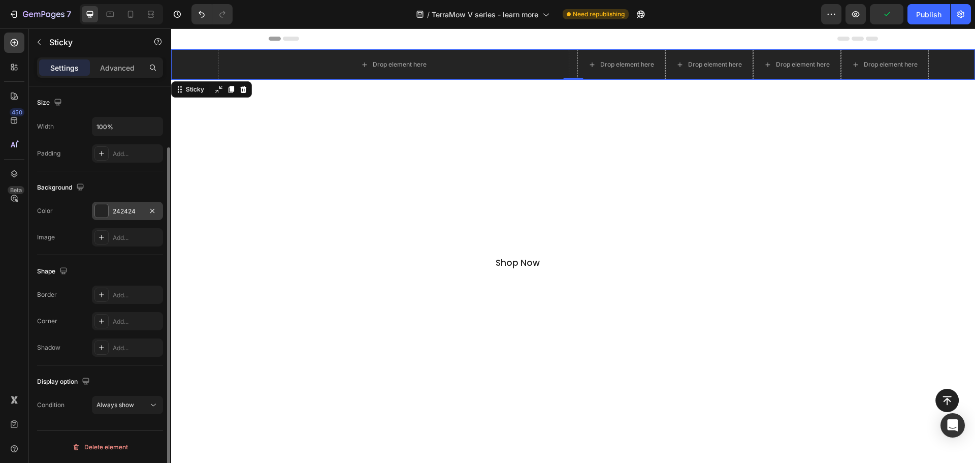
click at [126, 210] on div "242424" at bounding box center [127, 211] width 29 height 9
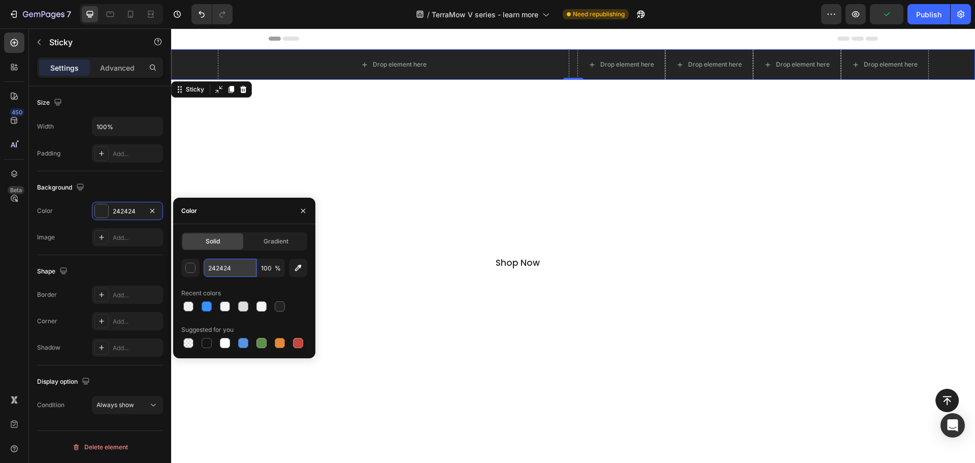
click at [224, 266] on input "242424" at bounding box center [230, 268] width 53 height 18
click at [233, 281] on div "222222 100 % Recent colors Suggested for you" at bounding box center [244, 304] width 126 height 91
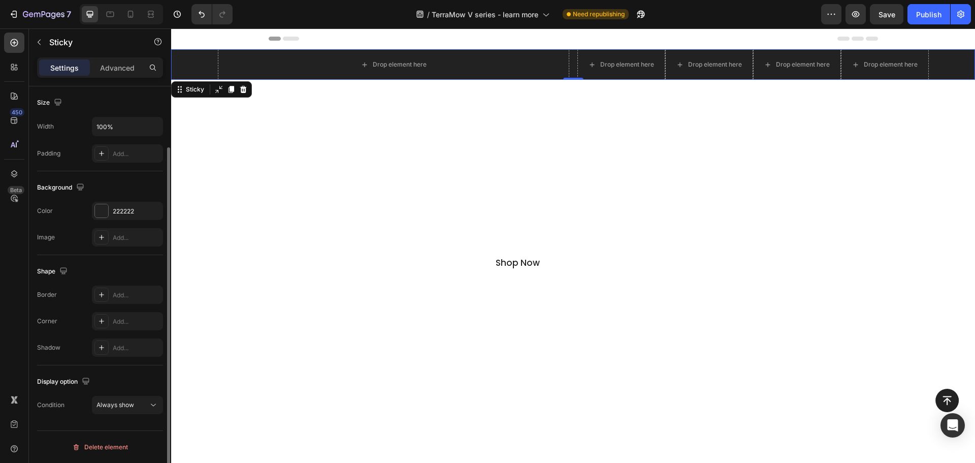
click at [85, 256] on div "Shape Border Add... Corner Add... Shadow Add..." at bounding box center [100, 310] width 126 height 110
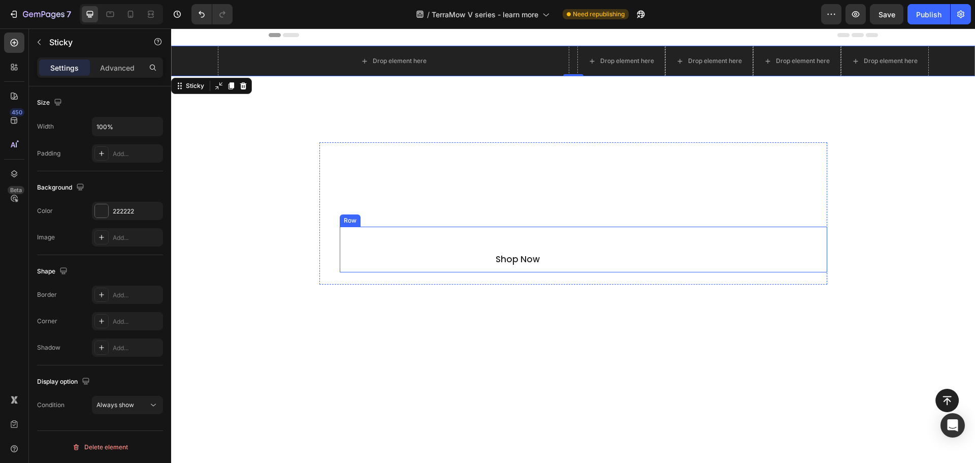
scroll to position [0, 0]
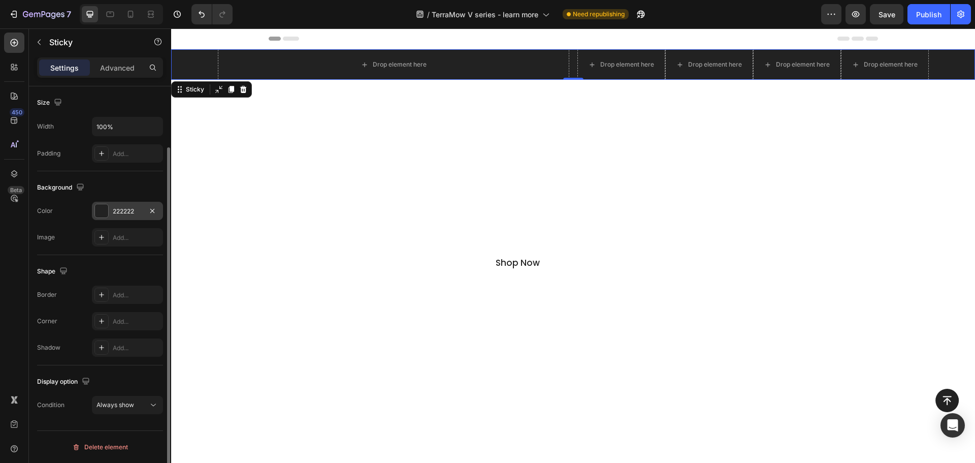
click at [116, 214] on div "222222" at bounding box center [127, 211] width 29 height 9
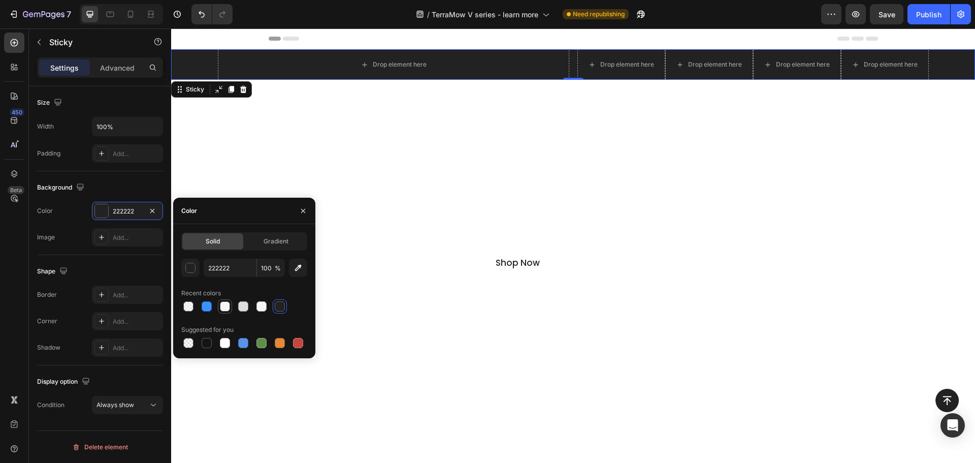
click at [222, 303] on div at bounding box center [225, 306] width 10 height 10
type input "F5F6F7"
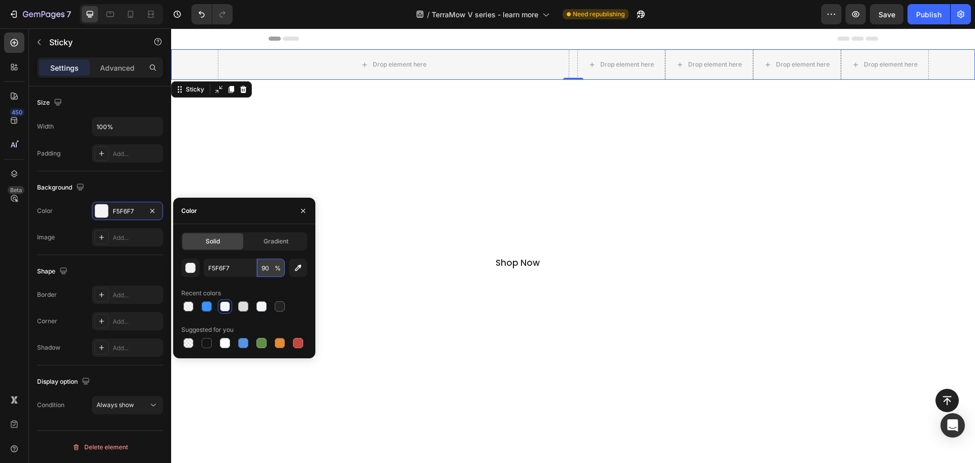
click at [264, 270] on input "90" at bounding box center [271, 268] width 28 height 18
type input "100"
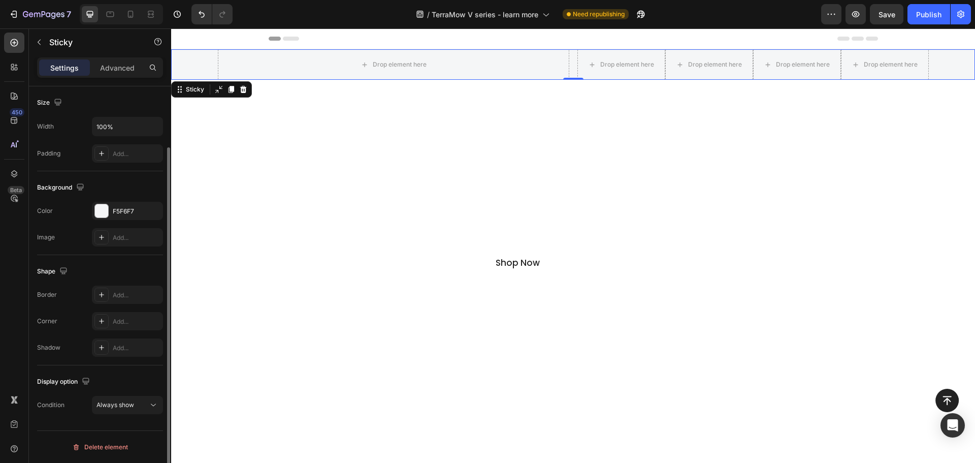
click at [142, 272] on div "Shape" at bounding box center [100, 271] width 126 height 16
click at [130, 207] on div "F5F6F7" at bounding box center [127, 211] width 29 height 9
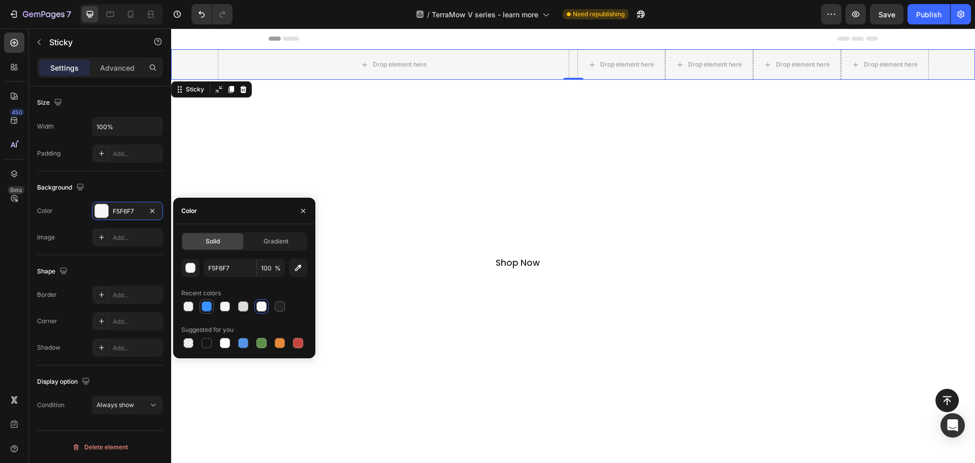
click at [209, 304] on div at bounding box center [207, 306] width 10 height 10
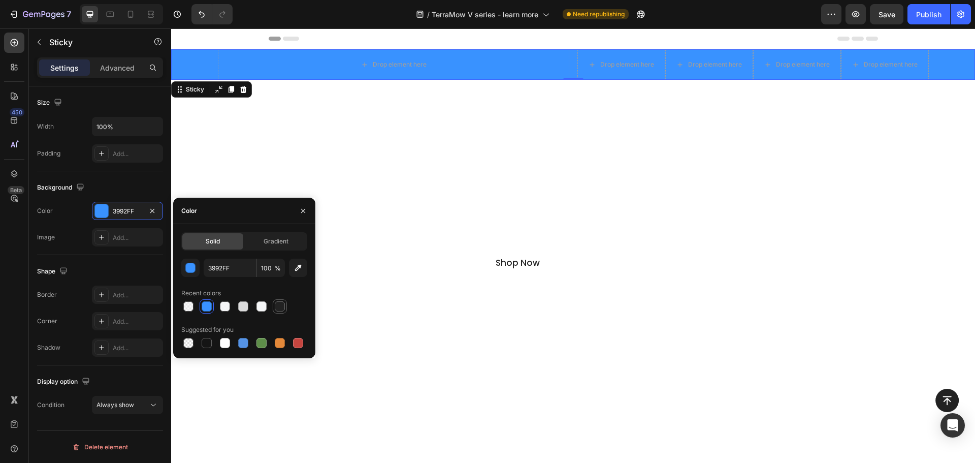
click at [276, 308] on div at bounding box center [280, 306] width 10 height 10
type input "222222"
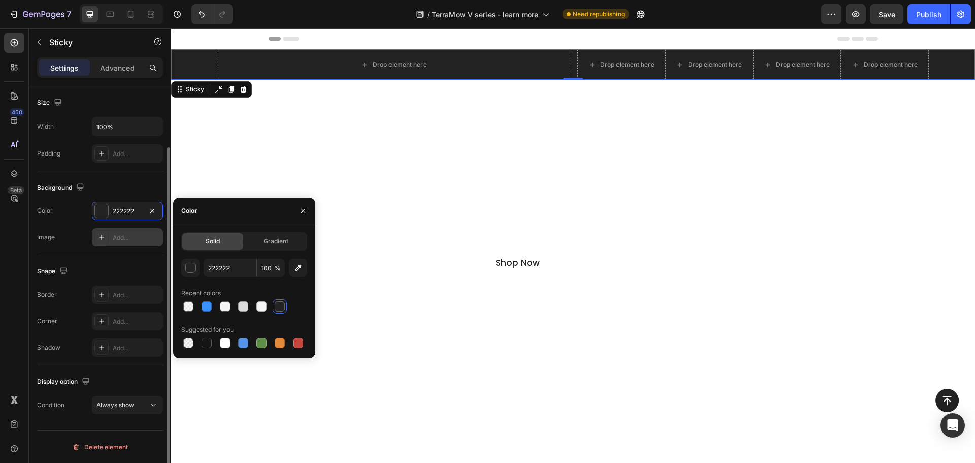
click at [118, 245] on div "Add..." at bounding box center [127, 237] width 71 height 18
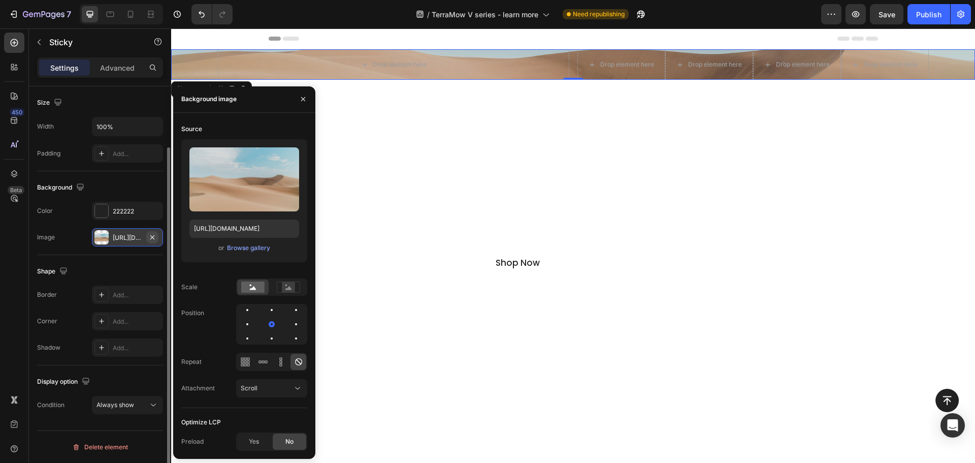
click at [153, 234] on icon "button" at bounding box center [152, 237] width 8 height 8
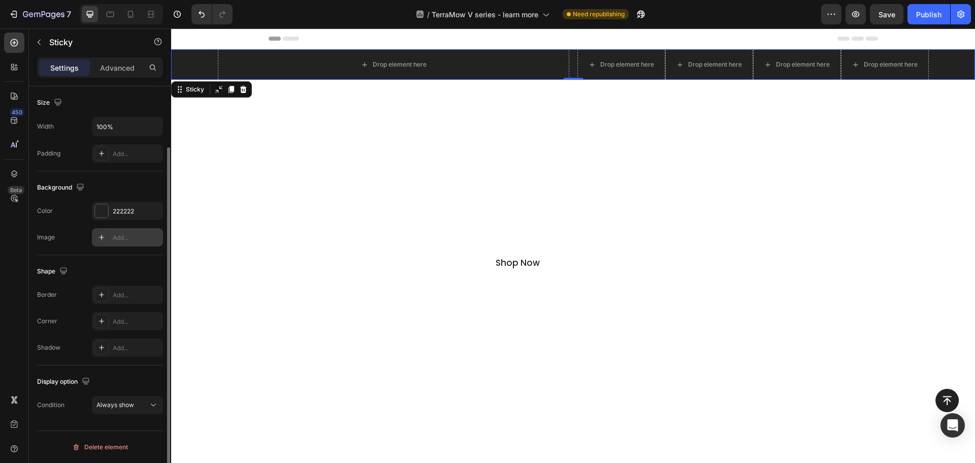
click at [134, 276] on div "Shape" at bounding box center [100, 271] width 126 height 16
click at [139, 407] on div "Always show" at bounding box center [123, 404] width 52 height 9
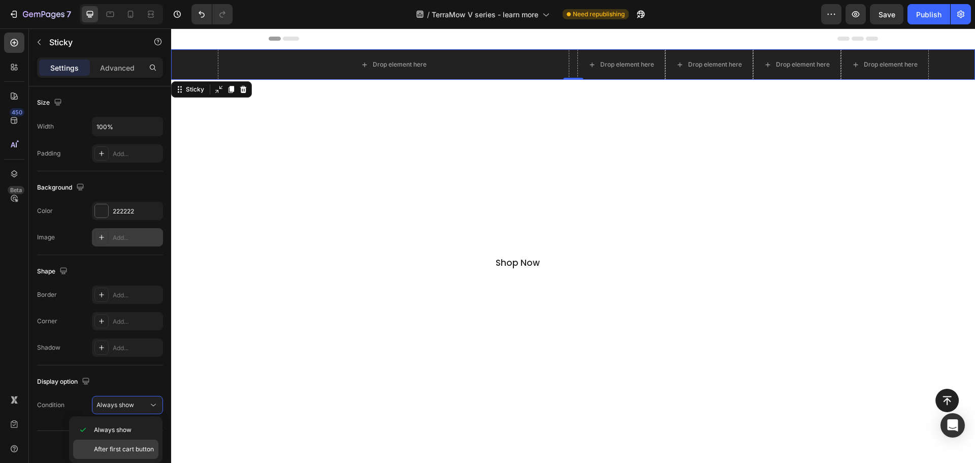
click at [136, 443] on div "After first cart button" at bounding box center [115, 448] width 85 height 19
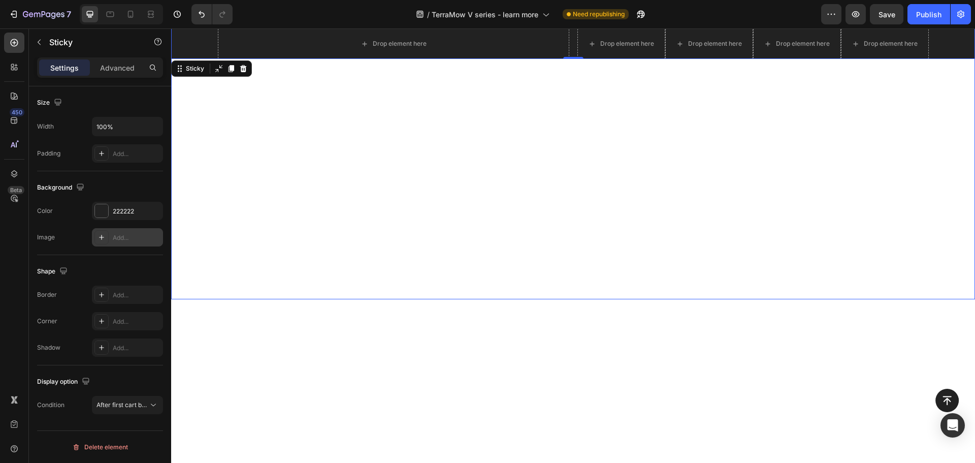
scroll to position [254, 0]
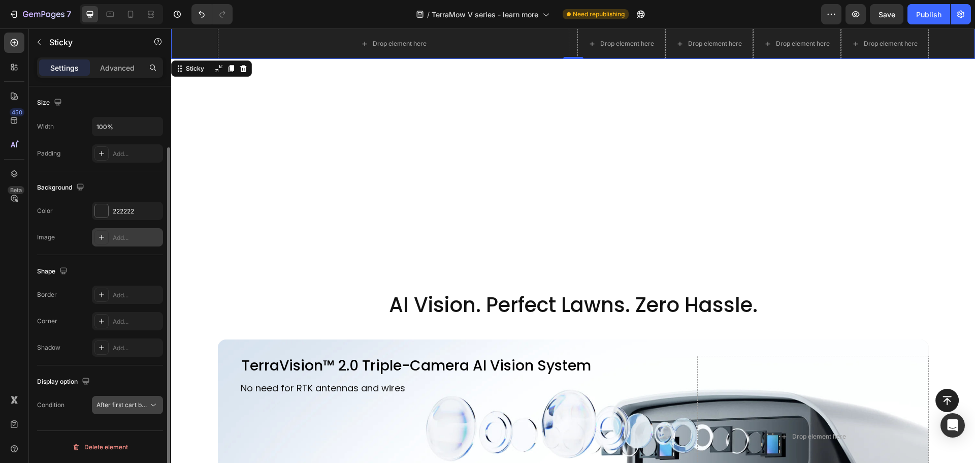
drag, startPoint x: 129, startPoint y: 414, endPoint x: 134, endPoint y: 406, distance: 9.6
click at [130, 412] on div "Display option Condition After first cart button" at bounding box center [100, 393] width 126 height 57
click at [134, 406] on span "After first cart button" at bounding box center [127, 405] width 60 height 8
click at [131, 428] on span "Always show" at bounding box center [113, 429] width 38 height 9
click at [132, 360] on div "Shape Border Add... Corner Add... Shadow Add..." at bounding box center [100, 310] width 126 height 110
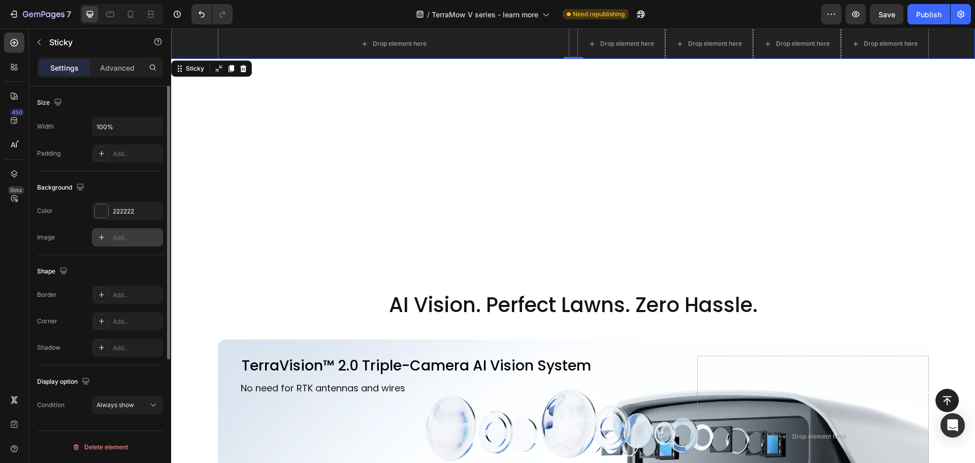
scroll to position [0, 0]
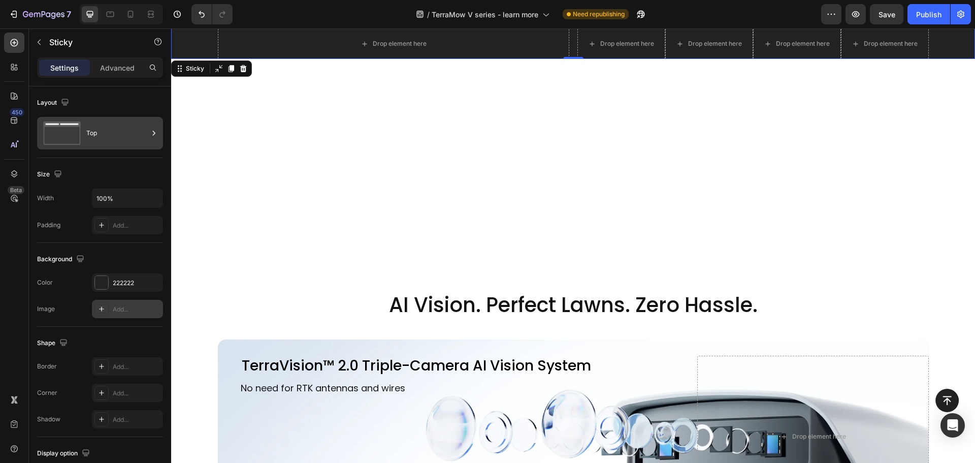
click at [106, 146] on div "Top" at bounding box center [100, 133] width 126 height 33
click at [107, 165] on div "Size Width 100% Padding Add..." at bounding box center [100, 200] width 126 height 85
click at [113, 81] on div "Settings Advanced" at bounding box center [100, 71] width 142 height 29
click at [114, 71] on p "Advanced" at bounding box center [117, 67] width 35 height 11
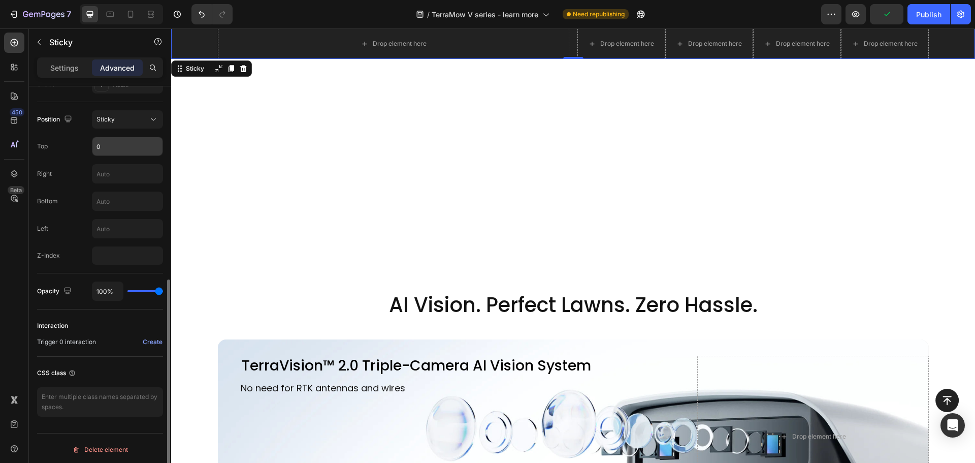
scroll to position [358, 0]
click at [69, 67] on p "Settings" at bounding box center [64, 67] width 28 height 11
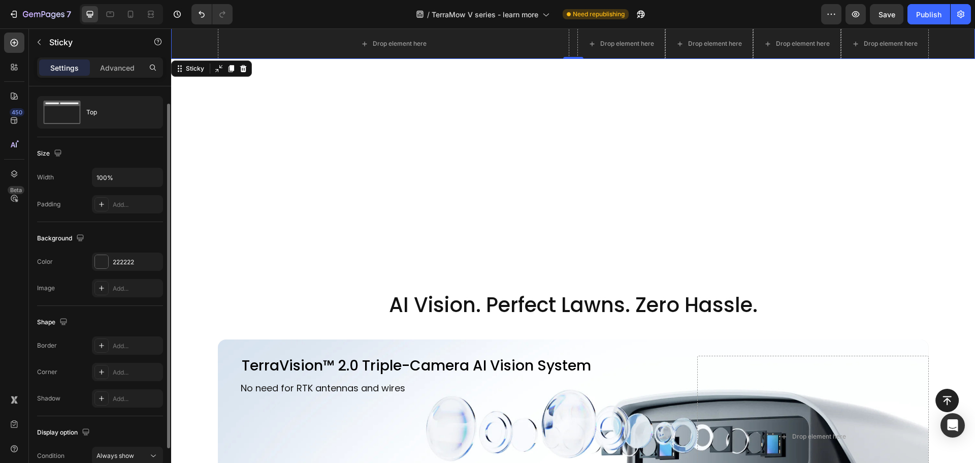
scroll to position [0, 0]
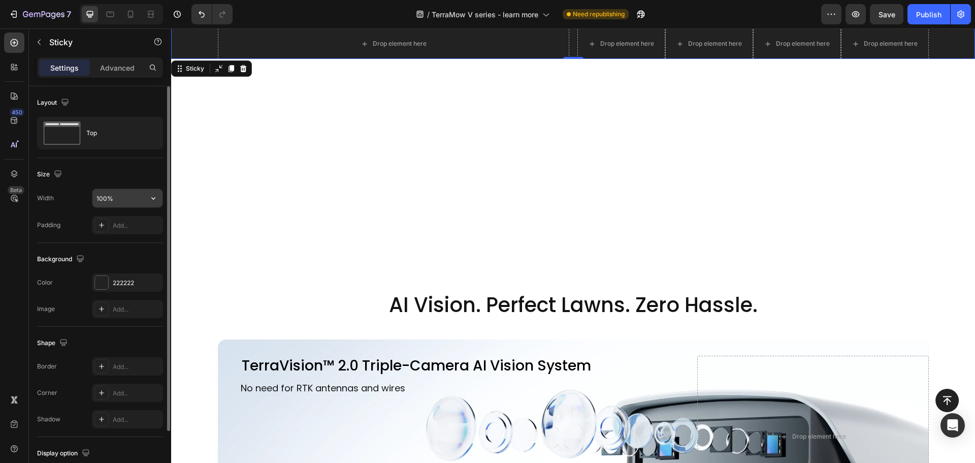
click at [130, 197] on input "100%" at bounding box center [127, 198] width 70 height 18
click at [134, 225] on div "Add..." at bounding box center [137, 225] width 48 height 9
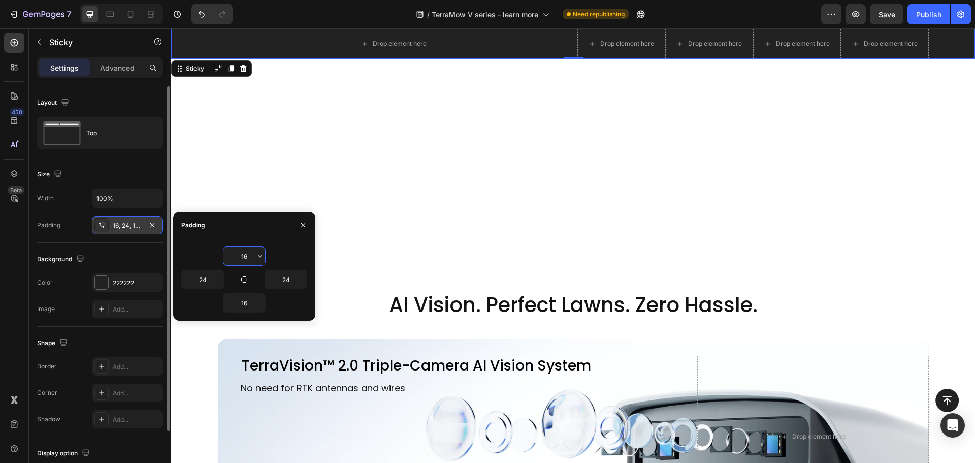
scroll to position [270, 0]
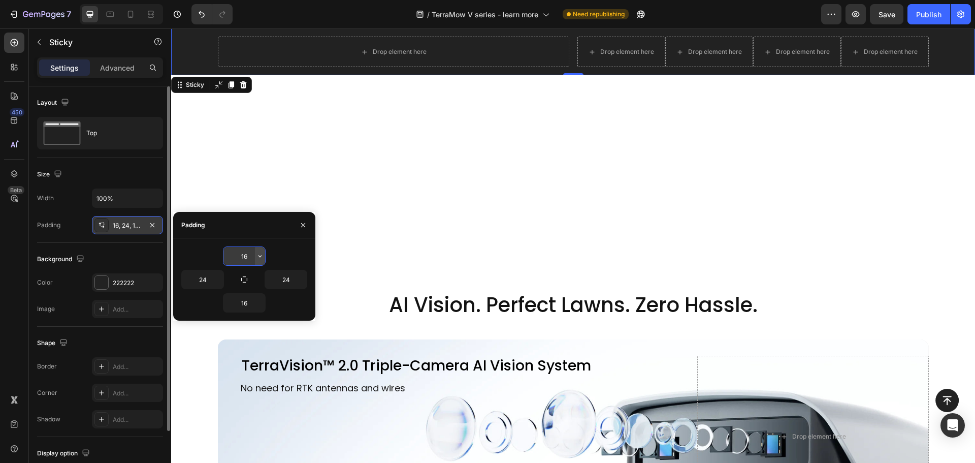
click at [260, 259] on icon "button" at bounding box center [260, 256] width 8 height 8
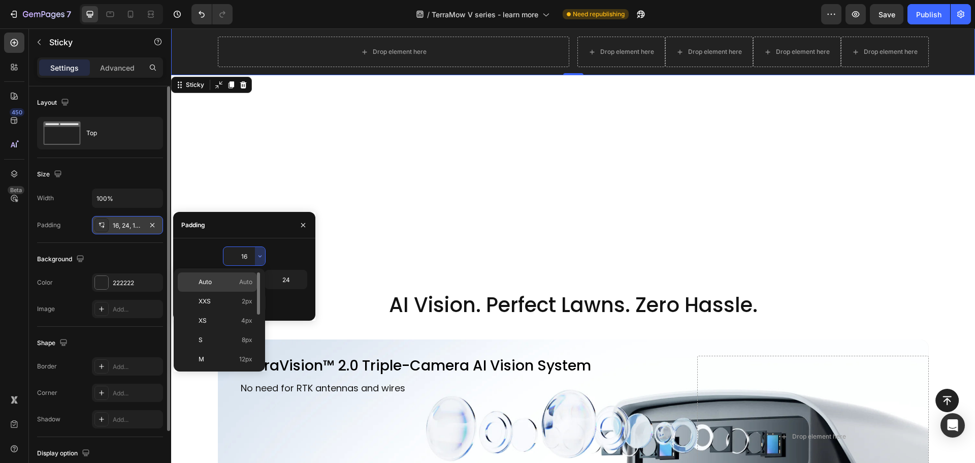
click at [249, 283] on span "Auto" at bounding box center [245, 281] width 13 height 9
type input "Auto"
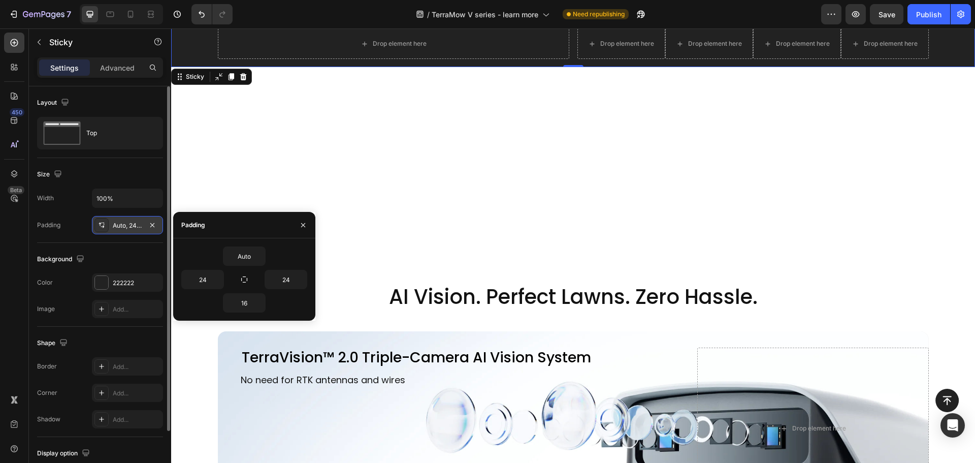
scroll to position [262, 0]
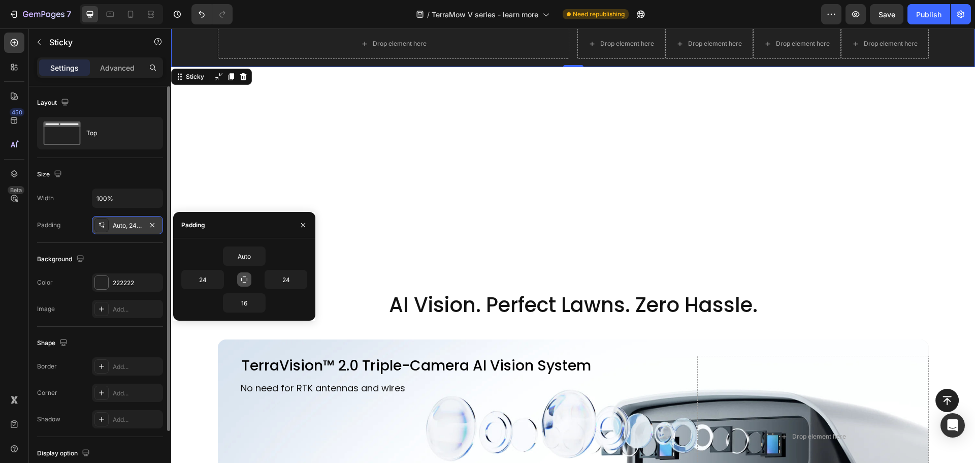
click at [245, 284] on button "button" at bounding box center [244, 279] width 14 height 14
type input "Auto"
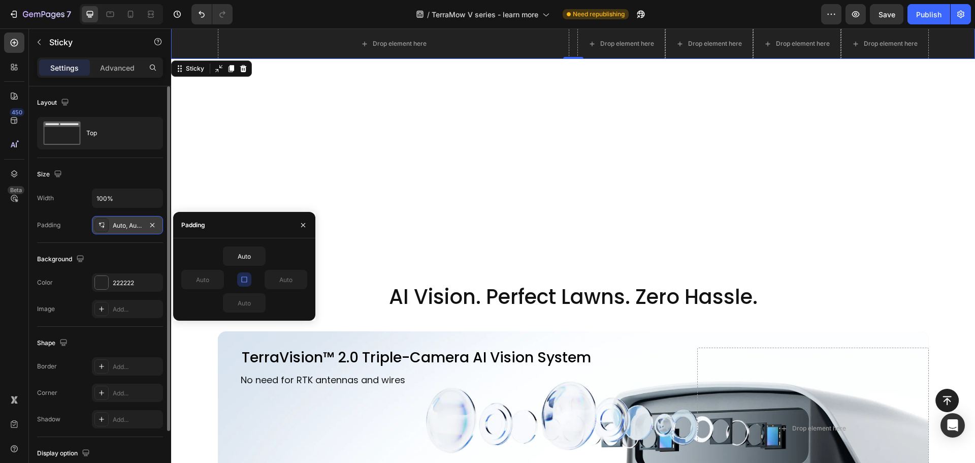
scroll to position [254, 0]
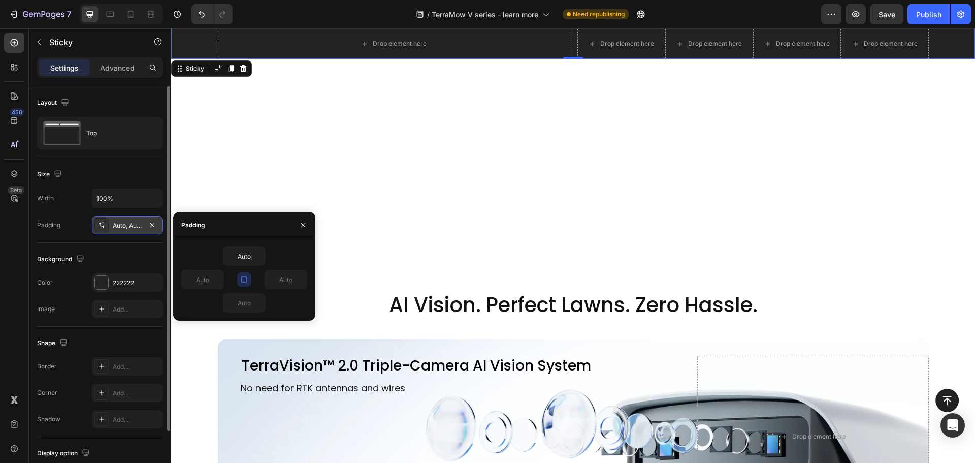
click at [244, 281] on icon "button" at bounding box center [244, 279] width 8 height 8
click at [86, 173] on div "Size" at bounding box center [100, 174] width 126 height 16
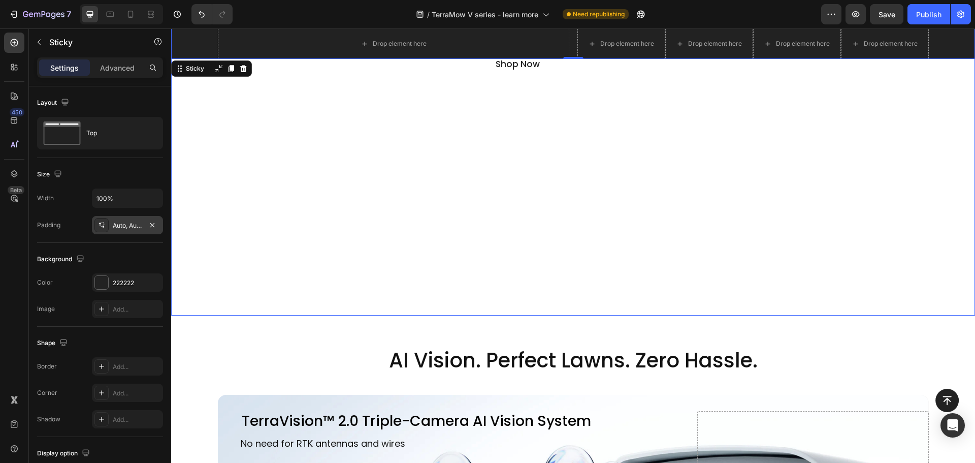
scroll to position [102, 0]
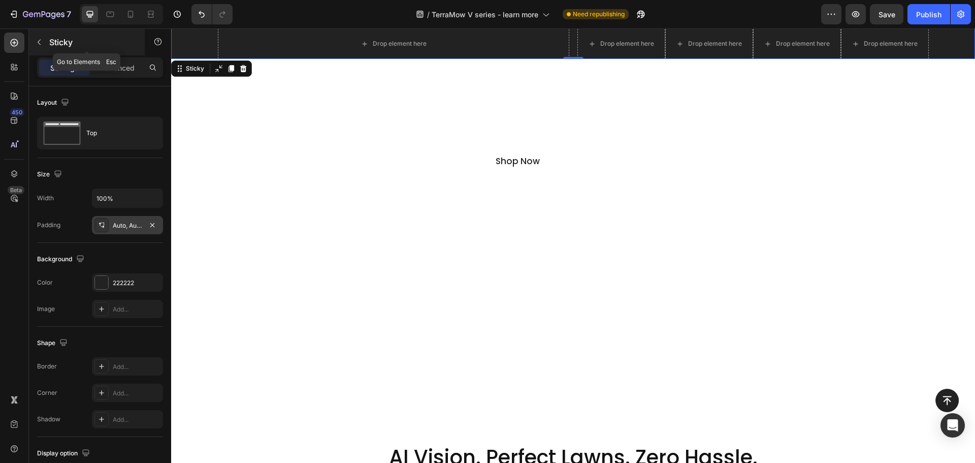
click at [46, 45] on button "button" at bounding box center [39, 42] width 16 height 16
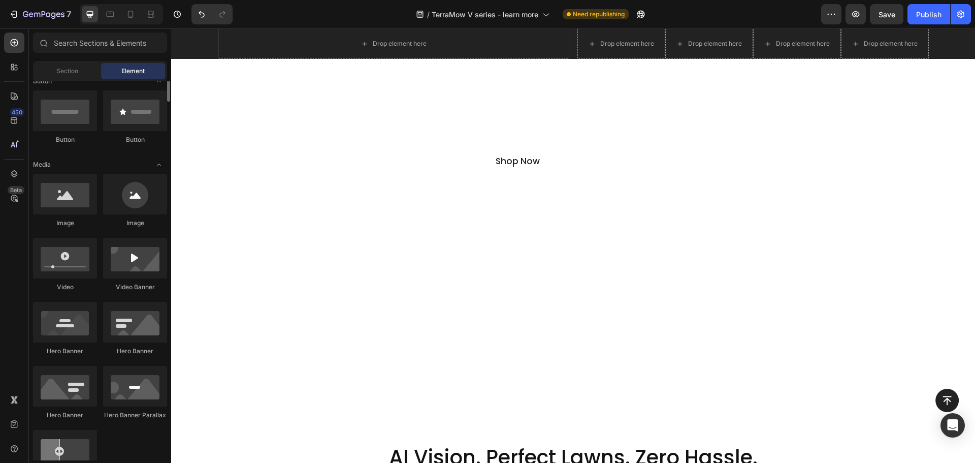
scroll to position [193, 0]
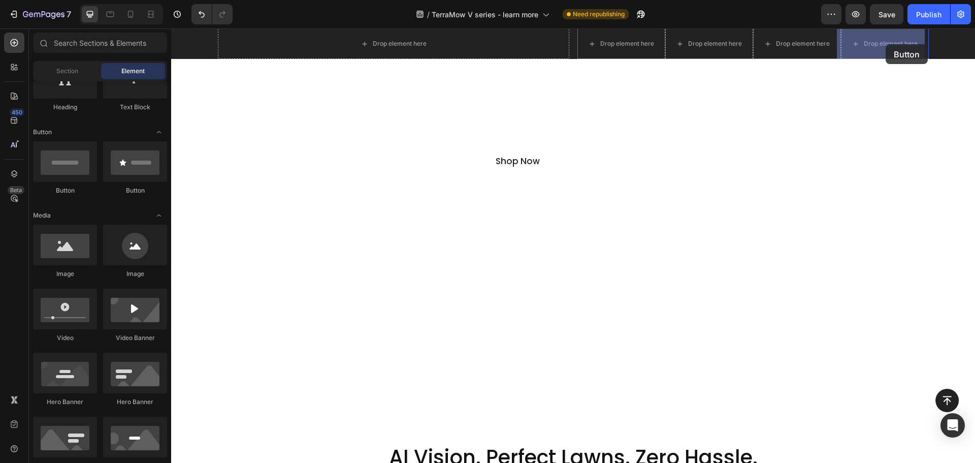
drag, startPoint x: 253, startPoint y: 204, endPoint x: 910, endPoint y: 39, distance: 676.8
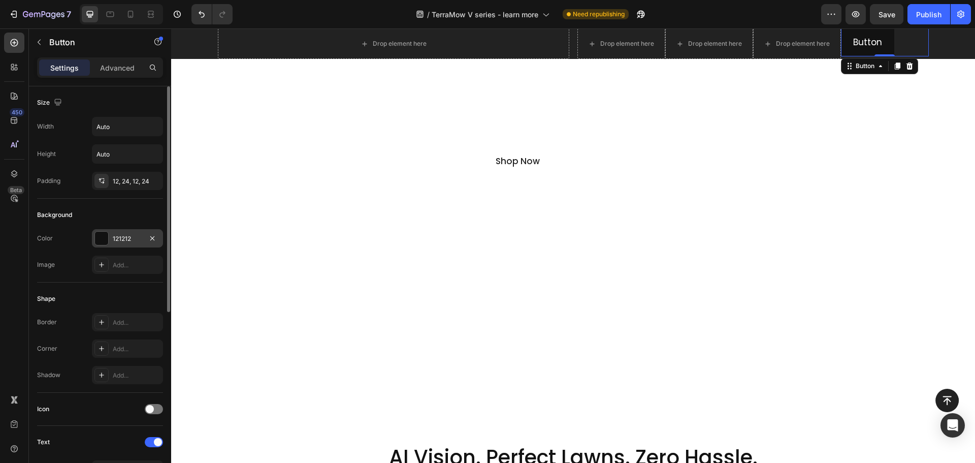
click at [124, 239] on div "121212" at bounding box center [127, 238] width 29 height 9
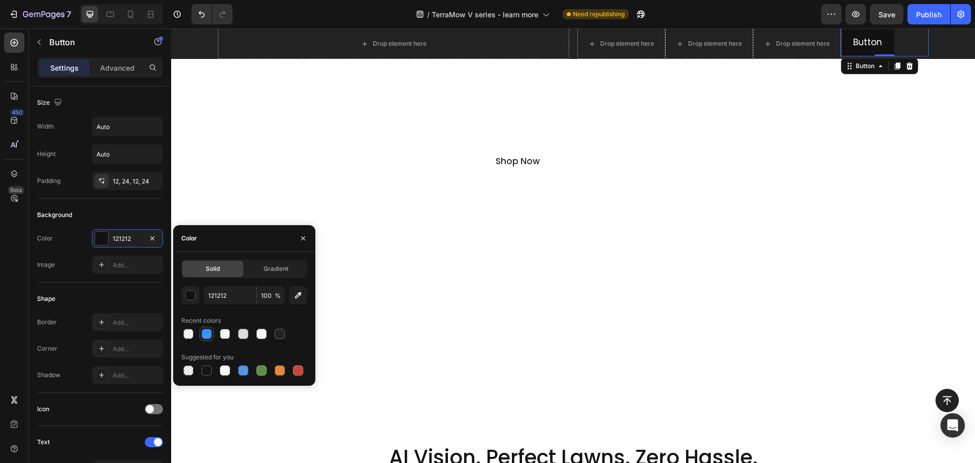
click at [205, 337] on div at bounding box center [207, 334] width 10 height 10
type input "3992FF"
click at [856, 40] on p "Button" at bounding box center [867, 43] width 29 height 16
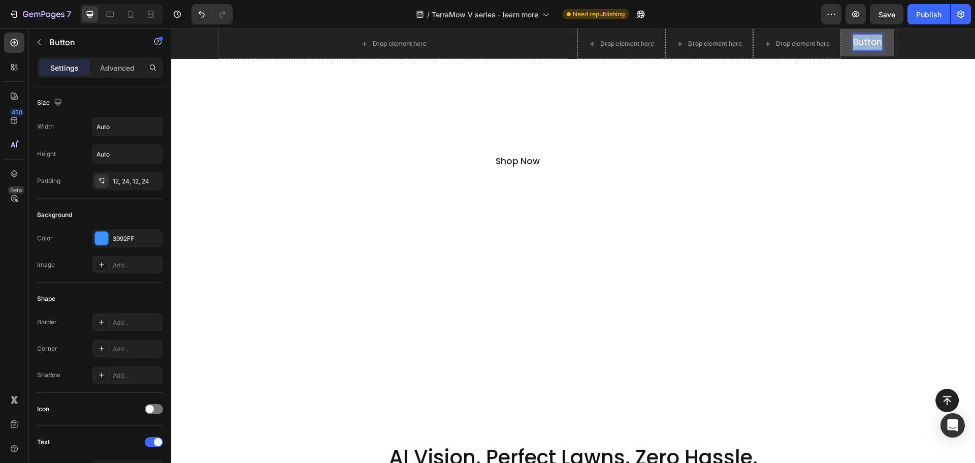
click at [856, 40] on p "Button" at bounding box center [867, 43] width 29 height 16
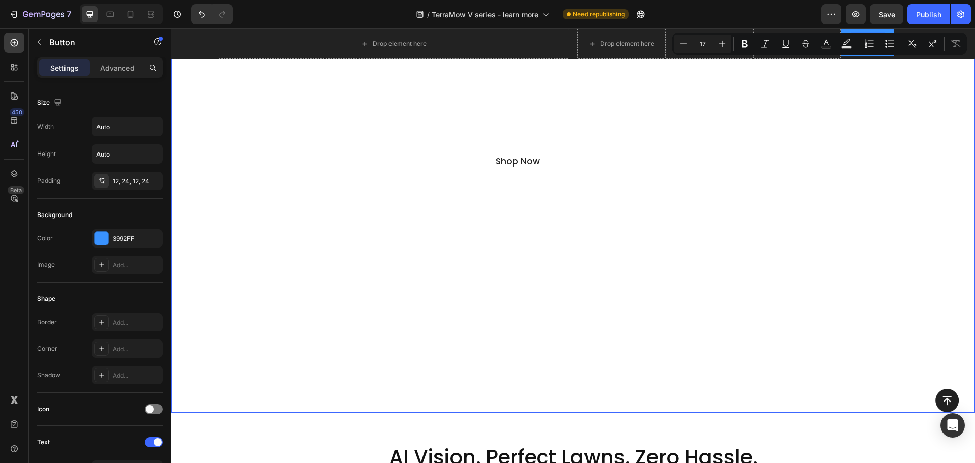
click at [845, 194] on div "Overlay" at bounding box center [573, 195] width 804 height 434
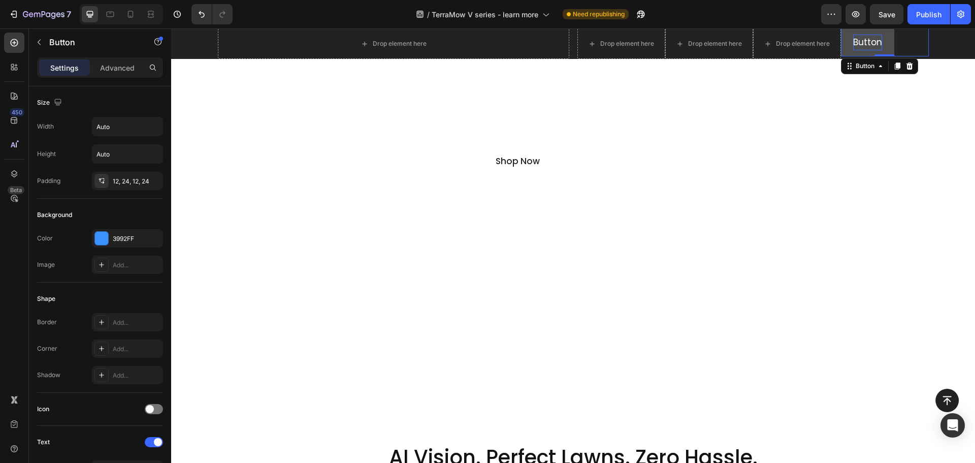
click at [867, 44] on p "Button" at bounding box center [867, 43] width 29 height 16
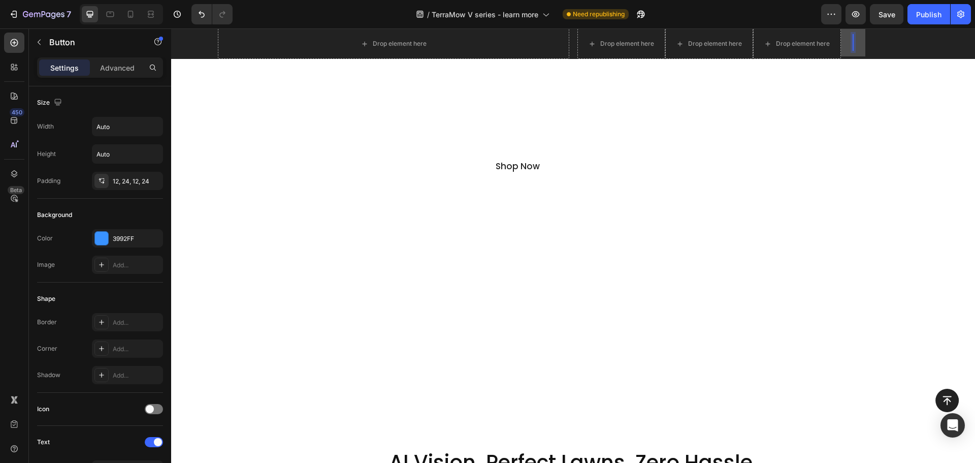
scroll to position [92, 0]
click at [841, 28] on button "Order" at bounding box center [865, 42] width 49 height 28
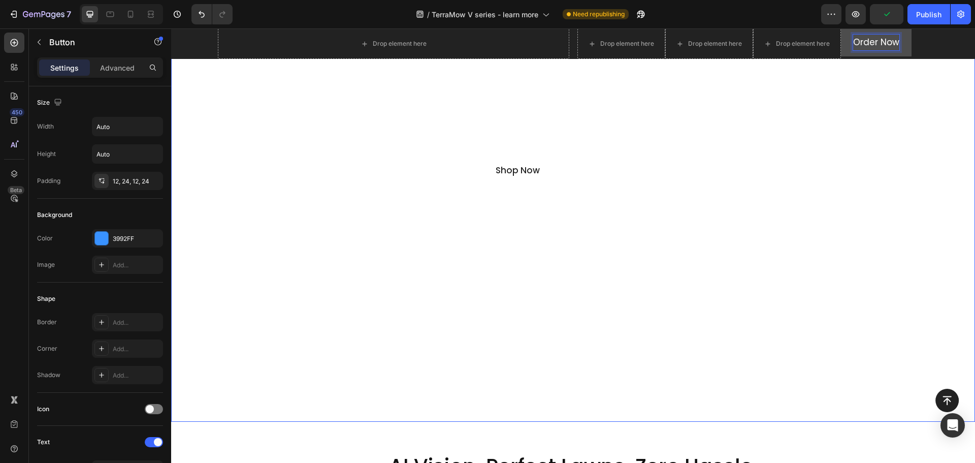
click at [884, 119] on div "TerraMow V Series Robot Lawn Mower Text block Wire-Free, Hands-Free, Signal-Fre…" at bounding box center [573, 91] width 804 height 208
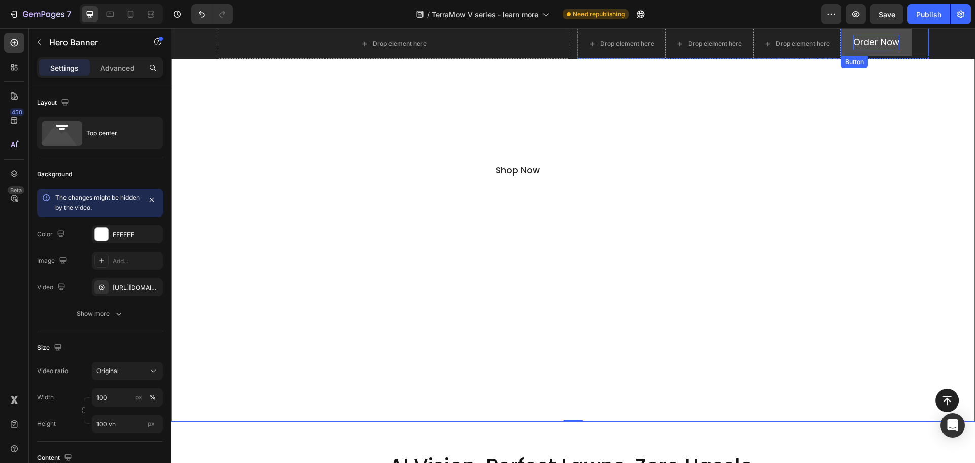
click at [918, 45] on div "Order Now Button" at bounding box center [885, 42] width 88 height 28
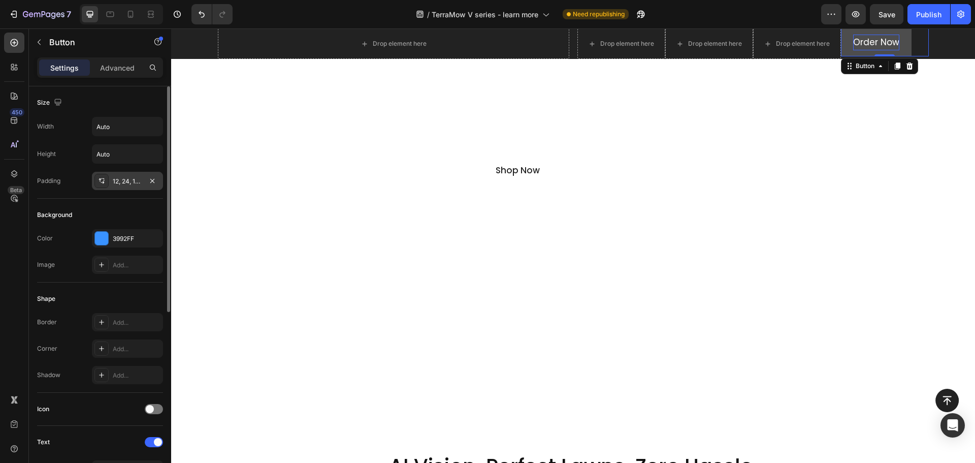
click at [129, 186] on div "12, 24, 12, 24" at bounding box center [127, 181] width 71 height 18
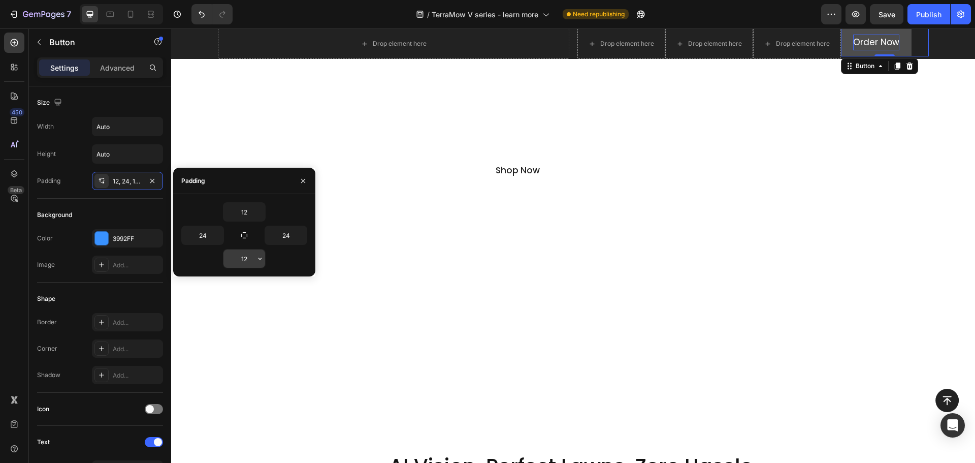
click at [245, 251] on input "12" at bounding box center [245, 258] width 42 height 18
click at [260, 259] on icon "button" at bounding box center [260, 259] width 3 height 2
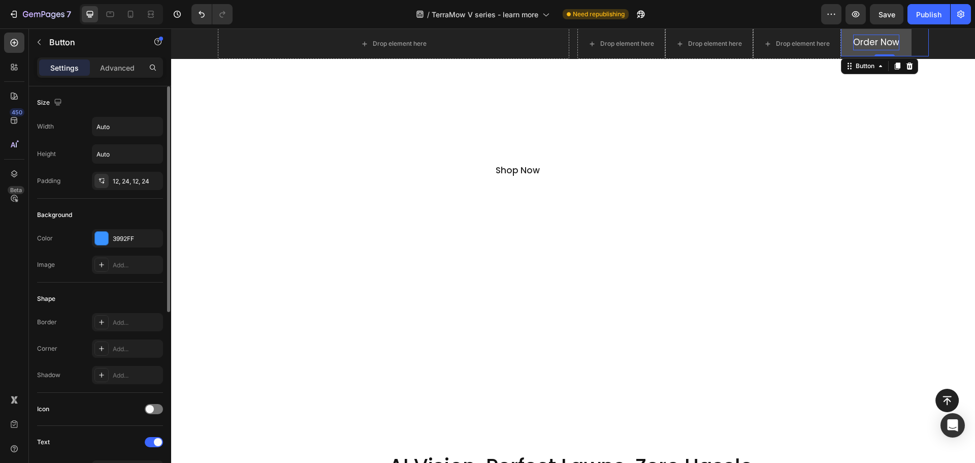
click at [91, 211] on div "Background" at bounding box center [100, 215] width 126 height 16
click at [921, 38] on div "Order Now Button 0" at bounding box center [885, 42] width 88 height 28
click at [916, 48] on div "Order Now Button 0" at bounding box center [885, 42] width 88 height 28
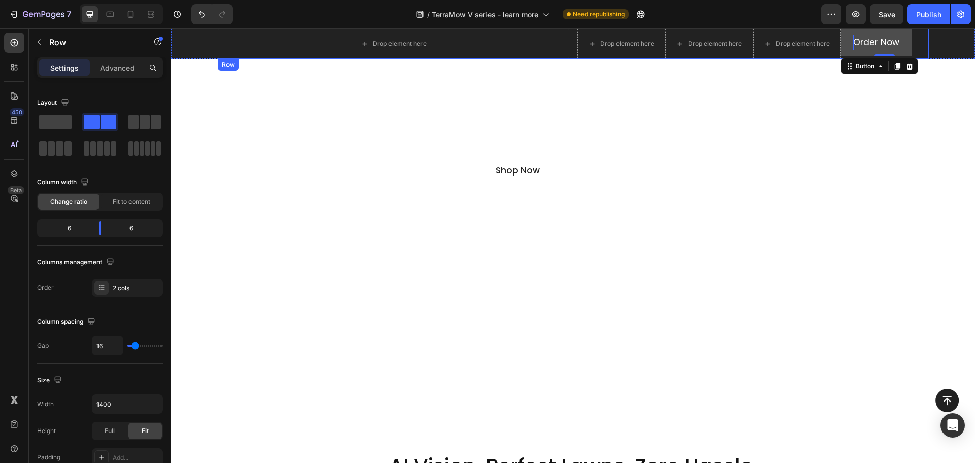
click at [570, 51] on div "Drop element here Drop element here Drop element here Drop element here Order N…" at bounding box center [573, 43] width 711 height 30
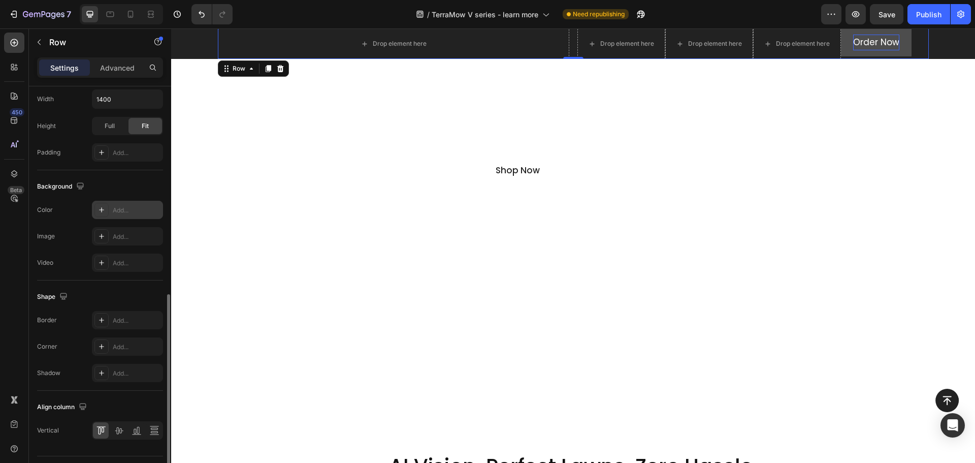
scroll to position [330, 0]
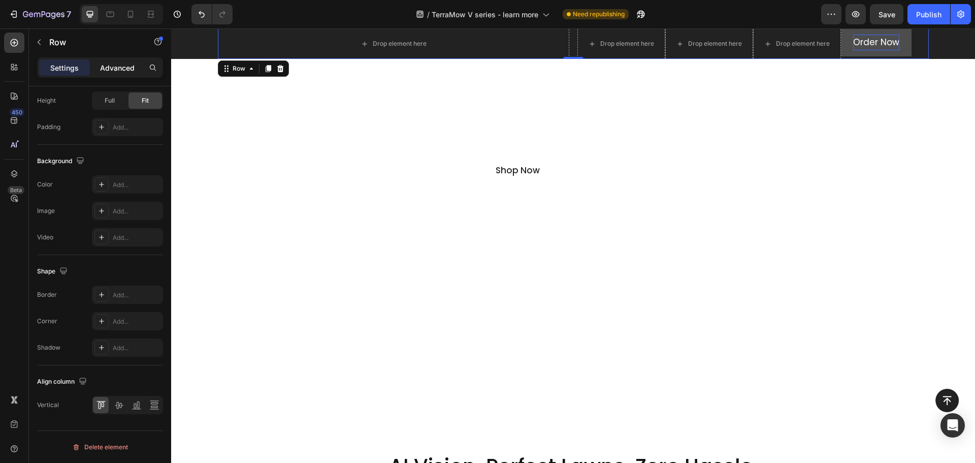
click at [121, 63] on p "Advanced" at bounding box center [117, 67] width 35 height 11
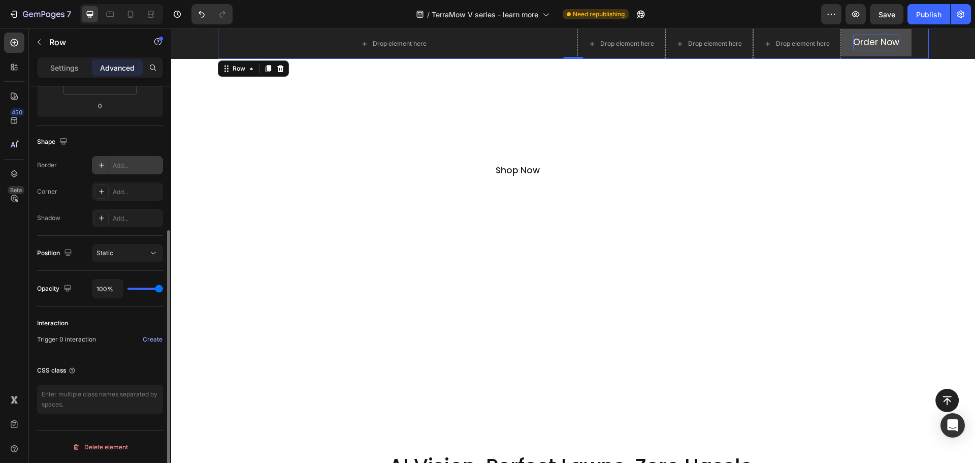
scroll to position [19, 0]
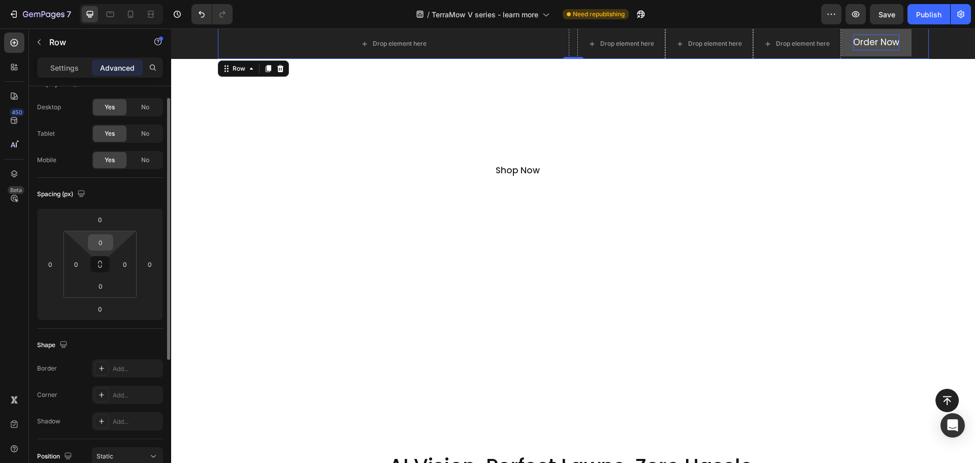
click at [97, 241] on input "0" at bounding box center [100, 242] width 20 height 15
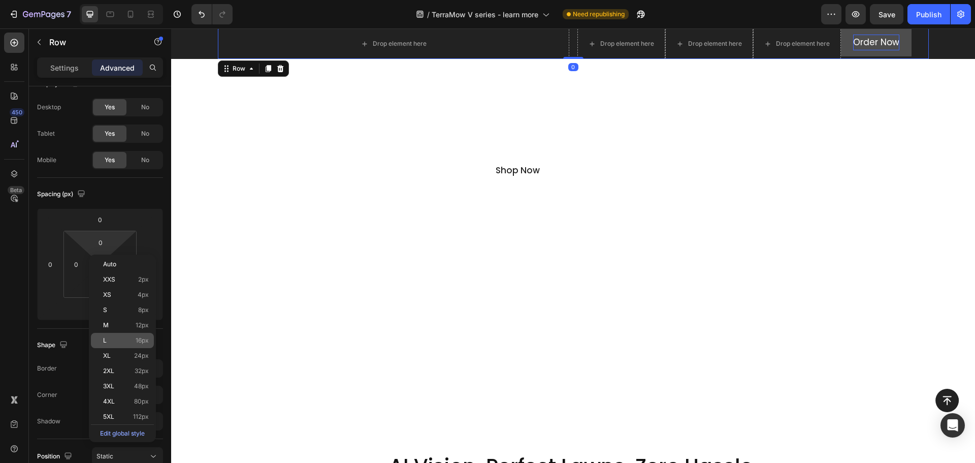
click at [128, 341] on p "L 16px" at bounding box center [126, 340] width 46 height 7
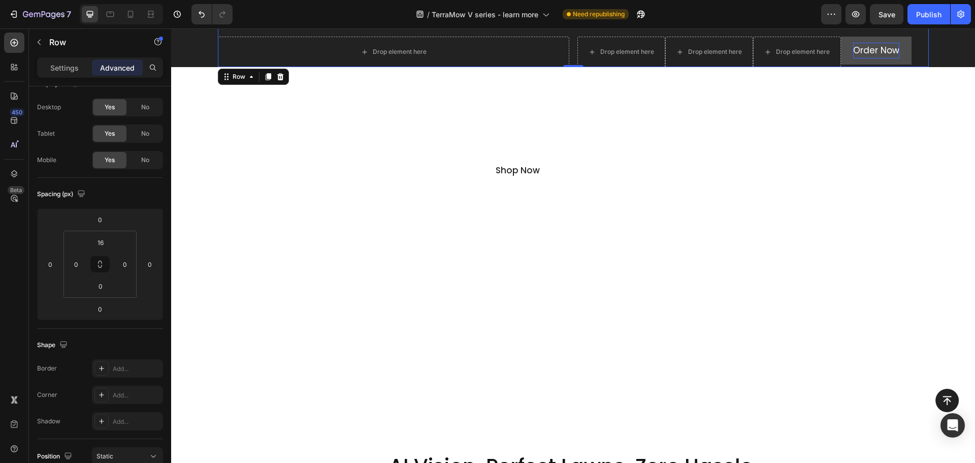
type input "0"
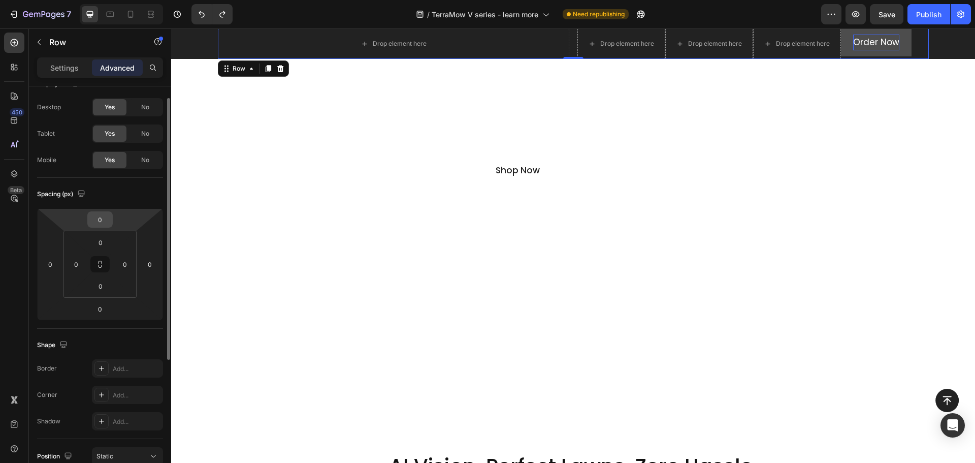
click at [104, 224] on input "0" at bounding box center [100, 219] width 20 height 15
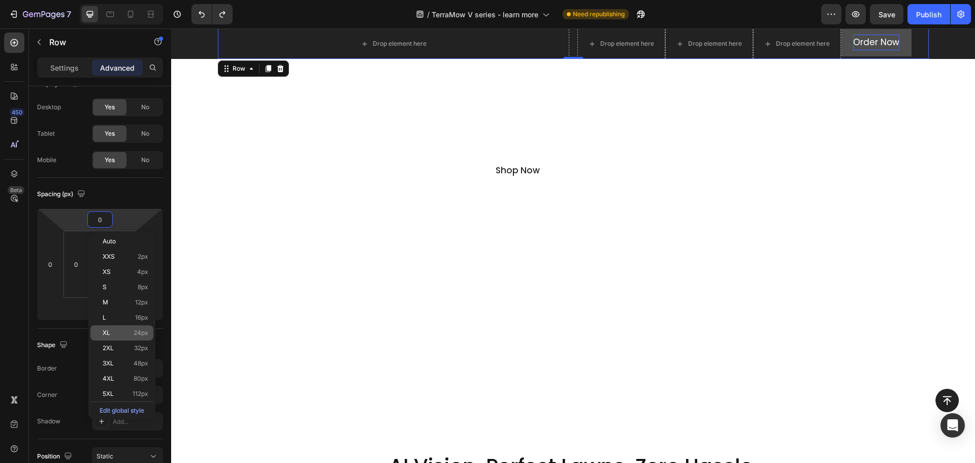
click at [134, 336] on span "24px" at bounding box center [141, 332] width 15 height 7
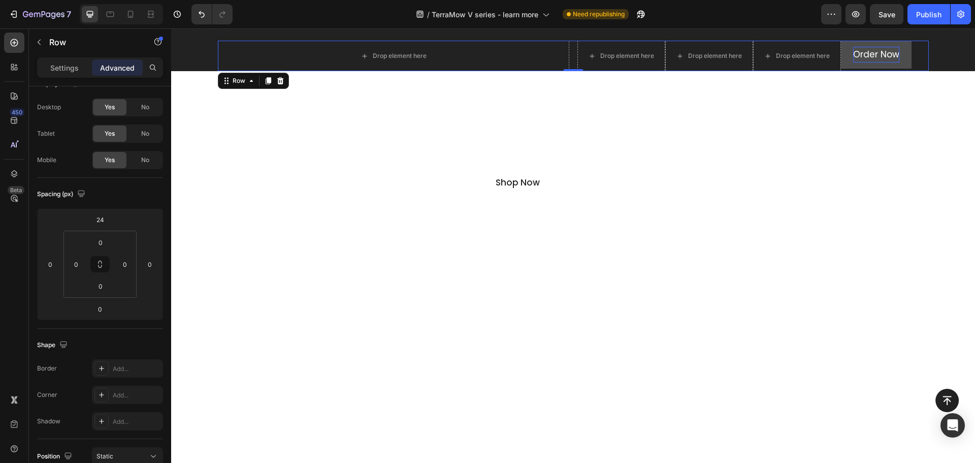
scroll to position [105, 0]
type input "0"
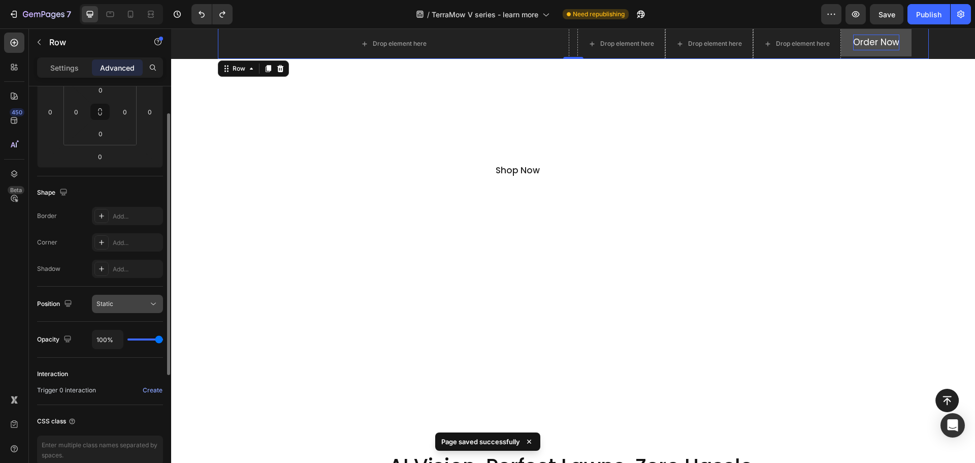
scroll to position [0, 0]
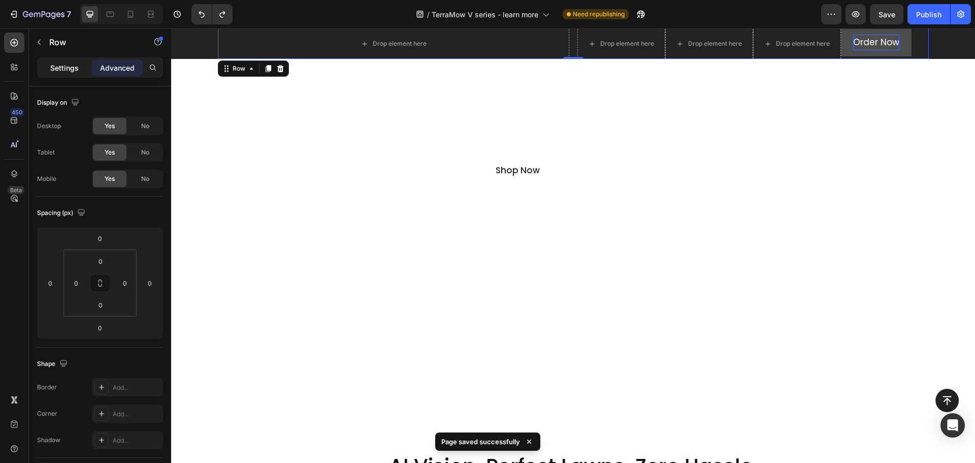
click at [77, 67] on p "Settings" at bounding box center [64, 67] width 28 height 11
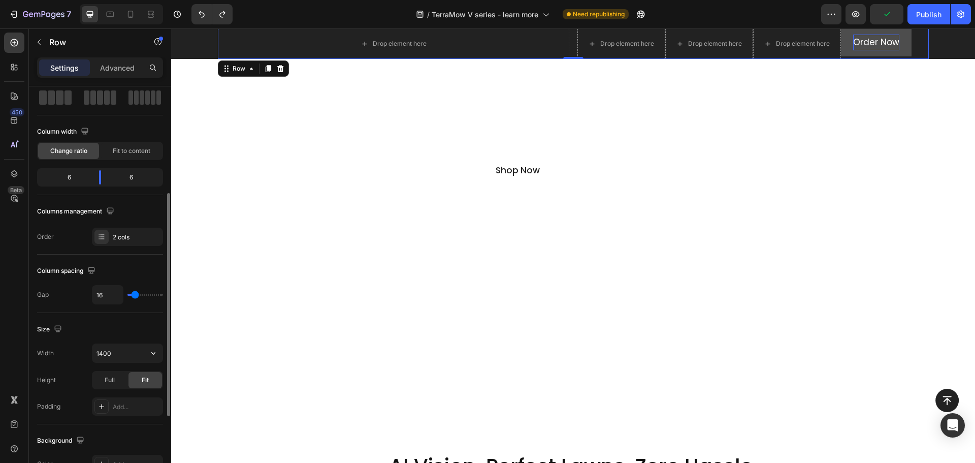
scroll to position [102, 0]
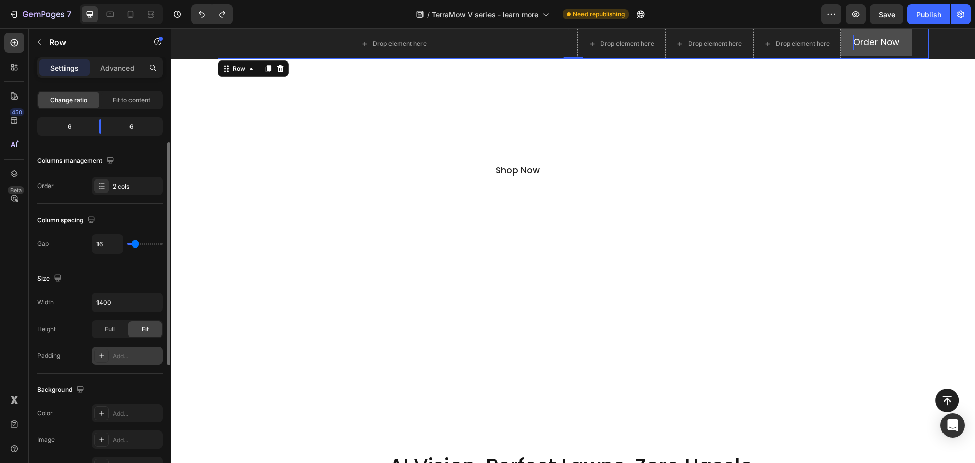
click at [114, 355] on div "Add..." at bounding box center [137, 356] width 48 height 9
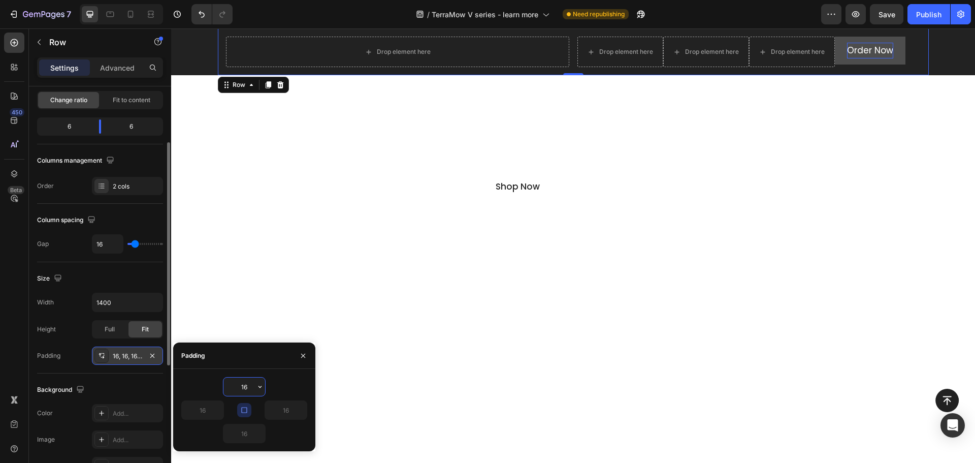
scroll to position [109, 0]
click at [152, 357] on icon "button" at bounding box center [152, 356] width 8 height 8
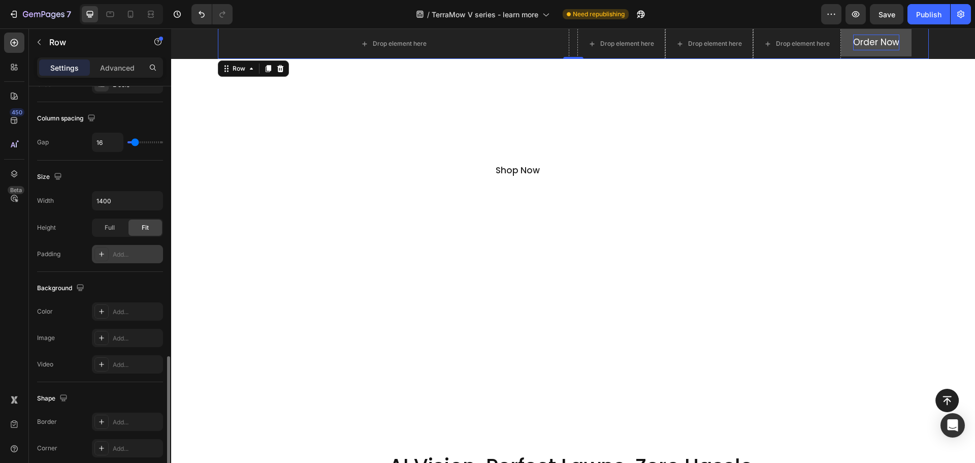
scroll to position [330, 0]
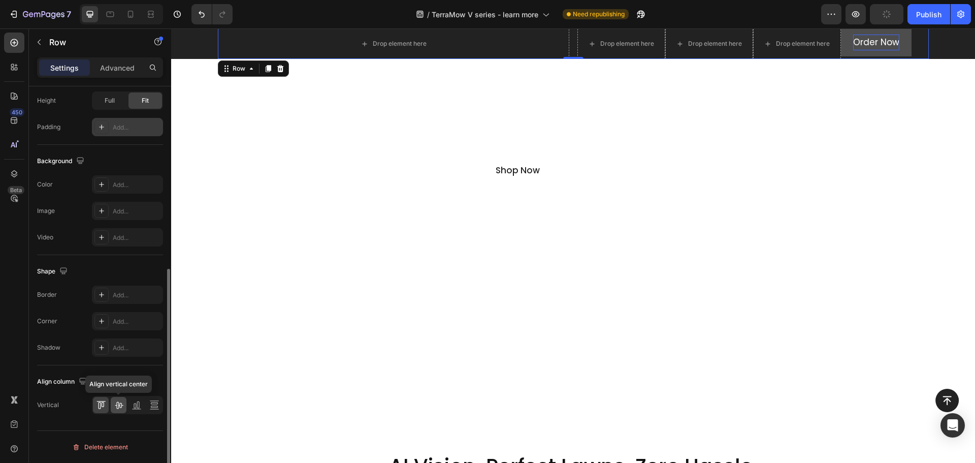
click at [123, 403] on icon at bounding box center [119, 405] width 10 height 10
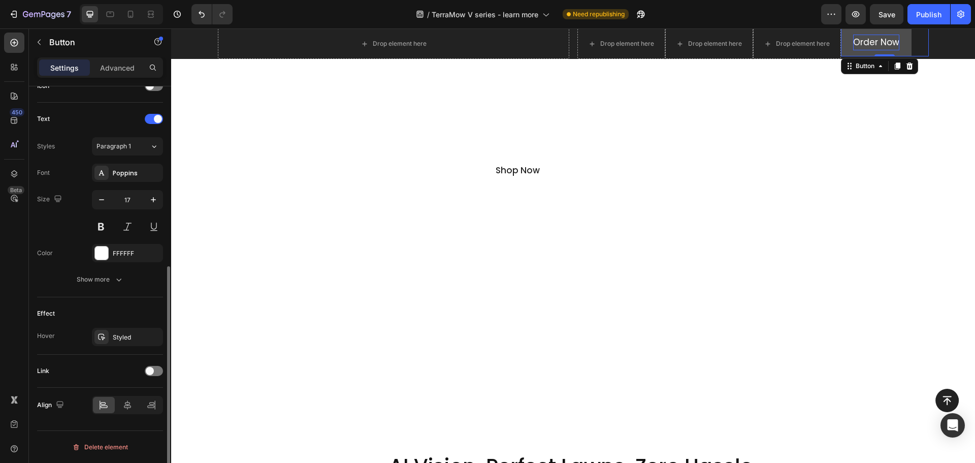
click at [846, 52] on button "Order Now" at bounding box center [876, 42] width 71 height 28
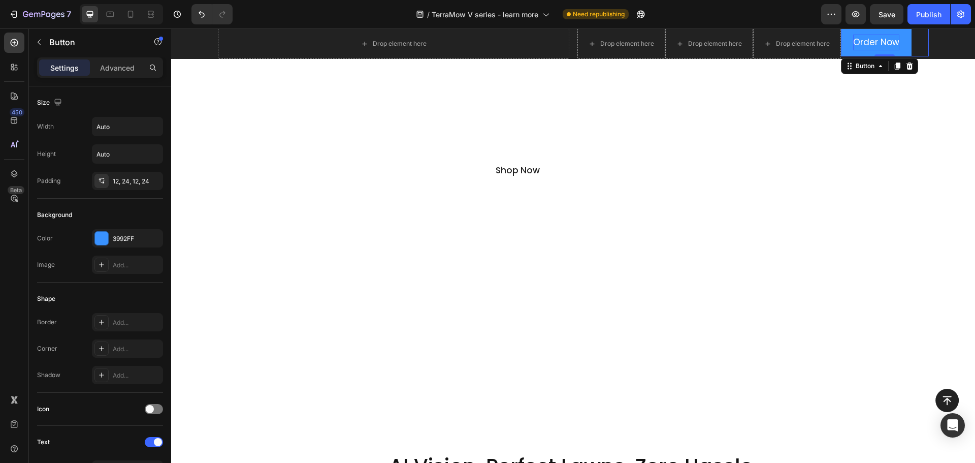
click at [918, 41] on div "Order Now Button 0" at bounding box center [885, 42] width 88 height 28
click at [111, 182] on div "12, 24, 12, 24" at bounding box center [127, 181] width 71 height 18
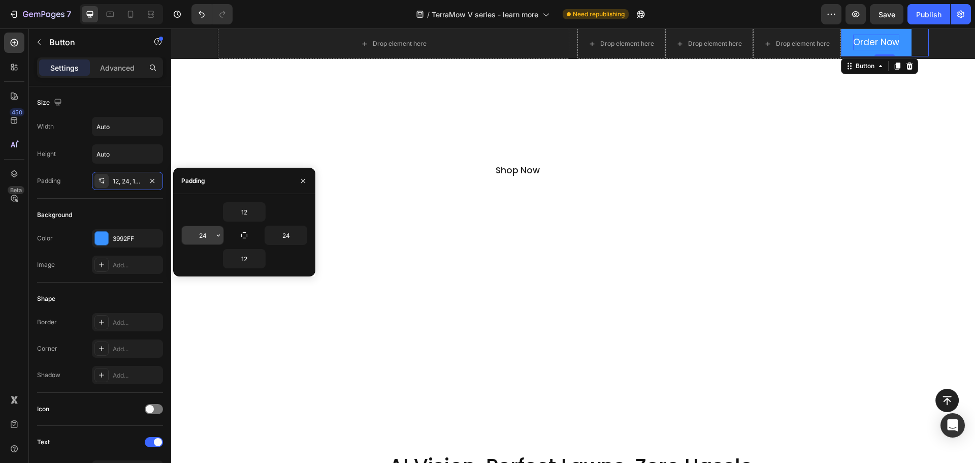
click at [214, 236] on button "button" at bounding box center [218, 235] width 10 height 18
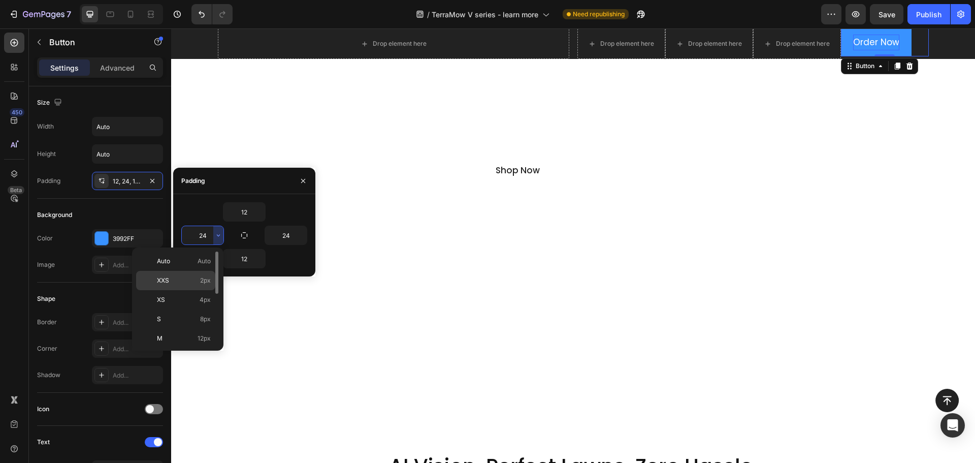
click at [206, 280] on span "2px" at bounding box center [205, 280] width 11 height 9
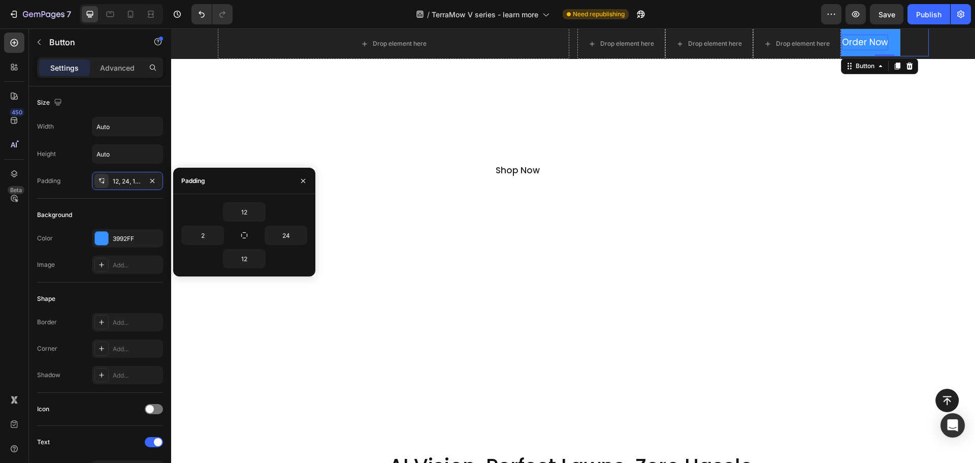
type input "24"
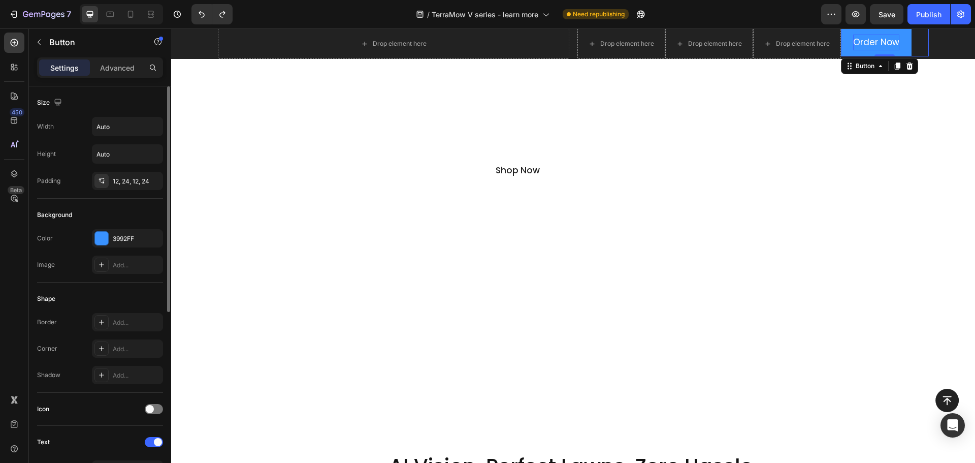
click at [132, 209] on div "Background" at bounding box center [100, 215] width 126 height 16
click at [107, 68] on p "Advanced" at bounding box center [117, 67] width 35 height 11
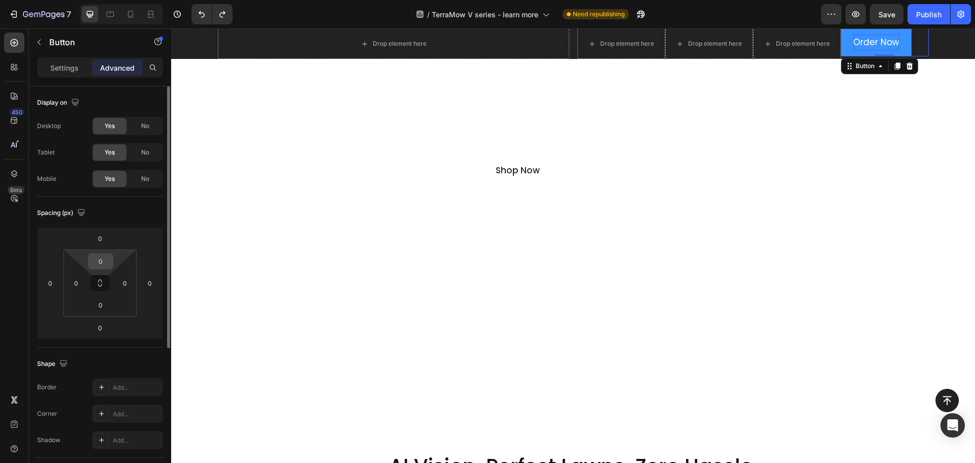
click at [101, 76] on html "7 Version history / TerraMow V series - learn more Need republishing Preview Sa…" at bounding box center [487, 38] width 975 height 76
click at [100, 261] on input "0" at bounding box center [100, 260] width 20 height 15
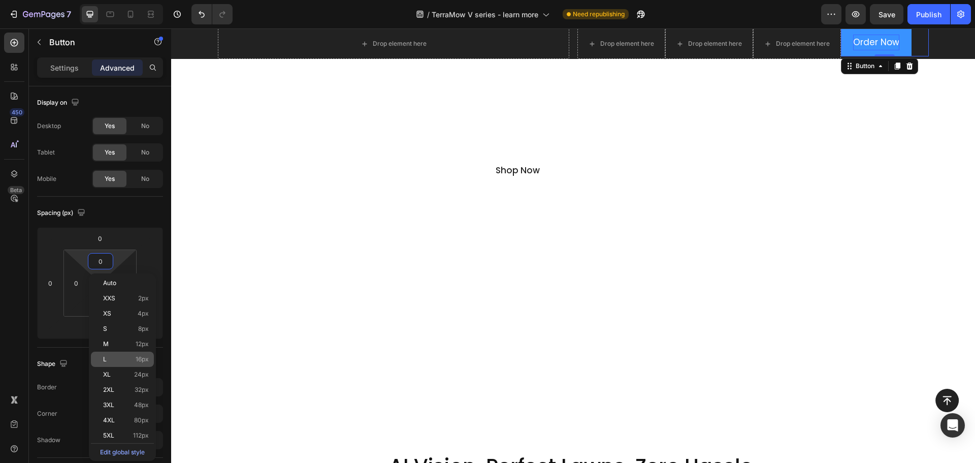
click at [144, 359] on span "16px" at bounding box center [142, 359] width 13 height 7
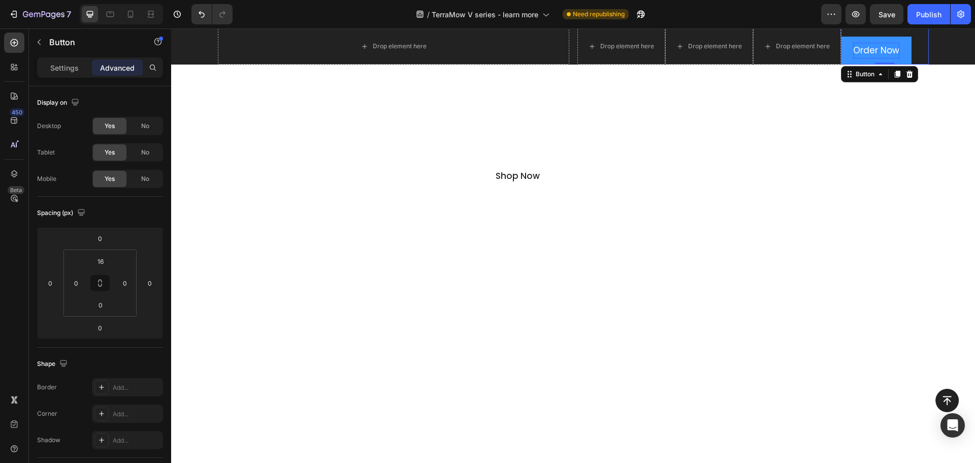
scroll to position [98, 0]
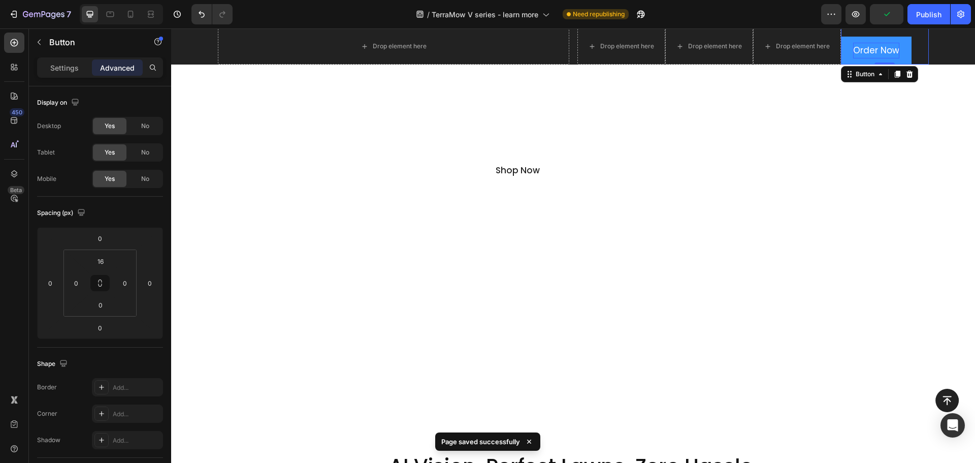
type input "0"
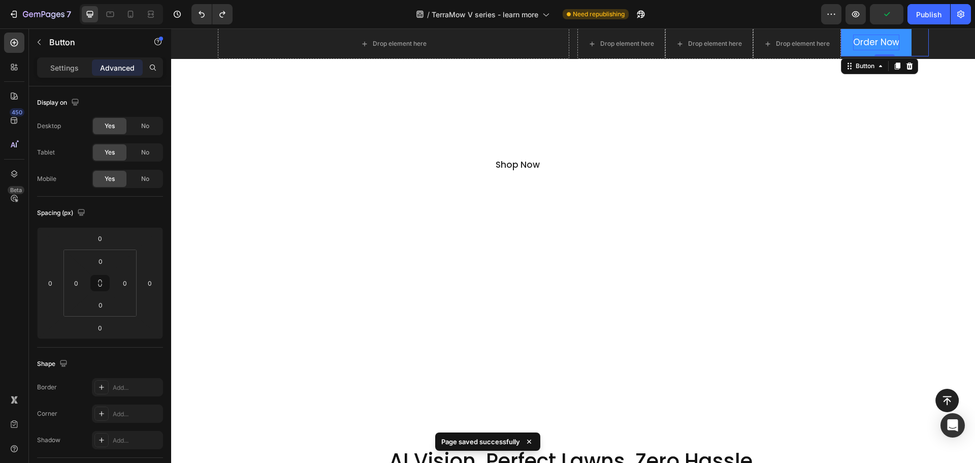
scroll to position [92, 0]
click at [60, 61] on div "Settings" at bounding box center [64, 67] width 51 height 16
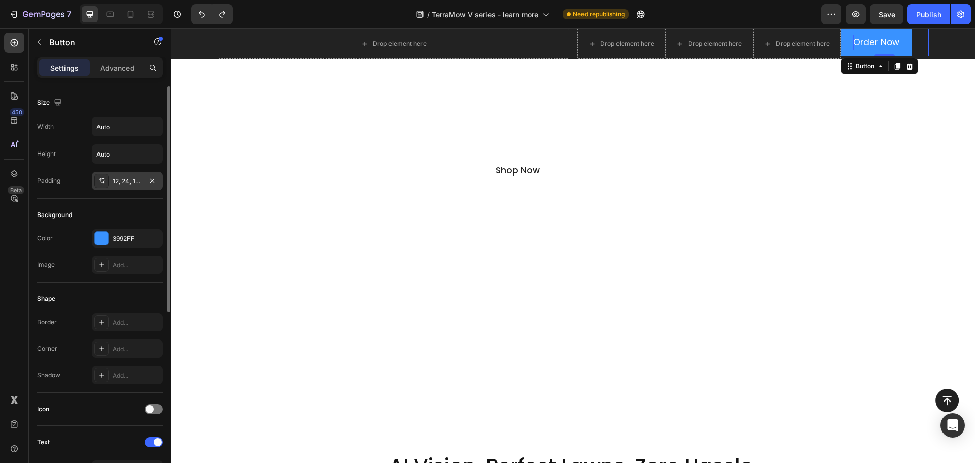
click at [131, 181] on div "12, 24, 12, 24" at bounding box center [127, 181] width 29 height 9
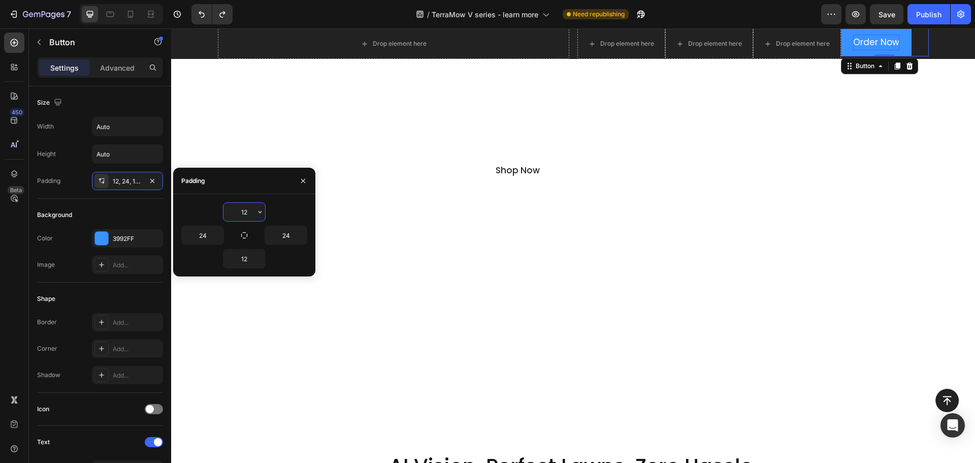
click at [242, 213] on input "12" at bounding box center [245, 212] width 42 height 18
click at [260, 214] on icon "button" at bounding box center [260, 212] width 8 height 8
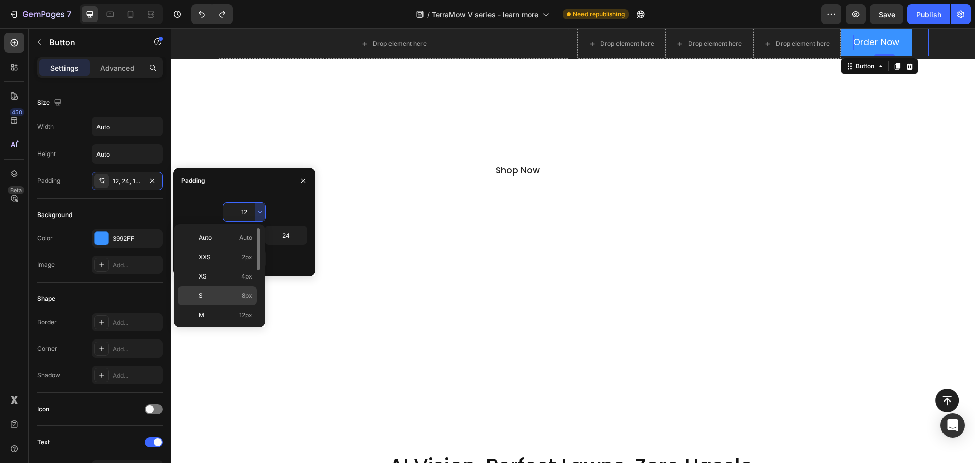
click at [247, 305] on div "S 8px" at bounding box center [217, 314] width 79 height 19
type input "8"
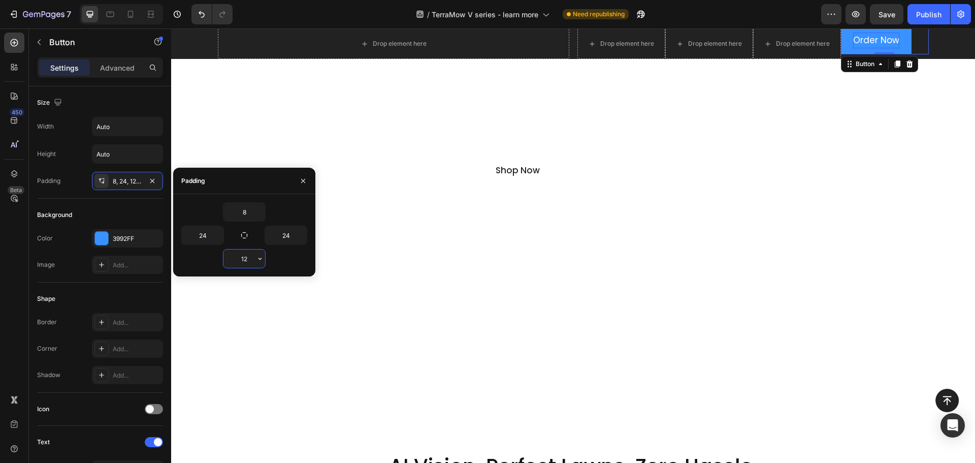
click at [249, 265] on input "12" at bounding box center [245, 258] width 42 height 18
click at [258, 259] on icon "button" at bounding box center [260, 259] width 8 height 8
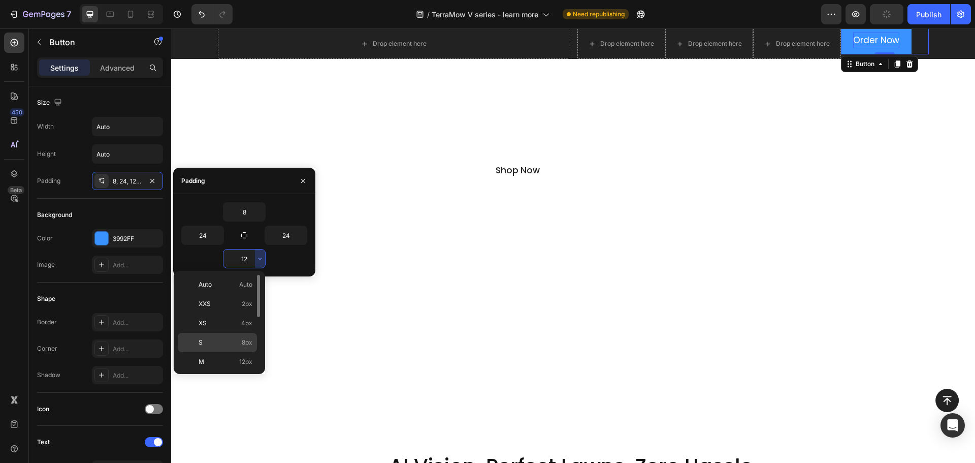
click at [246, 344] on span "8px" at bounding box center [247, 342] width 11 height 9
type input "8"
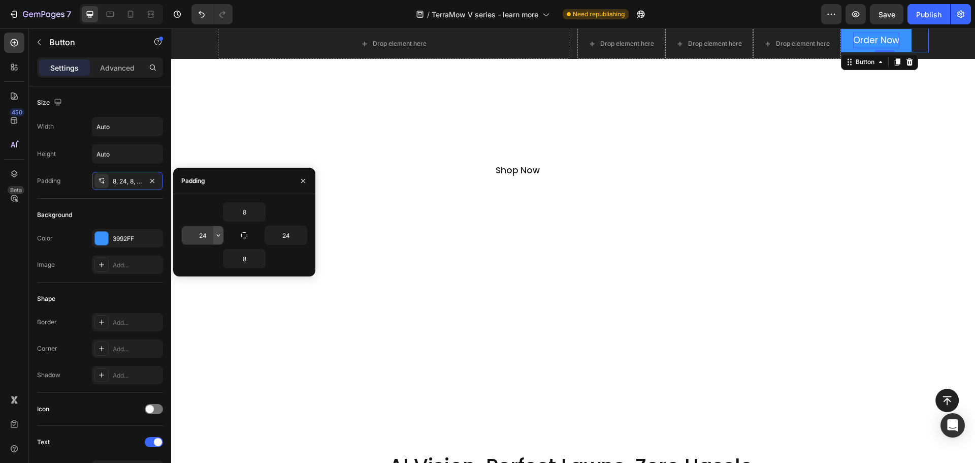
click at [218, 231] on icon "button" at bounding box center [218, 235] width 8 height 8
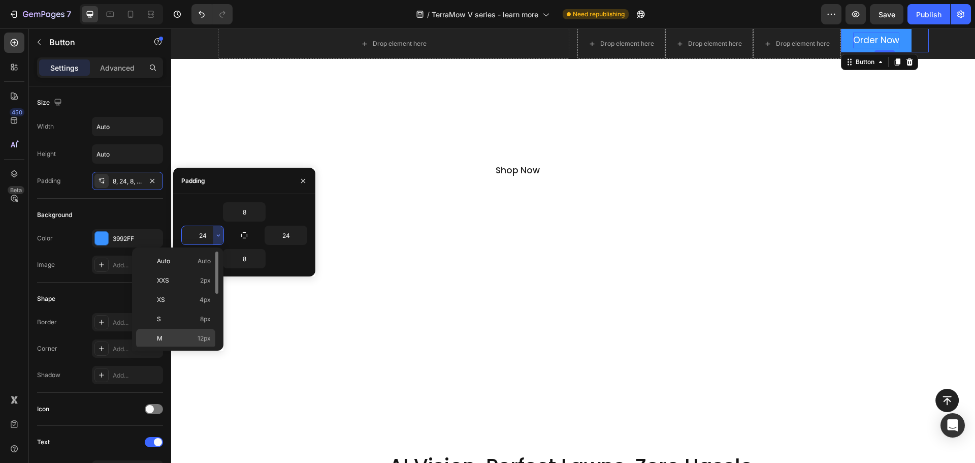
click at [204, 348] on div "M 12px" at bounding box center [175, 357] width 79 height 19
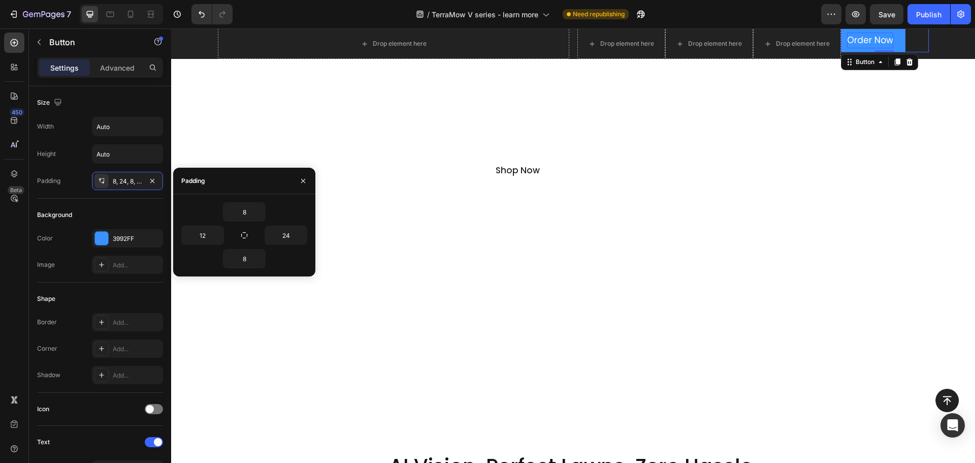
type input "24"
click at [296, 233] on input "24" at bounding box center [286, 235] width 42 height 18
click at [300, 235] on icon "button" at bounding box center [302, 235] width 8 height 8
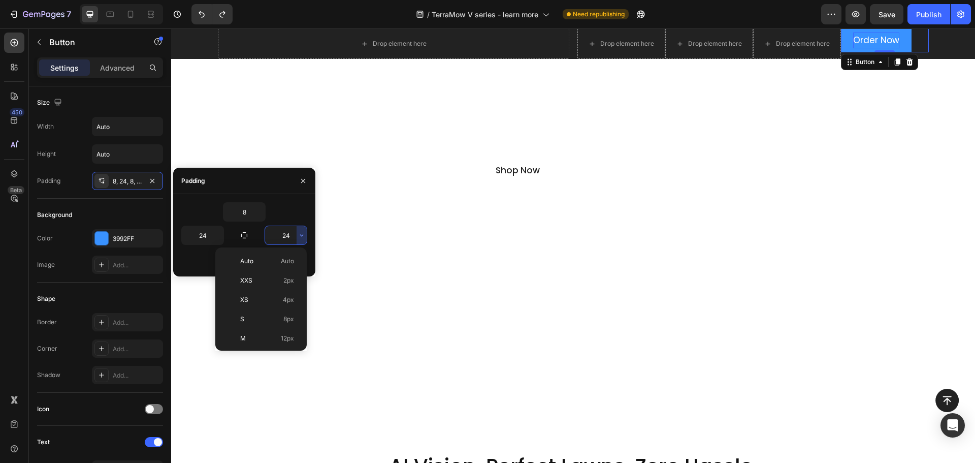
click at [294, 238] on input "24" at bounding box center [286, 235] width 42 height 18
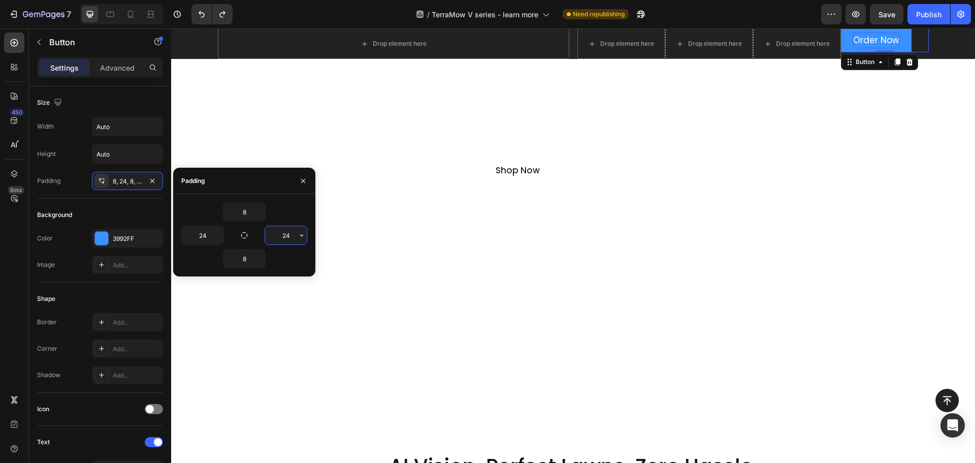
type input "2"
type input "16"
click at [200, 236] on input "24" at bounding box center [203, 235] width 42 height 18
type input "16"
click at [129, 309] on div "Shape Border Add... Corner Add... Shadow Add..." at bounding box center [100, 337] width 126 height 110
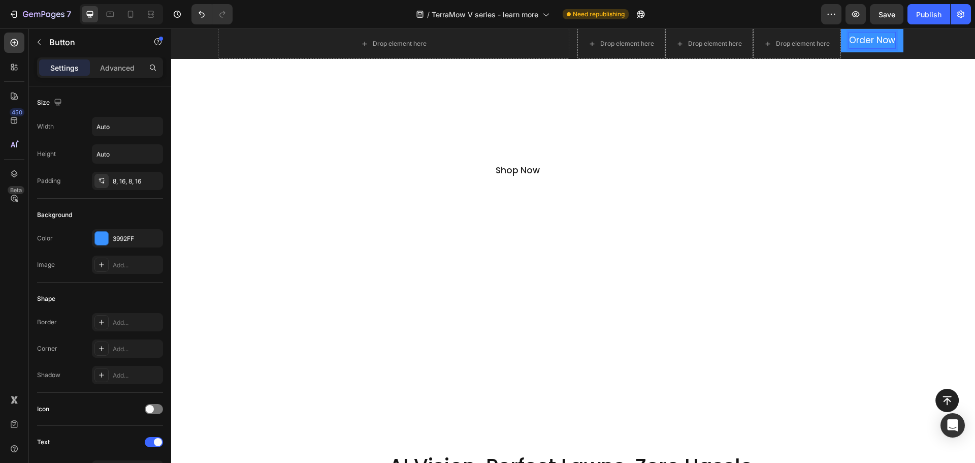
click at [852, 41] on p "Order Now" at bounding box center [872, 41] width 46 height 16
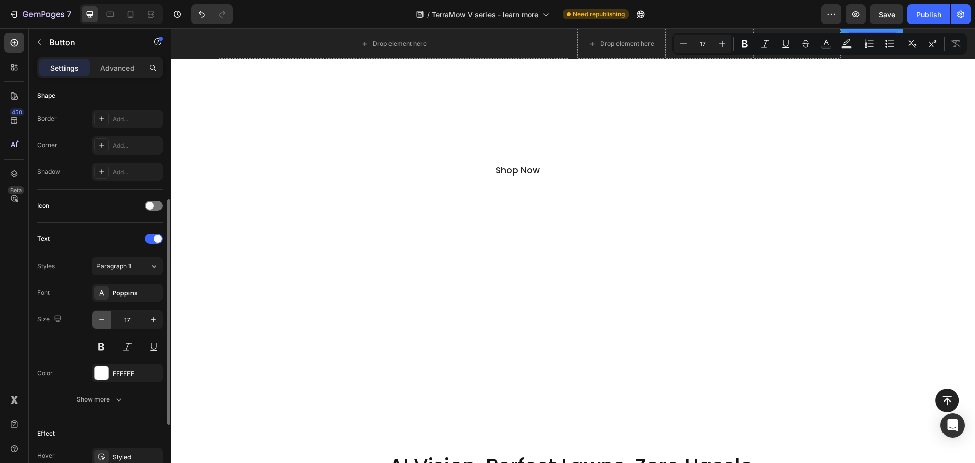
click at [104, 321] on icon "button" at bounding box center [102, 319] width 10 height 10
click at [104, 320] on icon "button" at bounding box center [101, 319] width 5 height 1
type input "14"
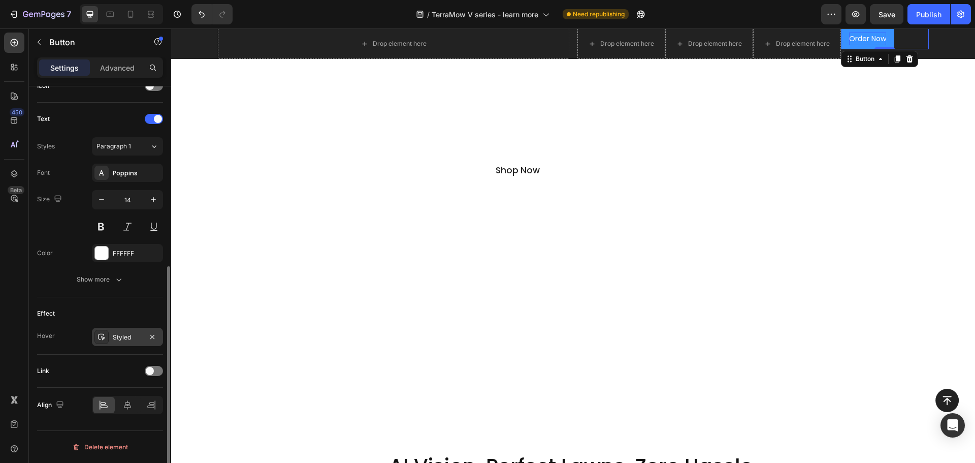
click at [108, 343] on div "Styled" at bounding box center [127, 337] width 71 height 18
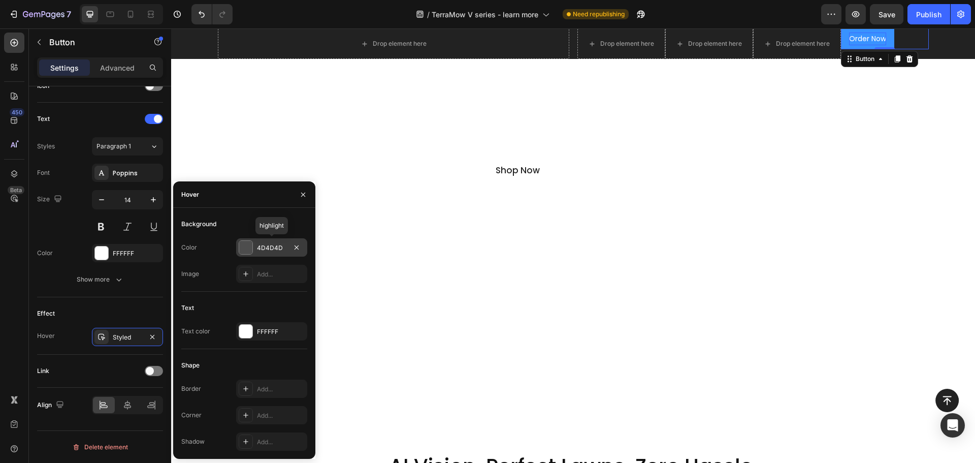
click at [259, 249] on div "4D4D4D" at bounding box center [271, 247] width 29 height 9
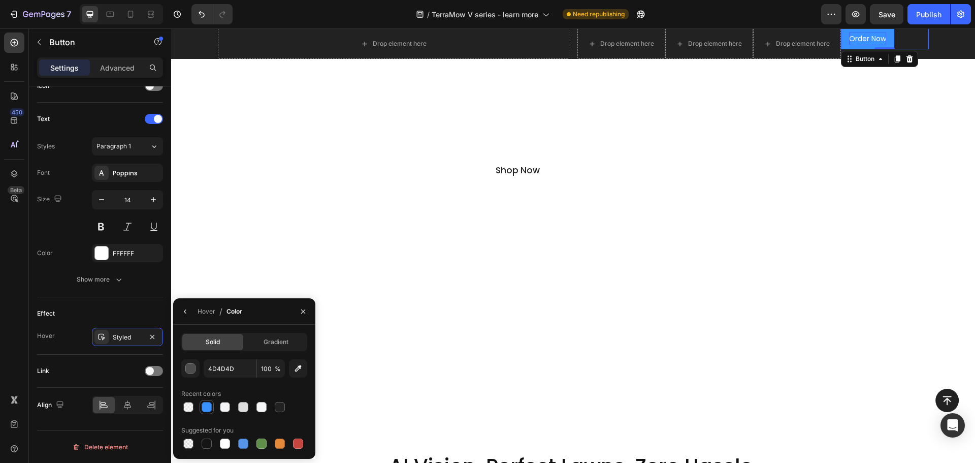
click at [205, 412] on div at bounding box center [207, 407] width 12 height 12
click at [193, 371] on div "button" at bounding box center [191, 369] width 10 height 10
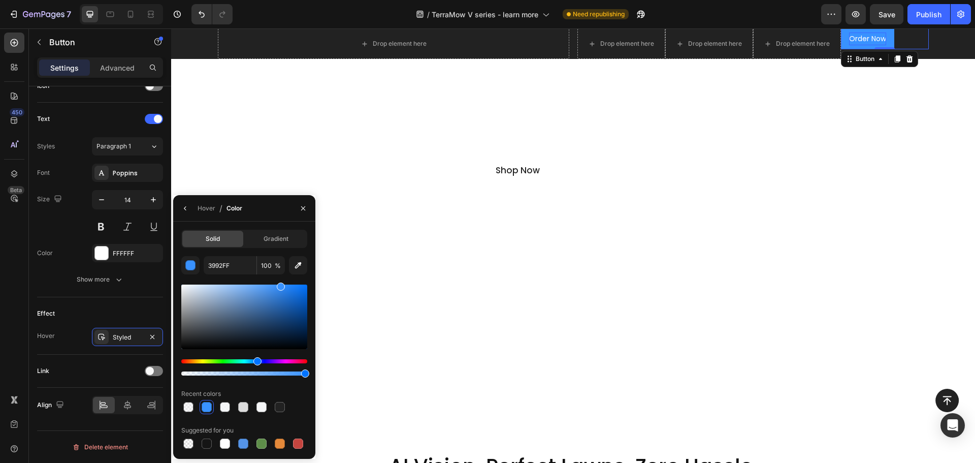
click at [269, 289] on div at bounding box center [244, 316] width 126 height 65
click at [269, 284] on div at bounding box center [270, 286] width 8 height 8
click at [250, 287] on div at bounding box center [244, 316] width 126 height 65
type input "70ACF4"
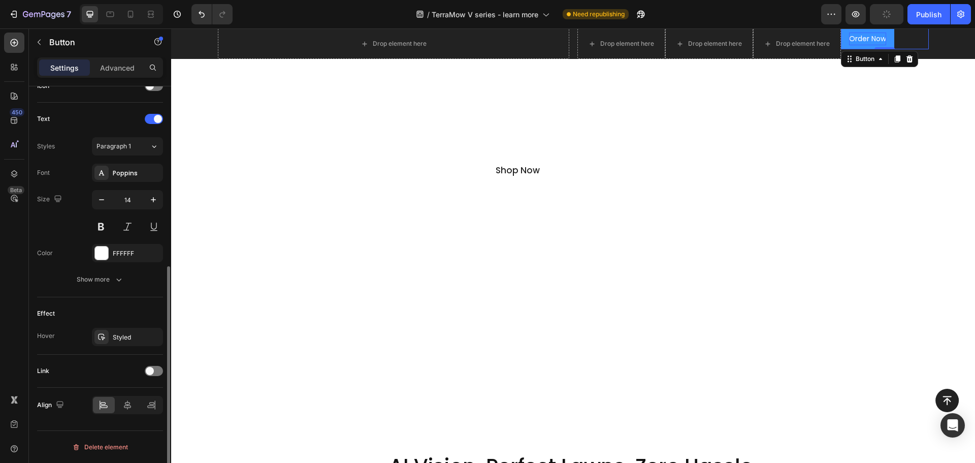
click at [106, 354] on div "Effect Hover Styled" at bounding box center [100, 325] width 126 height 57
click at [854, 43] on p "Order Now" at bounding box center [867, 39] width 37 height 13
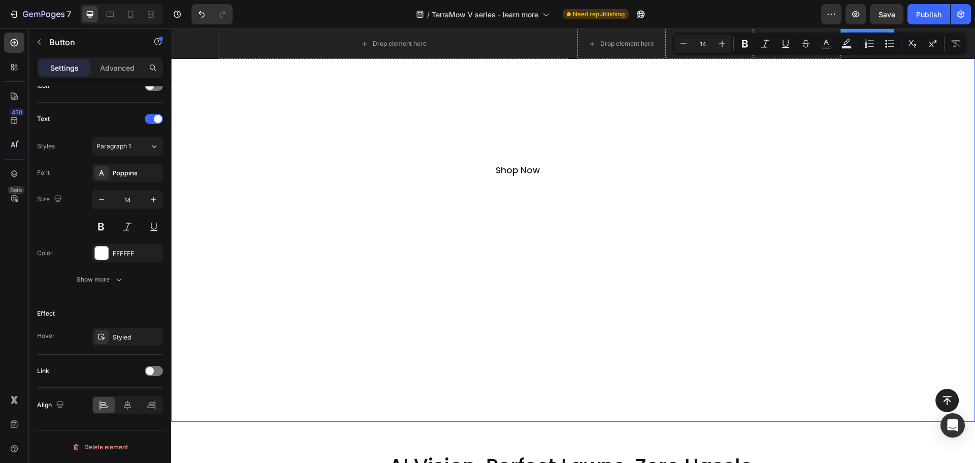
click at [770, 354] on div "Overlay" at bounding box center [573, 204] width 804 height 434
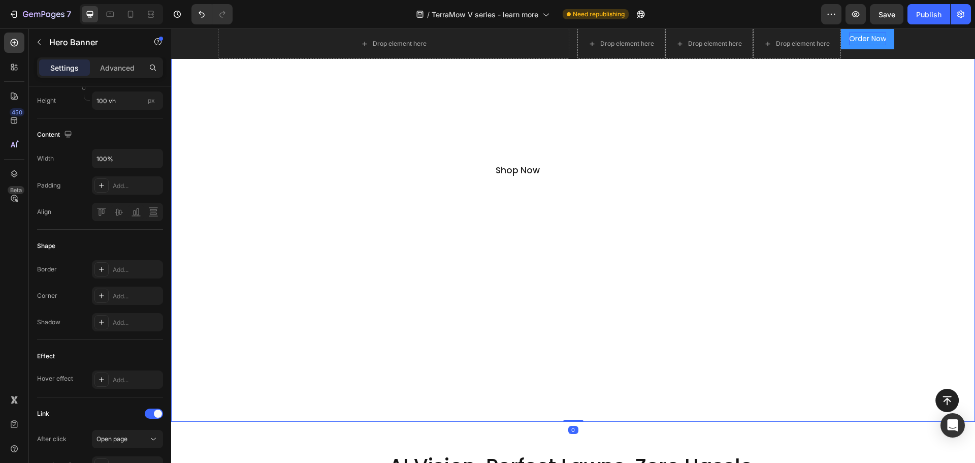
scroll to position [0, 0]
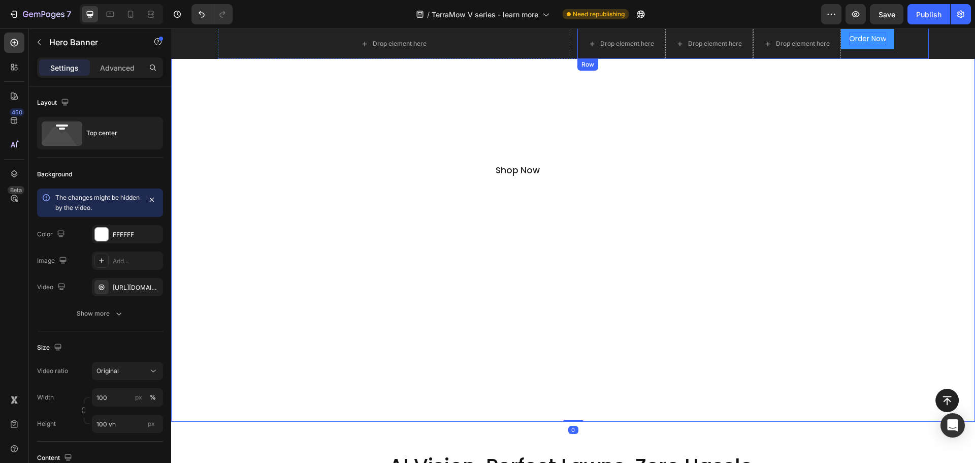
click at [882, 52] on div "Order Now Button" at bounding box center [885, 43] width 88 height 30
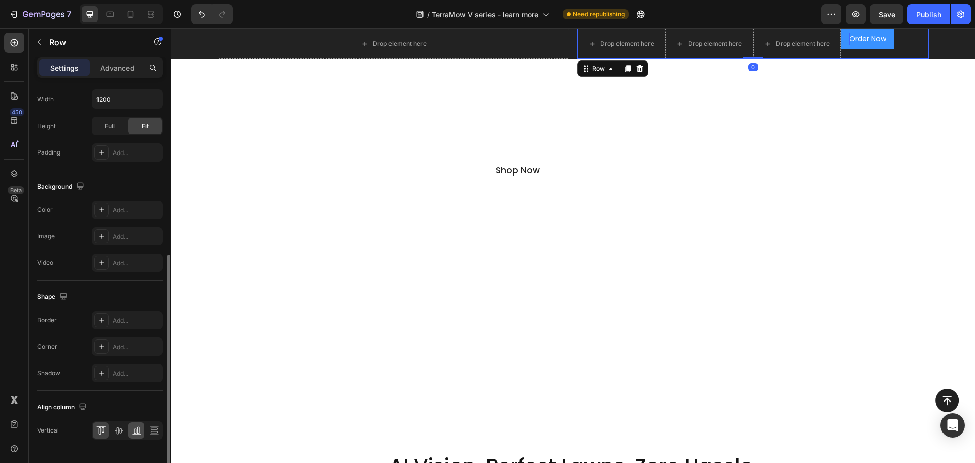
scroll to position [330, 0]
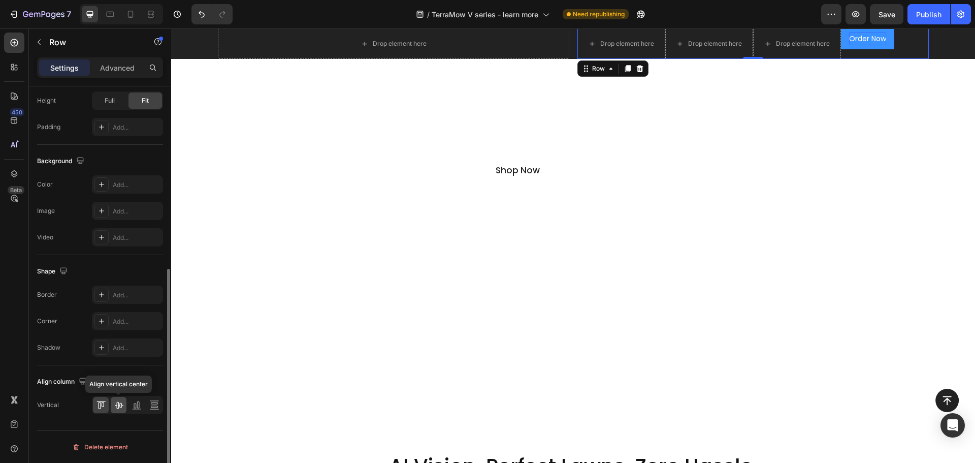
click at [118, 406] on icon at bounding box center [119, 405] width 8 height 7
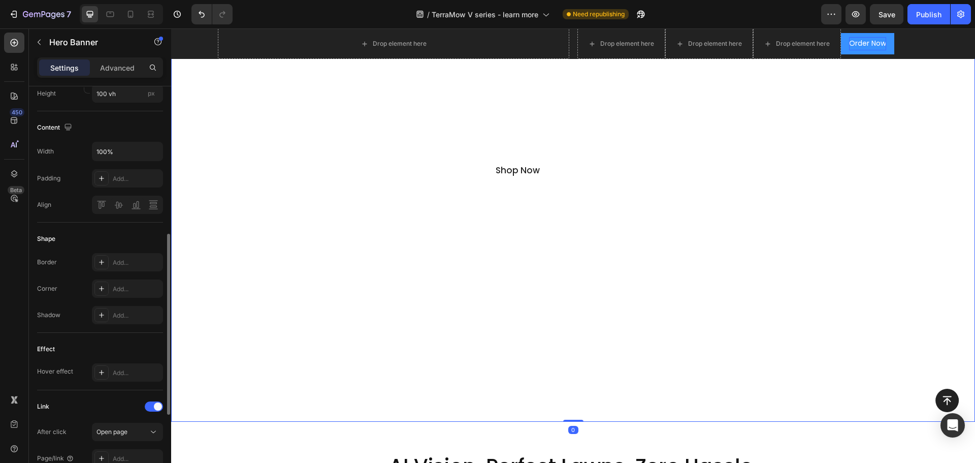
click at [899, 87] on div "TerraMow V Series Robot Lawn Mower Text block Wire-Free, Hands-Free, Signal-Fre…" at bounding box center [573, 91] width 804 height 208
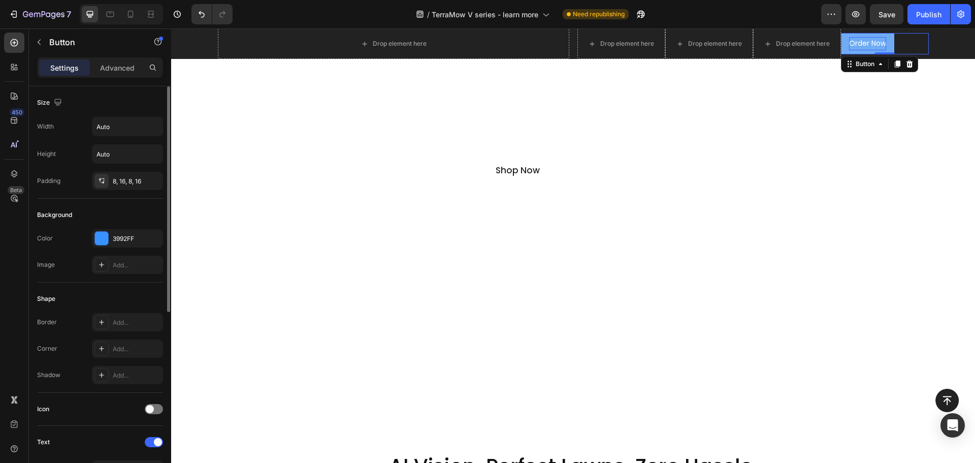
click at [885, 41] on button "Order Now" at bounding box center [867, 43] width 53 height 21
click at [119, 183] on div "8, 16, 8, 16" at bounding box center [127, 181] width 29 height 9
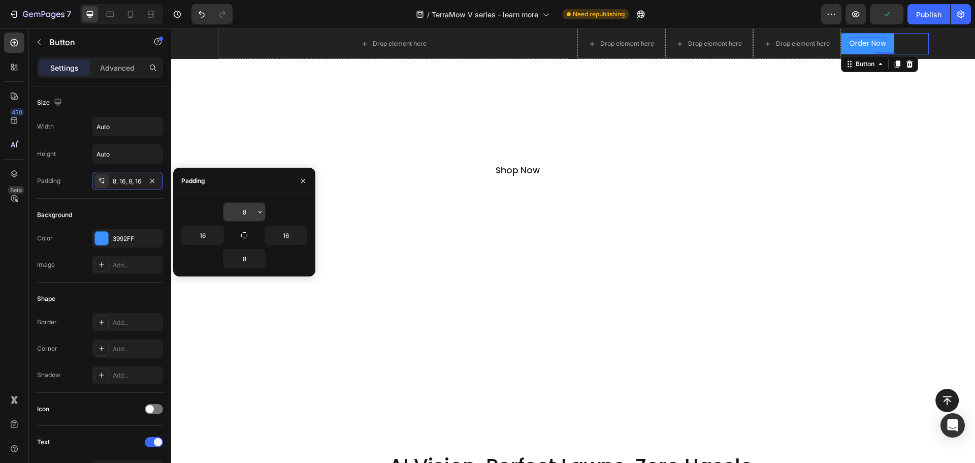
click at [248, 211] on input "8" at bounding box center [245, 212] width 42 height 18
click at [258, 211] on icon "button" at bounding box center [260, 212] width 8 height 8
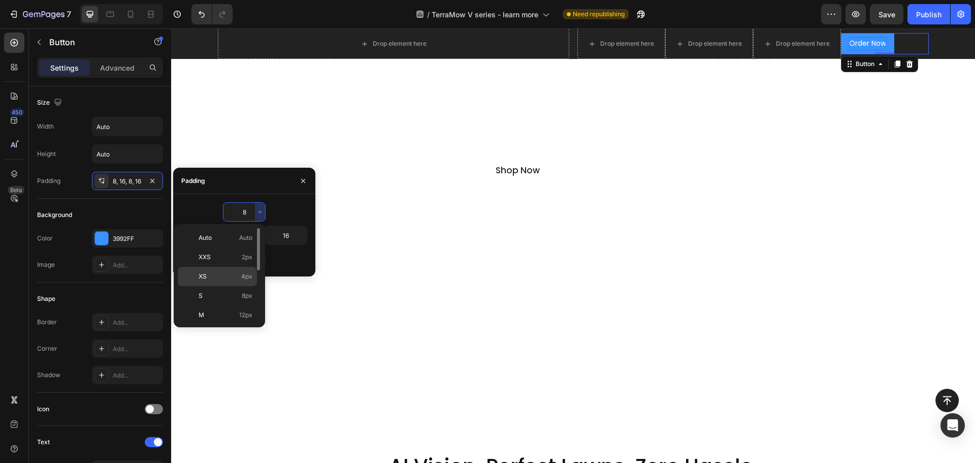
click at [245, 276] on span "4px" at bounding box center [246, 276] width 11 height 9
type input "4"
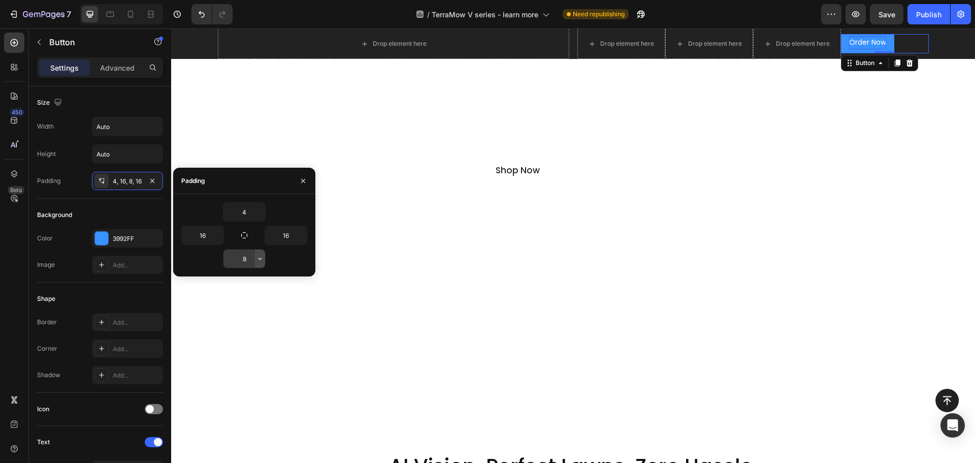
click at [259, 258] on icon "button" at bounding box center [260, 259] width 3 height 2
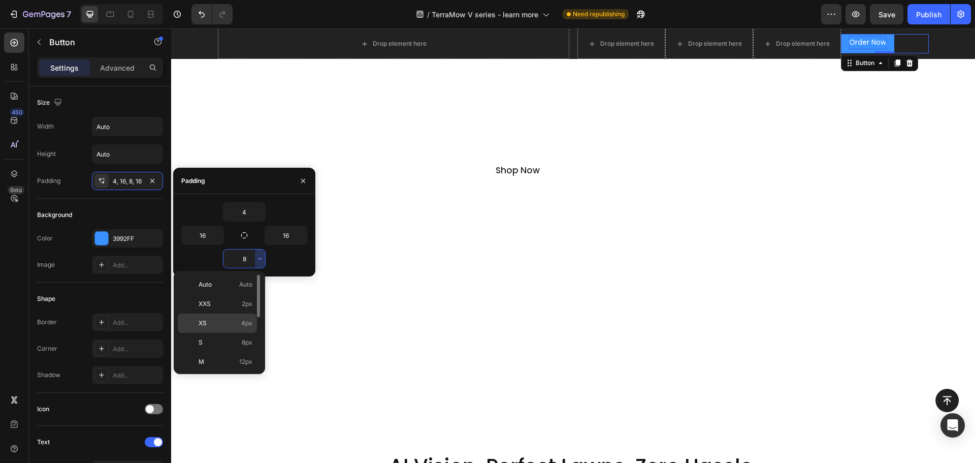
click at [240, 326] on p "XS 4px" at bounding box center [226, 323] width 54 height 9
type input "4"
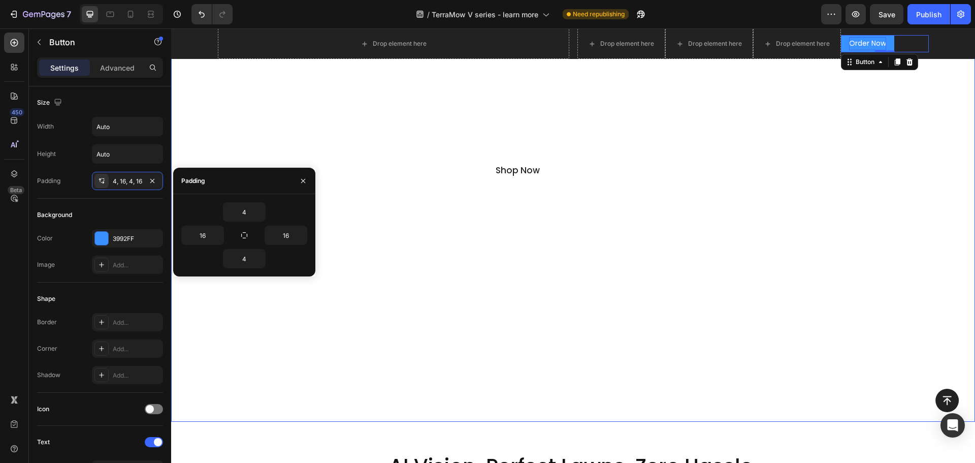
click at [504, 368] on div "Overlay" at bounding box center [573, 204] width 804 height 434
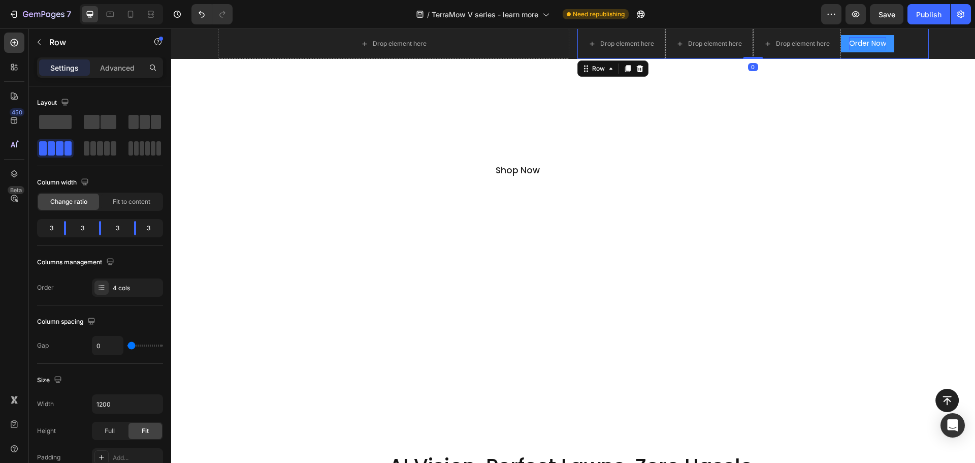
click at [843, 54] on div "Order Now Button" at bounding box center [885, 43] width 88 height 30
type input "4"
type input "7"
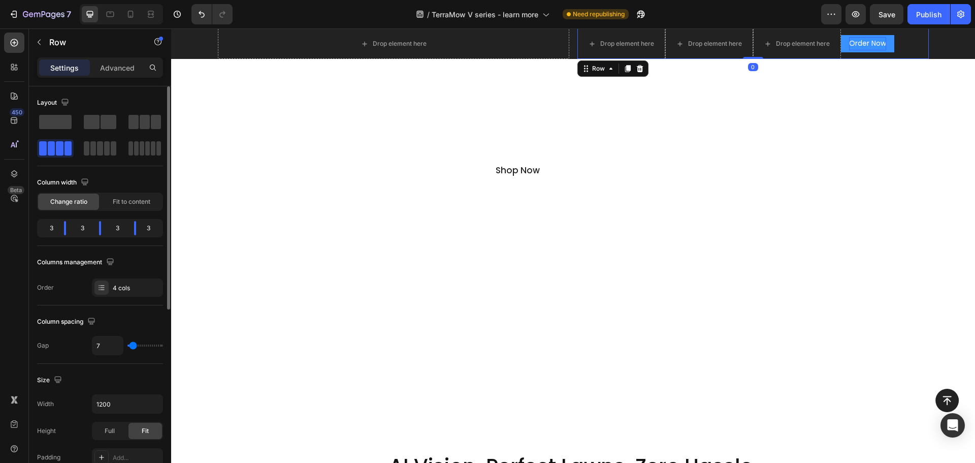
type input "9"
type input "11"
type input "13"
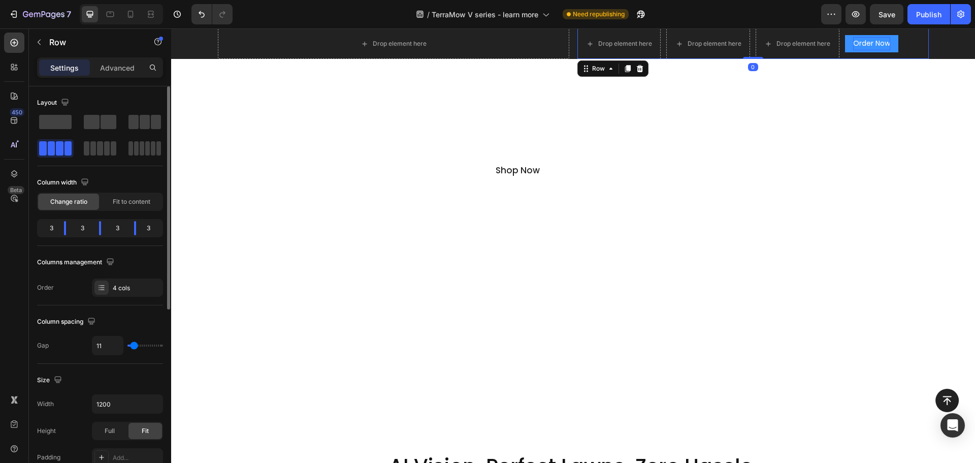
type input "13"
type input "16"
type input "13"
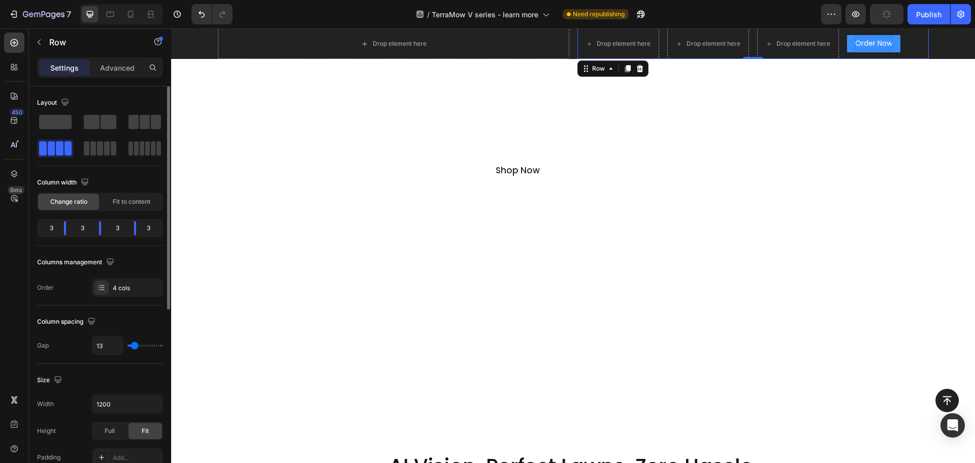
type input "9"
type input "7"
click at [133, 346] on input "range" at bounding box center [146, 345] width 36 height 2
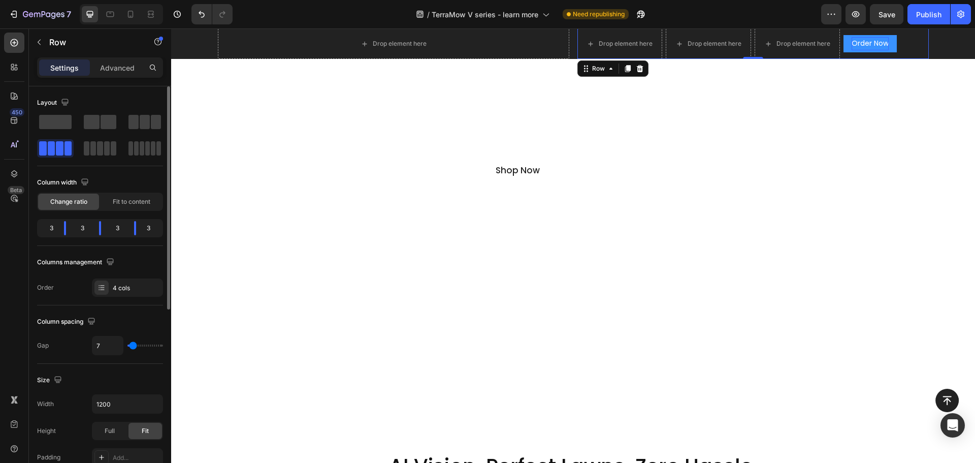
type input "13"
type input "11"
click at [134, 345] on input "range" at bounding box center [146, 345] width 36 height 2
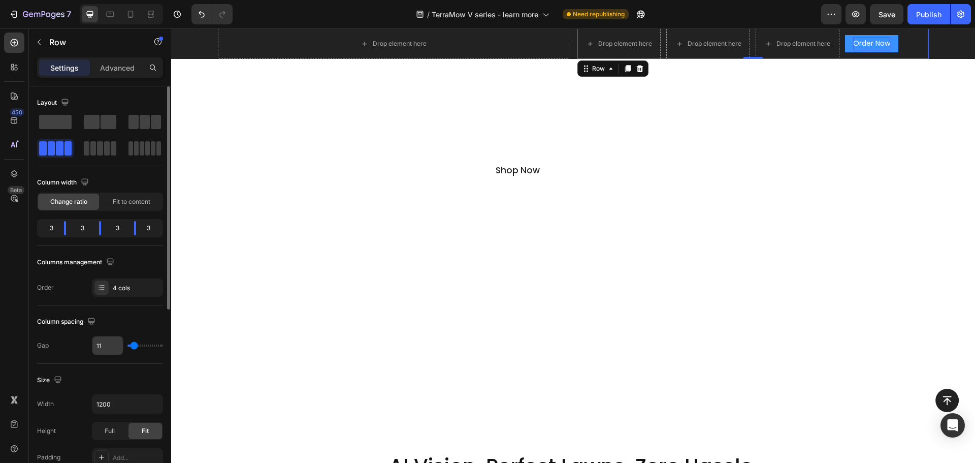
click at [107, 347] on input "11" at bounding box center [107, 345] width 30 height 18
type input "8"
click at [110, 374] on div "Size" at bounding box center [100, 380] width 126 height 16
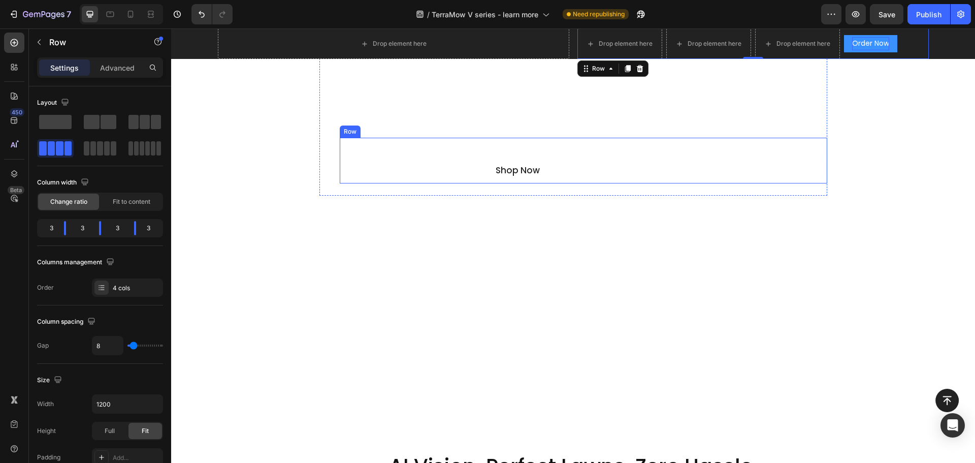
click at [764, 179] on div "Shop Now Button Watch the Full Video Button Row" at bounding box center [584, 161] width 488 height 46
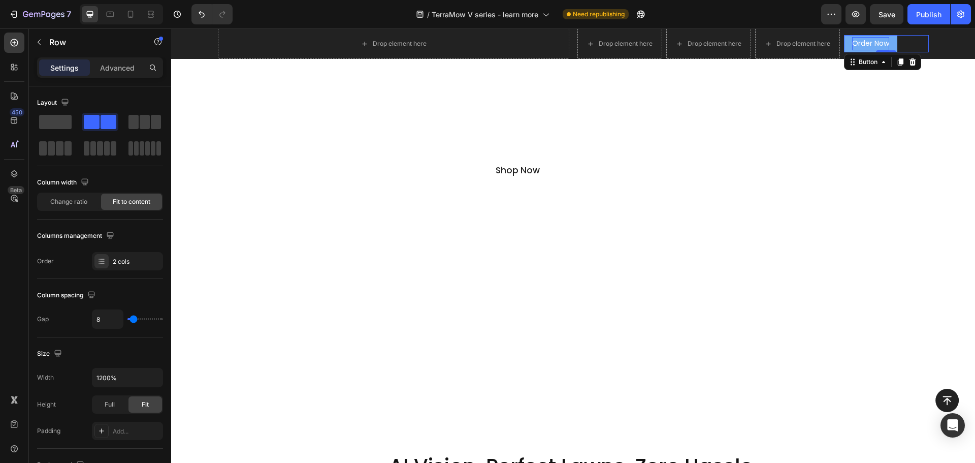
click at [845, 46] on button "Order Now" at bounding box center [870, 43] width 53 height 17
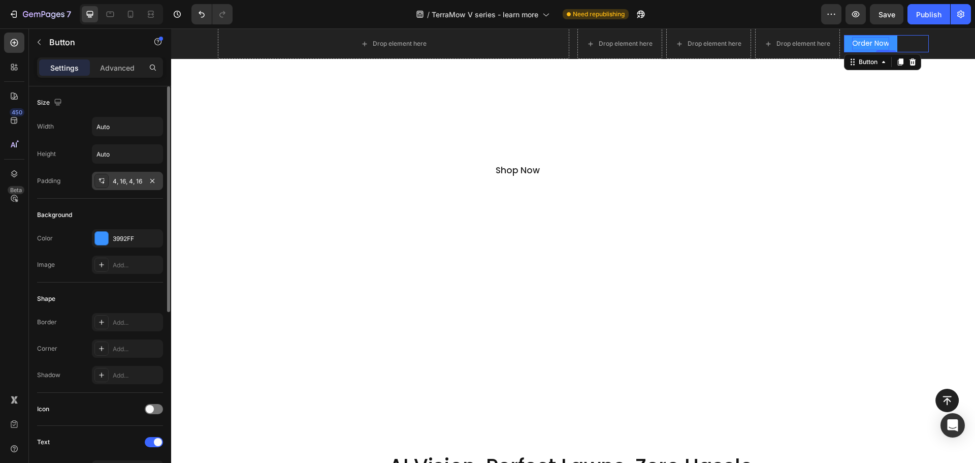
click at [127, 180] on div "4, 16, 4, 16" at bounding box center [127, 181] width 29 height 9
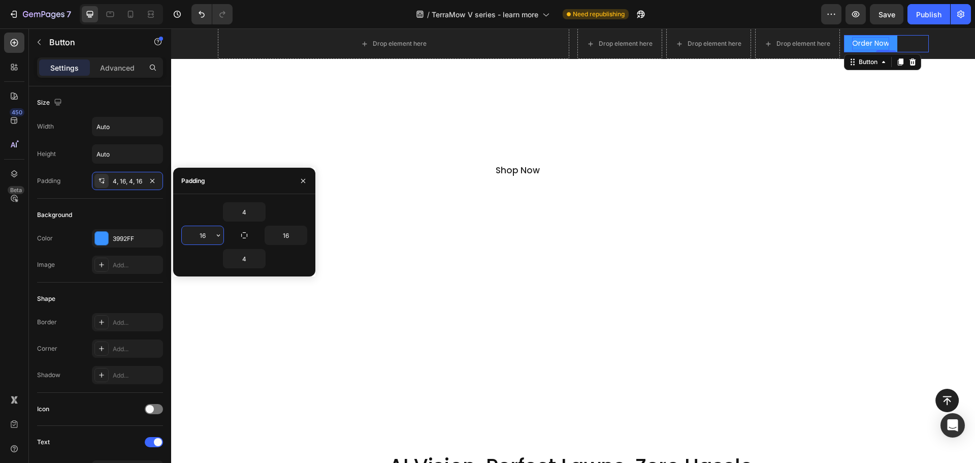
click at [212, 241] on input "16" at bounding box center [203, 235] width 42 height 18
type input "20"
click at [283, 239] on input "16" at bounding box center [286, 235] width 42 height 18
type input "20"
click at [696, 285] on div "Overlay" at bounding box center [573, 204] width 804 height 434
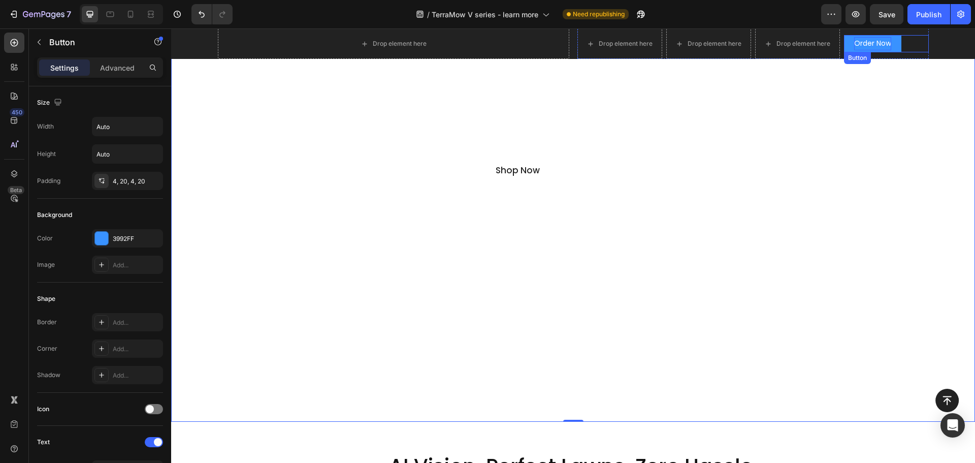
click at [880, 43] on p "Order Now" at bounding box center [872, 43] width 37 height 13
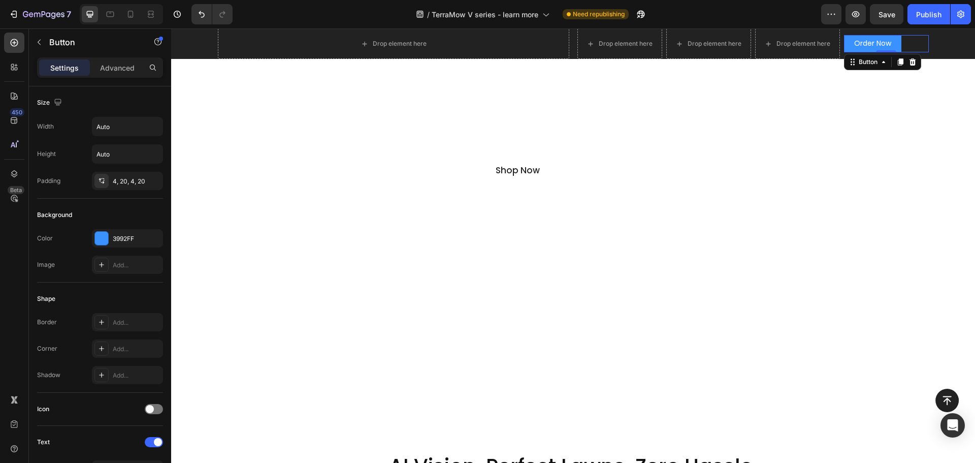
scroll to position [254, 0]
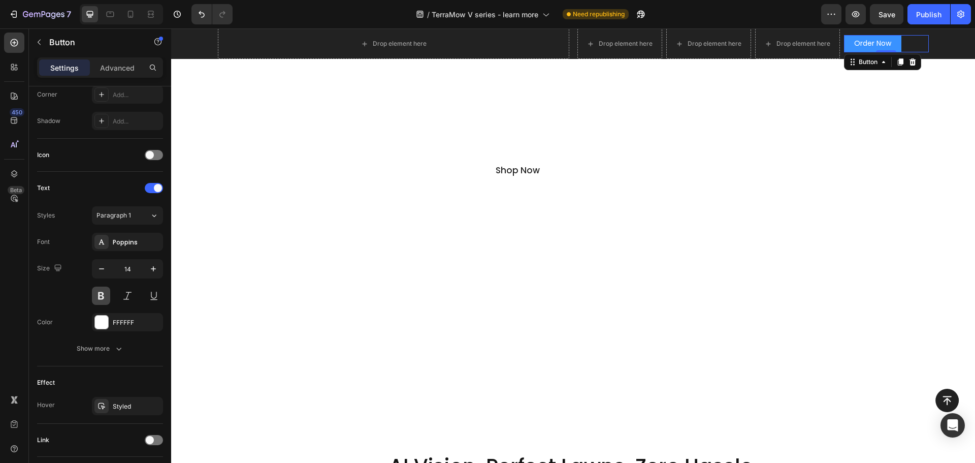
click at [103, 293] on button at bounding box center [101, 296] width 18 height 18
click at [106, 297] on button at bounding box center [101, 296] width 18 height 18
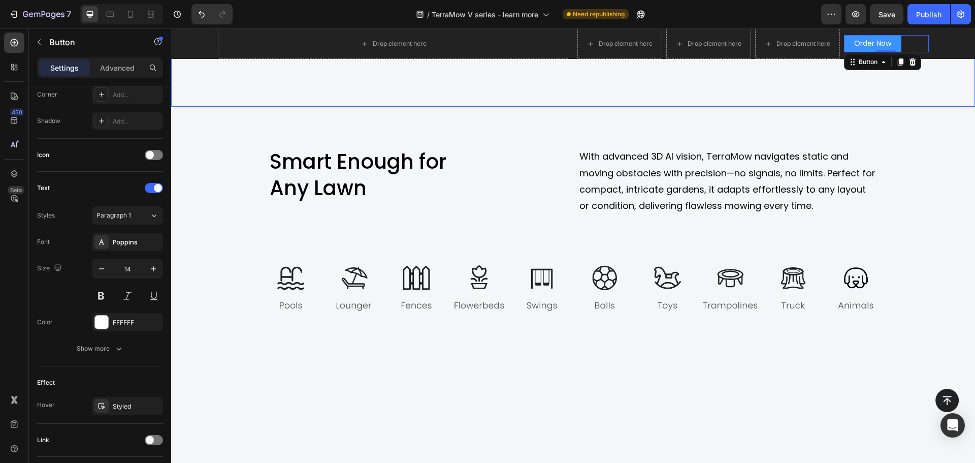
scroll to position [4216, 0]
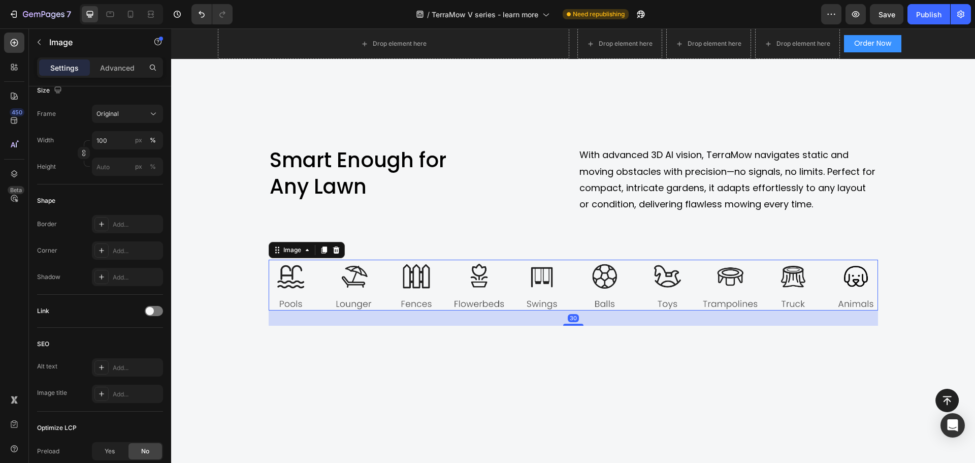
click at [784, 278] on img at bounding box center [574, 285] width 610 height 51
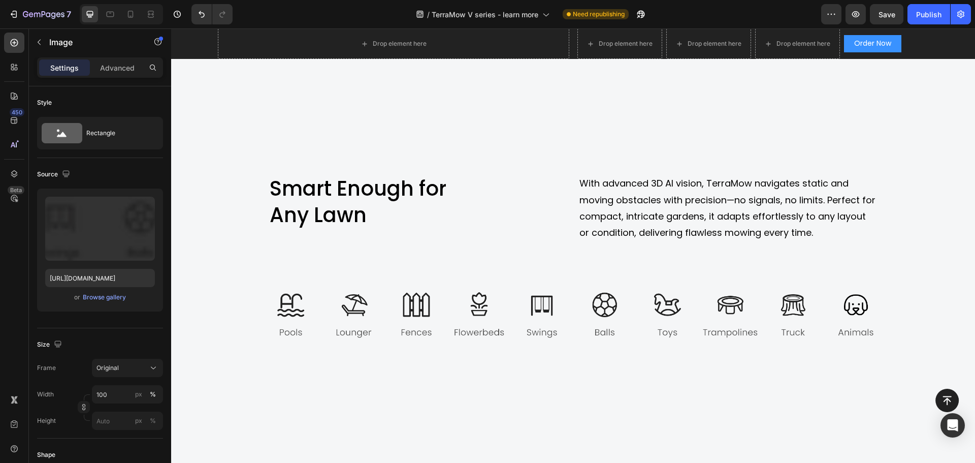
scroll to position [4093, 0]
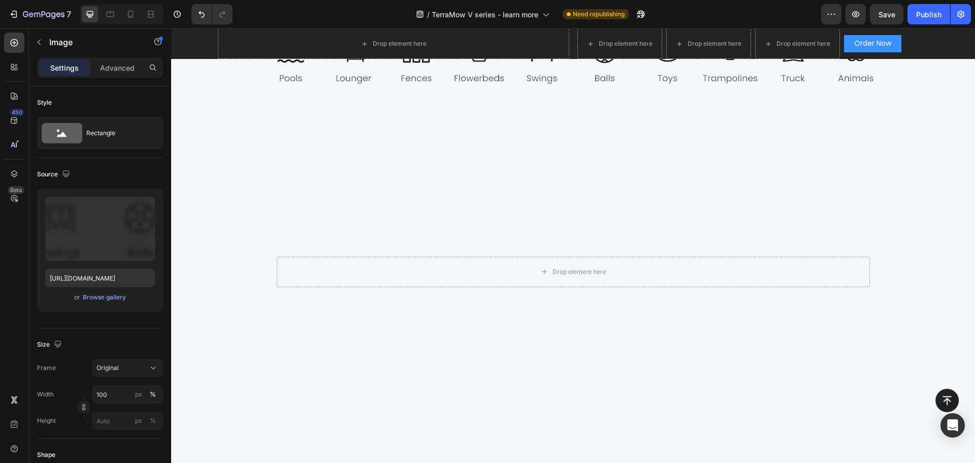
click at [918, 186] on div "Smart Enough for Any Lawn Heading Smart Enough for Any Lawn Heading With advanc…" at bounding box center [573, 269] width 804 height 779
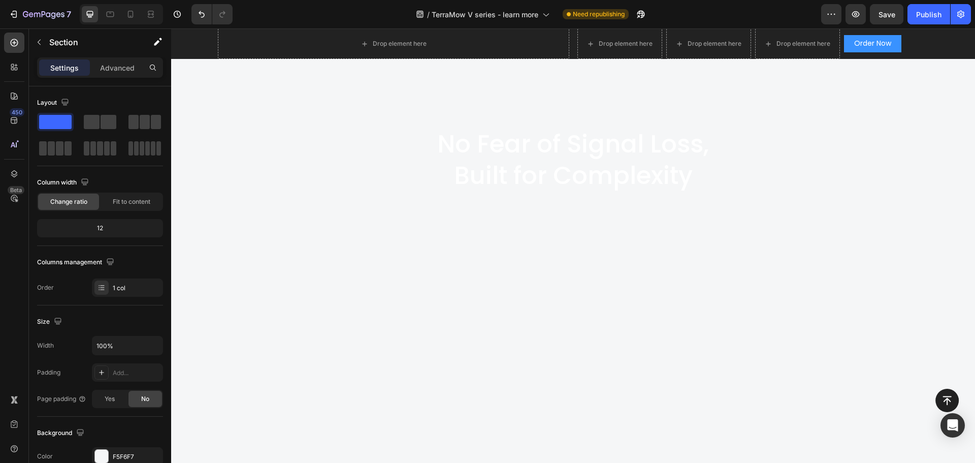
scroll to position [3445, 0]
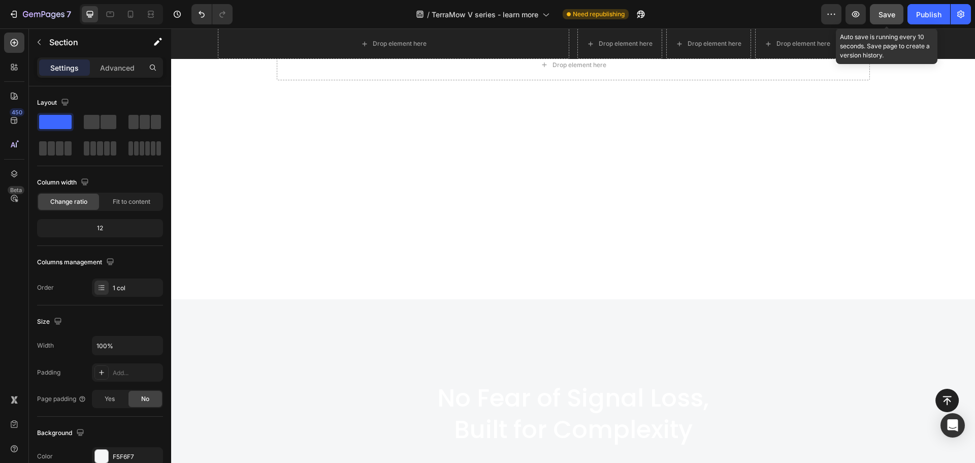
click at [889, 11] on span "Save" at bounding box center [887, 14] width 17 height 9
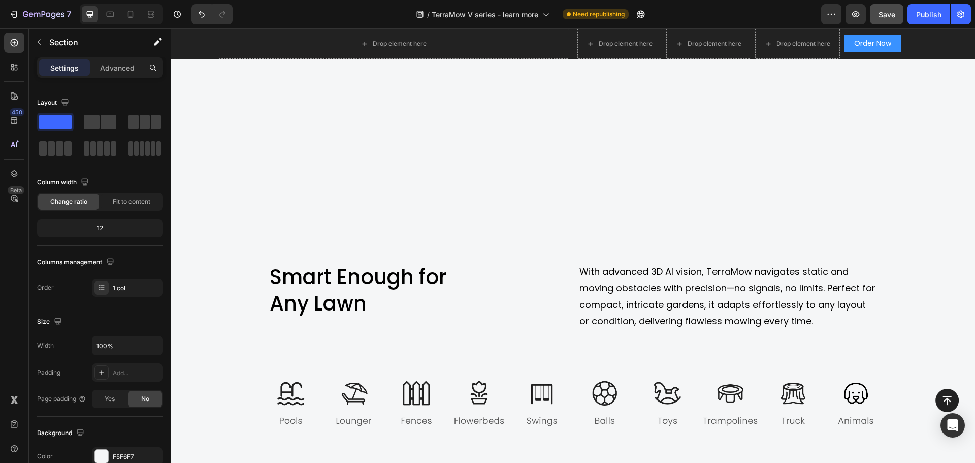
scroll to position [4003, 0]
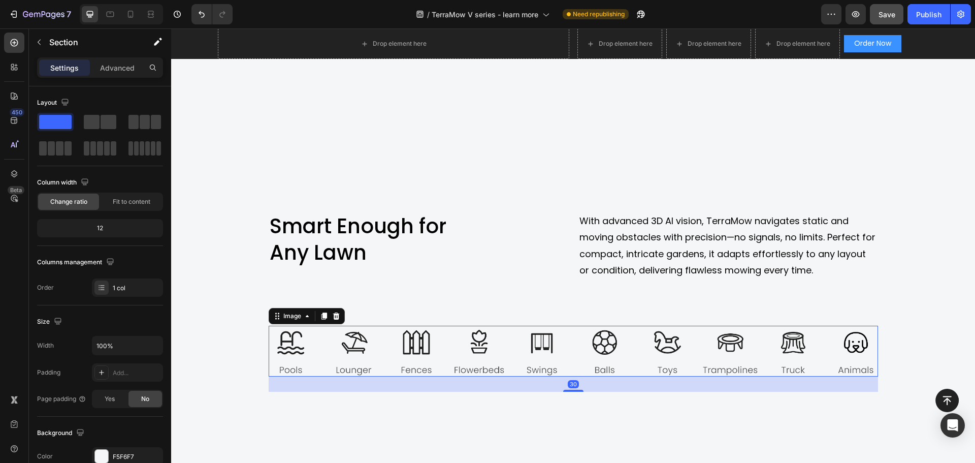
click at [421, 349] on img at bounding box center [574, 351] width 610 height 51
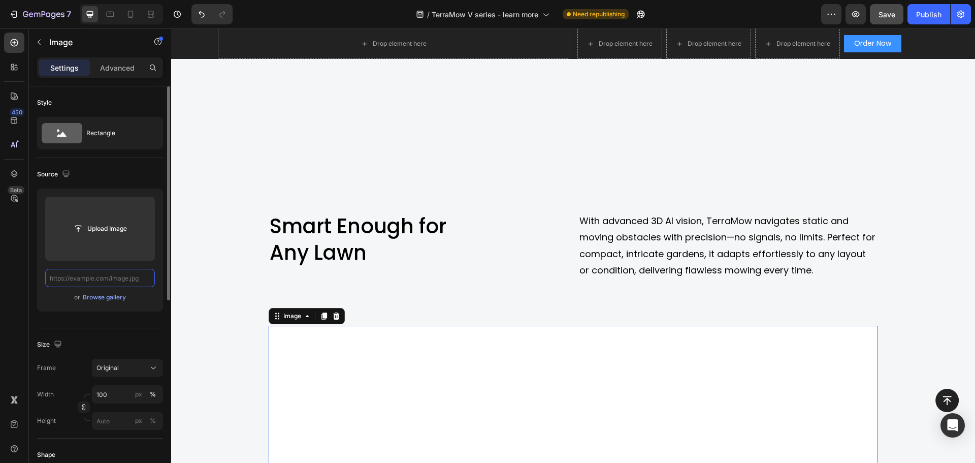
scroll to position [0, 0]
click at [124, 276] on input "text" at bounding box center [100, 278] width 110 height 18
paste input "[URL][DOMAIN_NAME]"
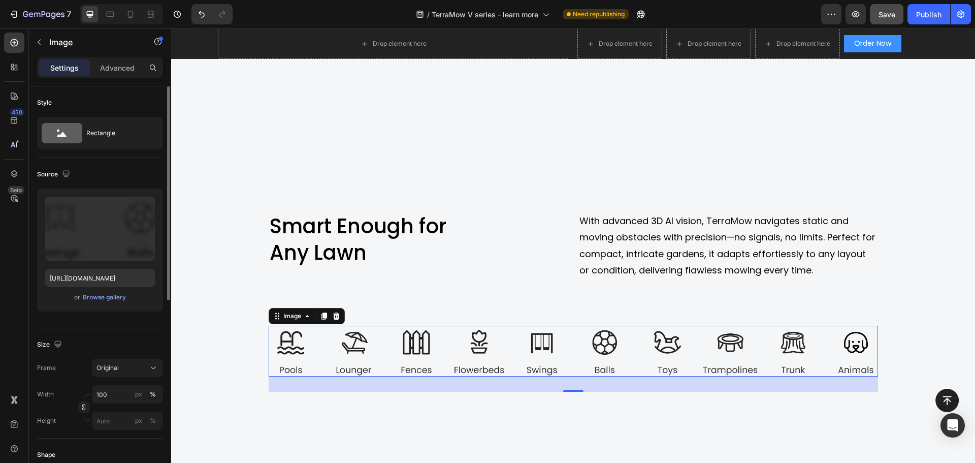
click at [134, 13] on icon at bounding box center [130, 14] width 10 height 10
type input "[URL][DOMAIN_NAME]"
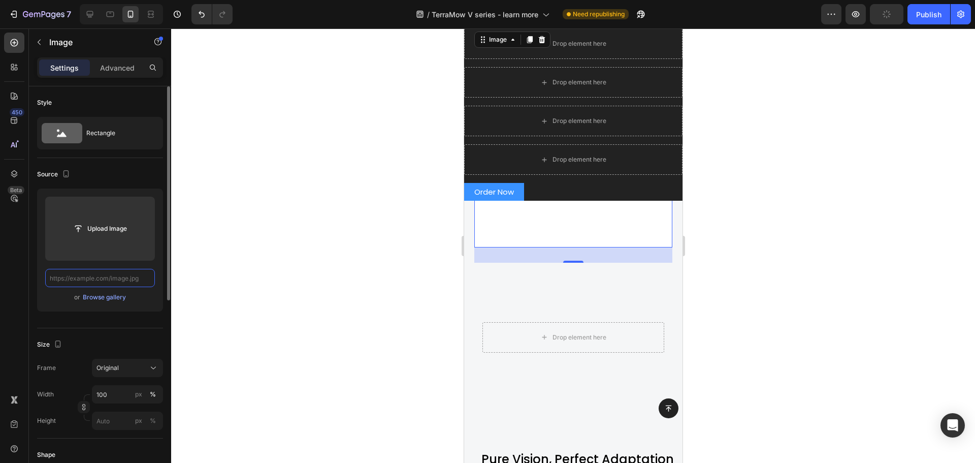
click at [113, 277] on input "text" at bounding box center [100, 278] width 110 height 18
paste input "[URL][DOMAIN_NAME]"
type input "[URL][DOMAIN_NAME]"
click at [136, 330] on div "Size Frame Original Width 100 px % Height px %" at bounding box center [100, 383] width 126 height 110
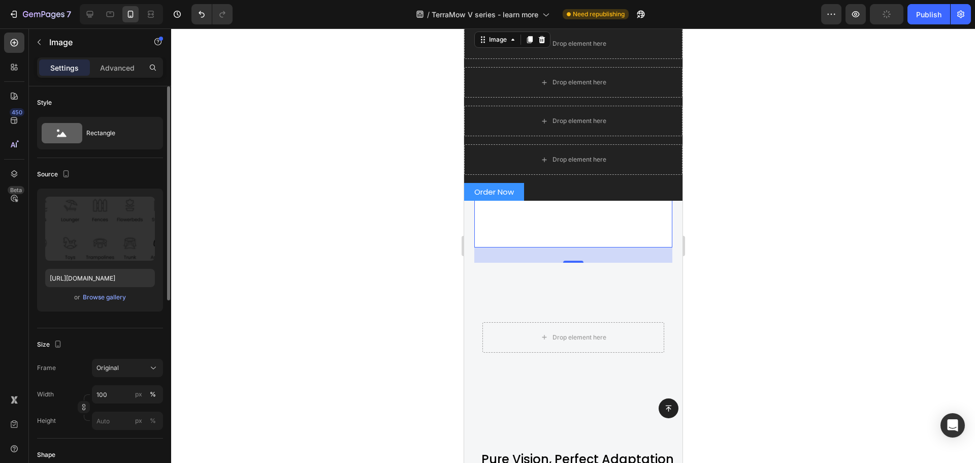
scroll to position [0, 0]
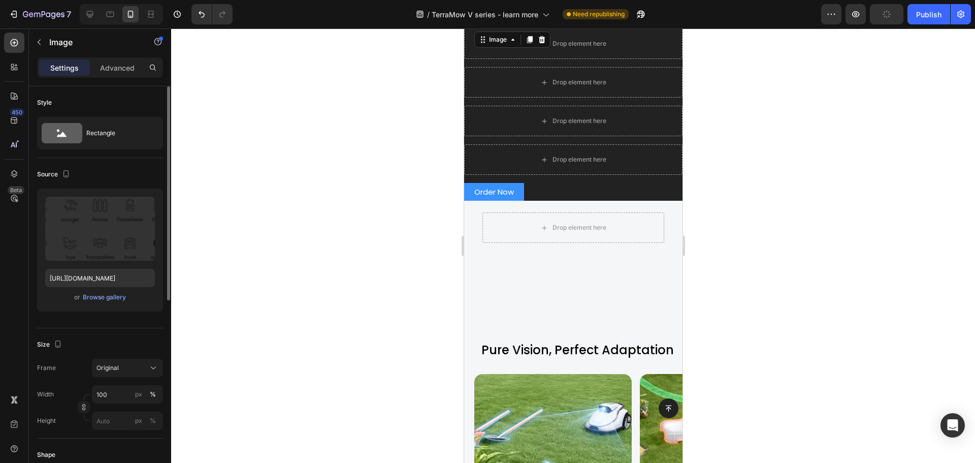
click at [139, 331] on div "Size Frame Original Width 100 px % Height px %" at bounding box center [100, 383] width 126 height 110
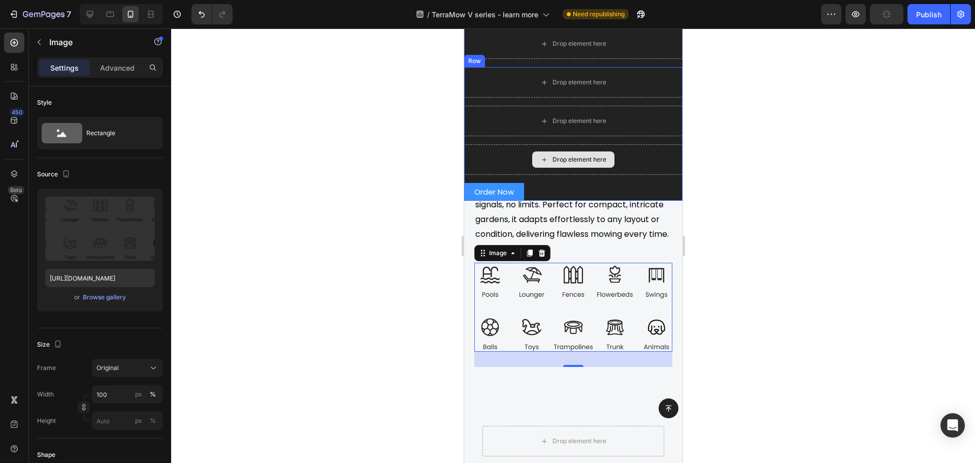
scroll to position [3761, 0]
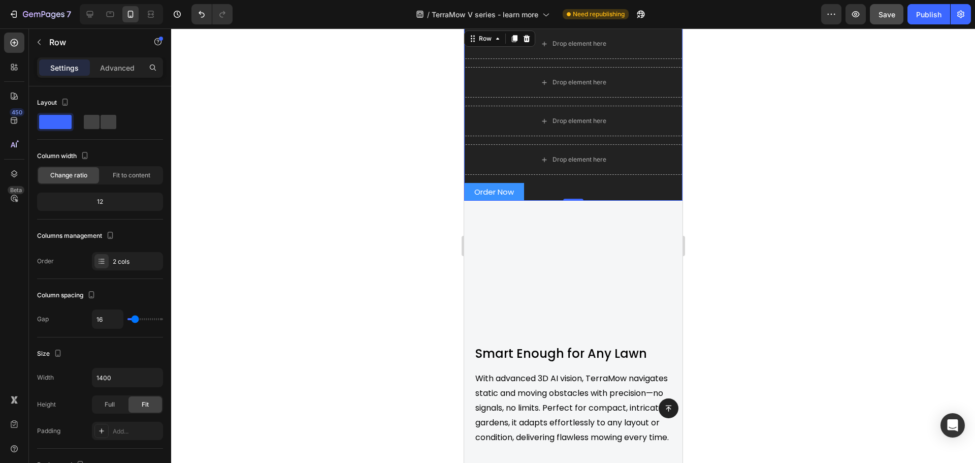
click at [573, 59] on div "Drop element here Drop element here Drop element here Drop element here Order N…" at bounding box center [573, 114] width 218 height 172
click at [101, 126] on span at bounding box center [109, 122] width 16 height 14
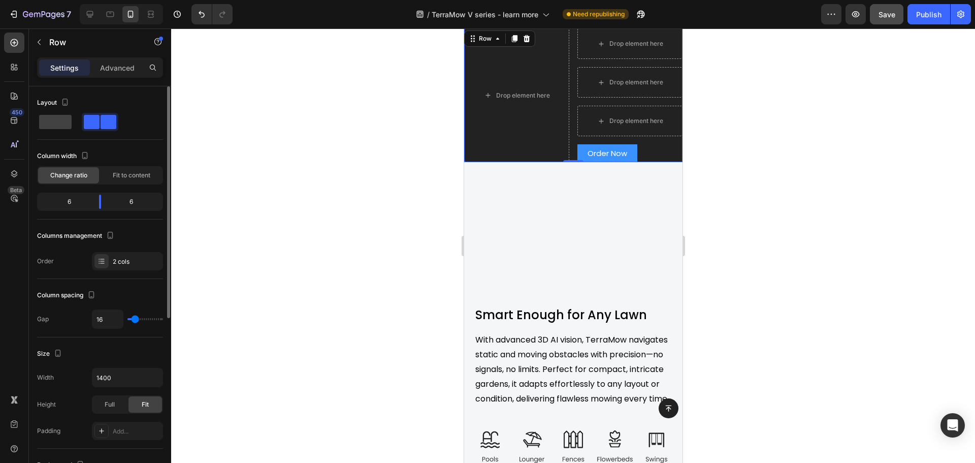
scroll to position [3723, 0]
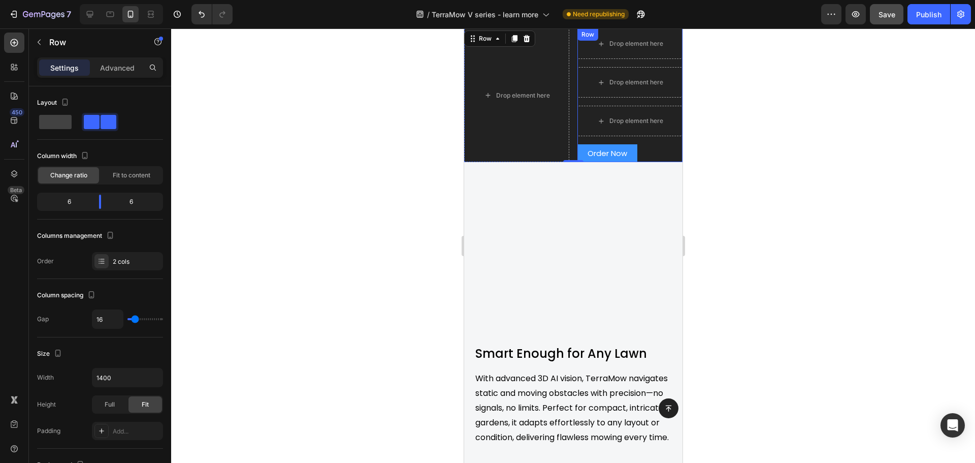
click at [617, 98] on div "Drop element here Drop element here Drop element here Order Now Button Row" at bounding box center [629, 95] width 105 height 134
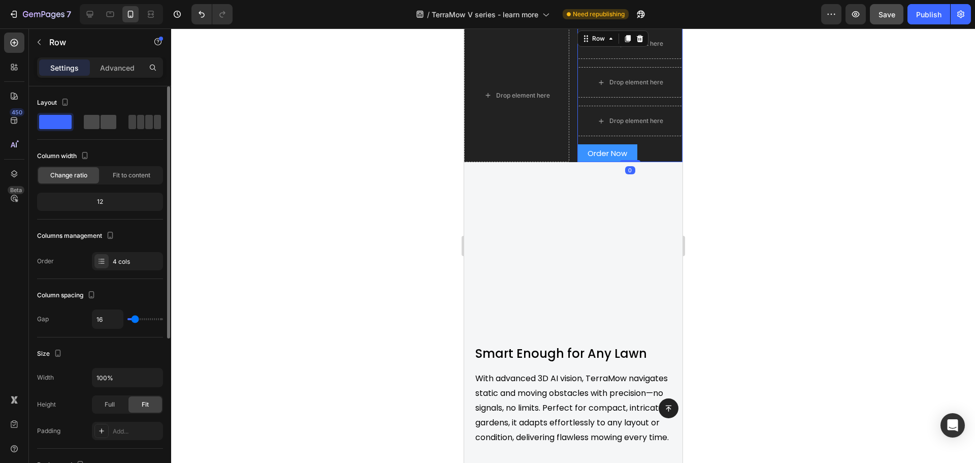
click at [145, 118] on span at bounding box center [149, 122] width 8 height 14
type input "8"
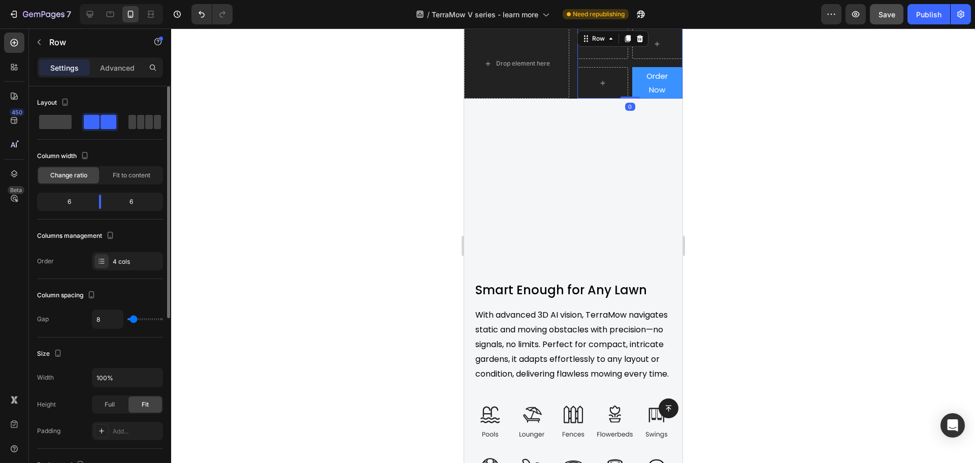
scroll to position [3659, 0]
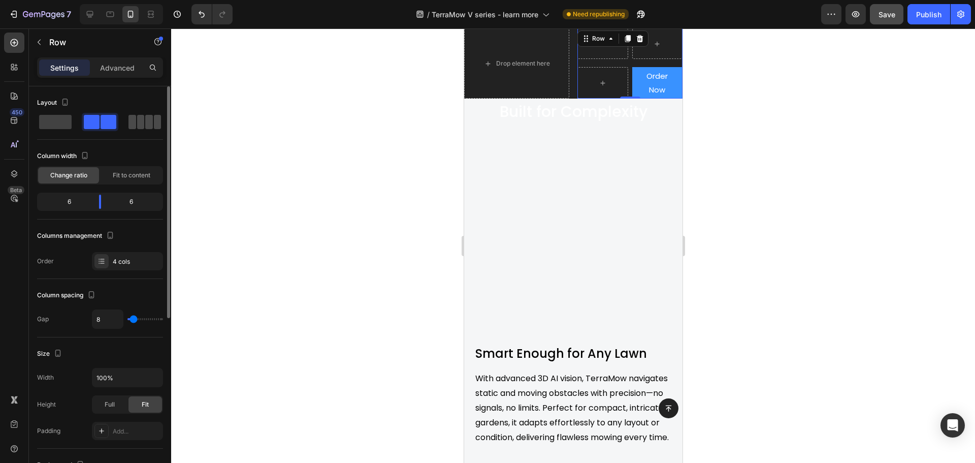
click at [145, 121] on span at bounding box center [149, 122] width 8 height 14
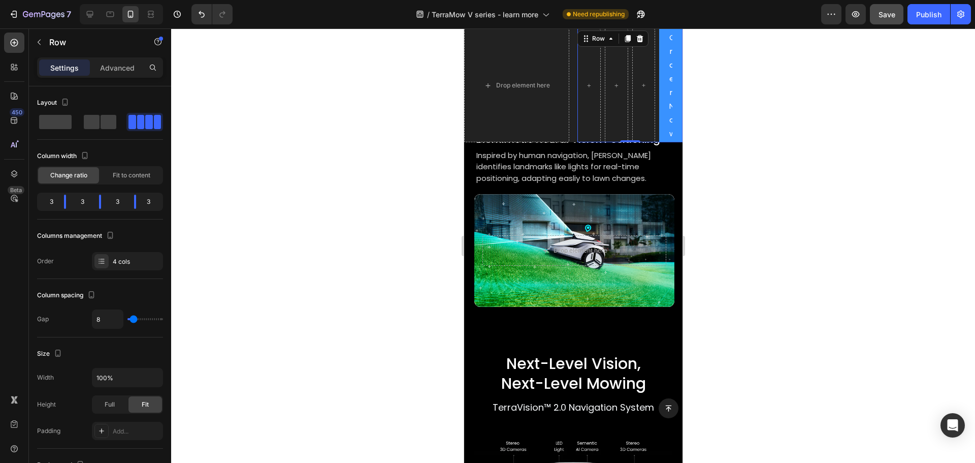
scroll to position [2026, 0]
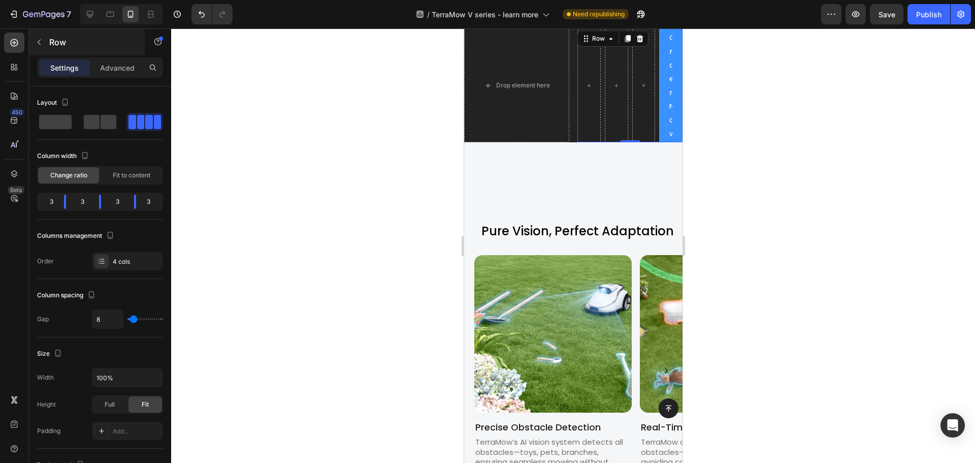
scroll to position [4211, 0]
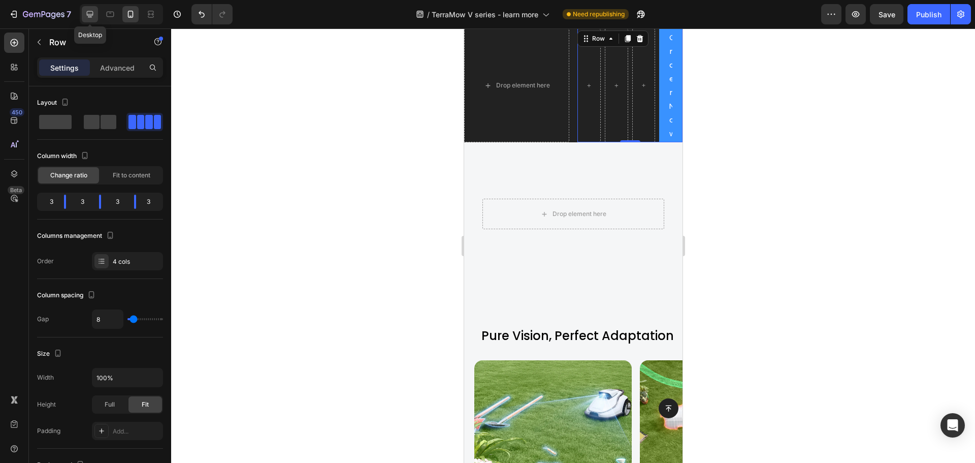
click at [88, 18] on icon at bounding box center [90, 14] width 10 height 10
type input "1200"
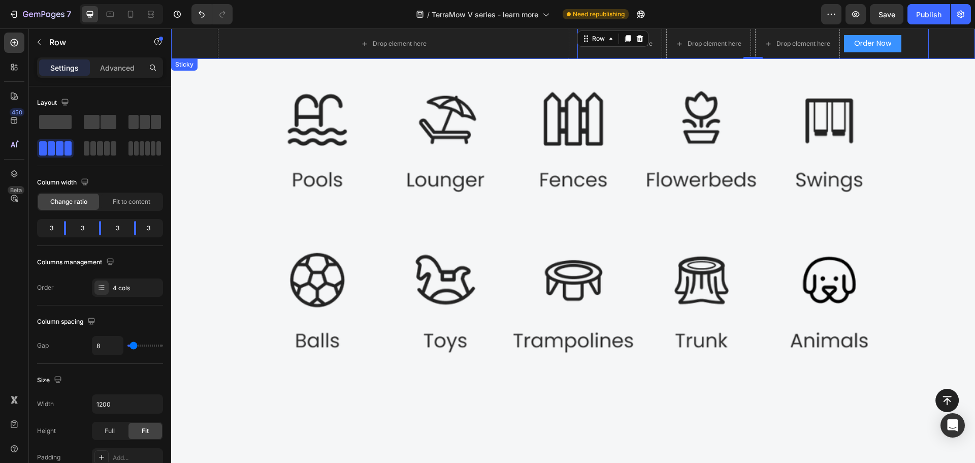
scroll to position [4175, 0]
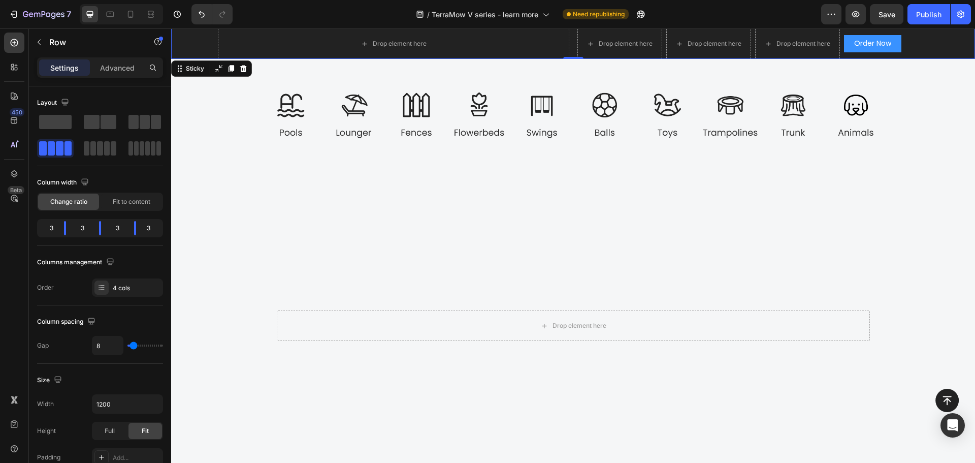
click at [189, 40] on div "Drop element here Drop element here Drop element here Drop element here Order N…" at bounding box center [573, 43] width 804 height 30
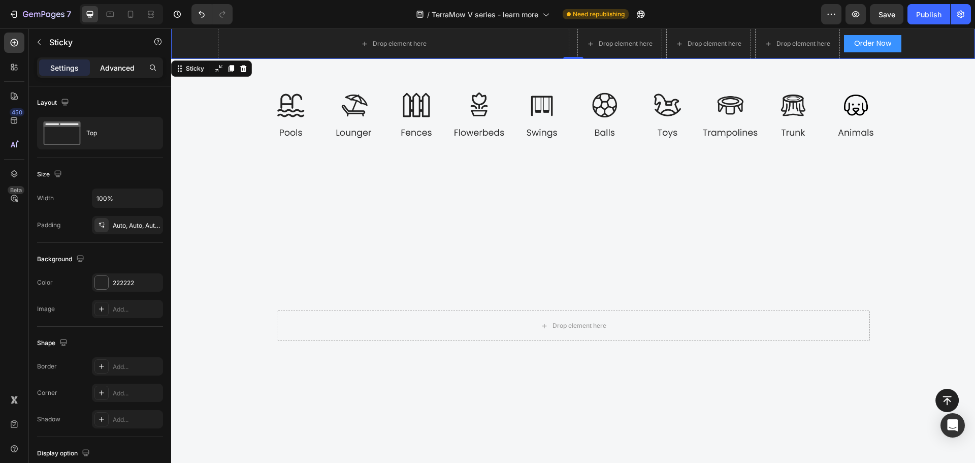
click at [110, 67] on p "Advanced" at bounding box center [117, 67] width 35 height 11
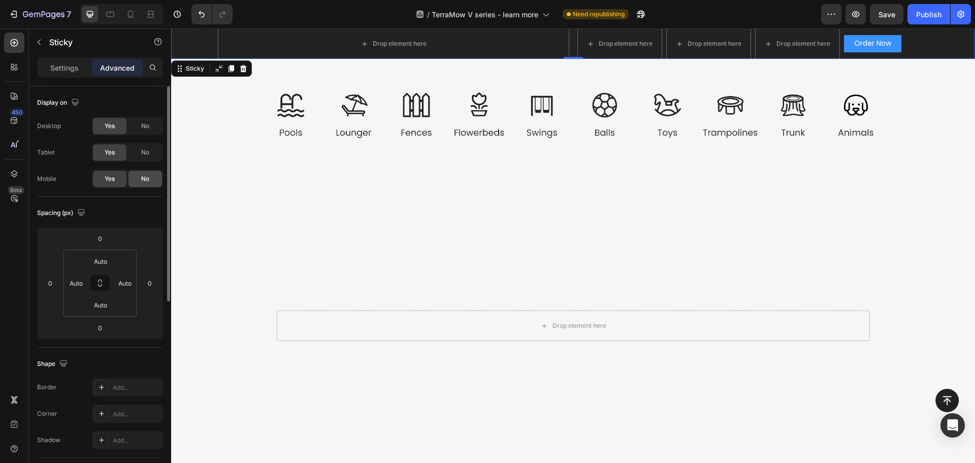
click at [146, 174] on div "No" at bounding box center [146, 179] width 34 height 16
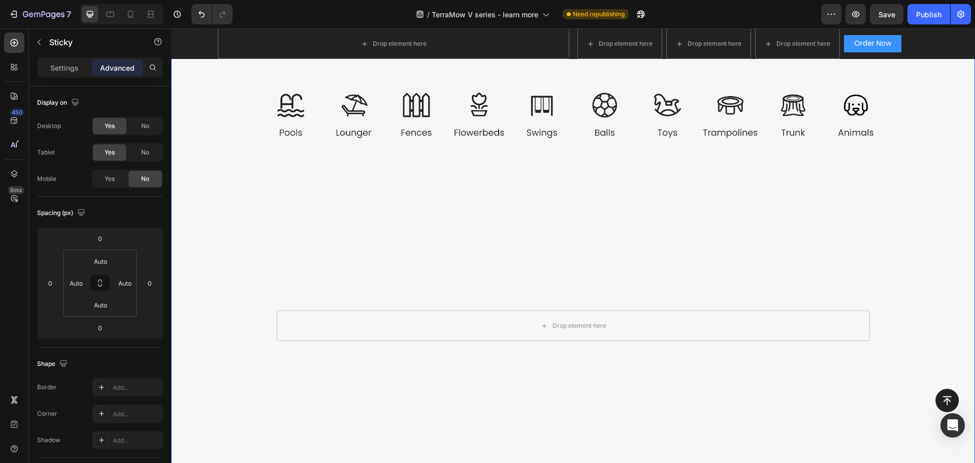
click at [196, 149] on div "Smart Enough for Any Lawn Heading Smart Enough for Any Lawn Heading With advanc…" at bounding box center [573, 397] width 804 height 926
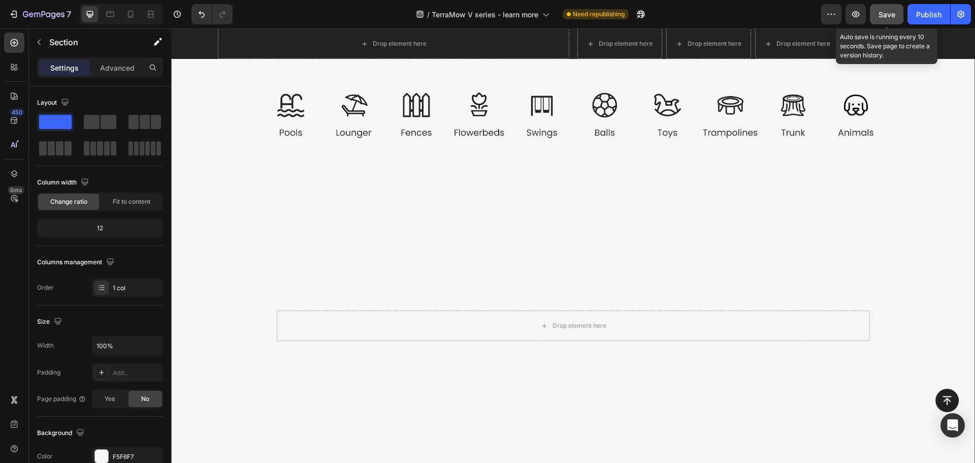
click at [889, 11] on span "Save" at bounding box center [887, 14] width 17 height 9
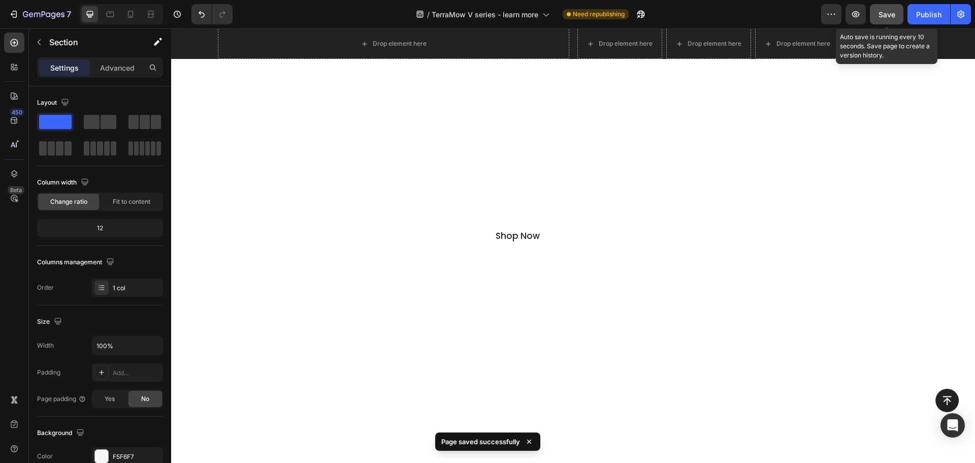
scroll to position [0, 0]
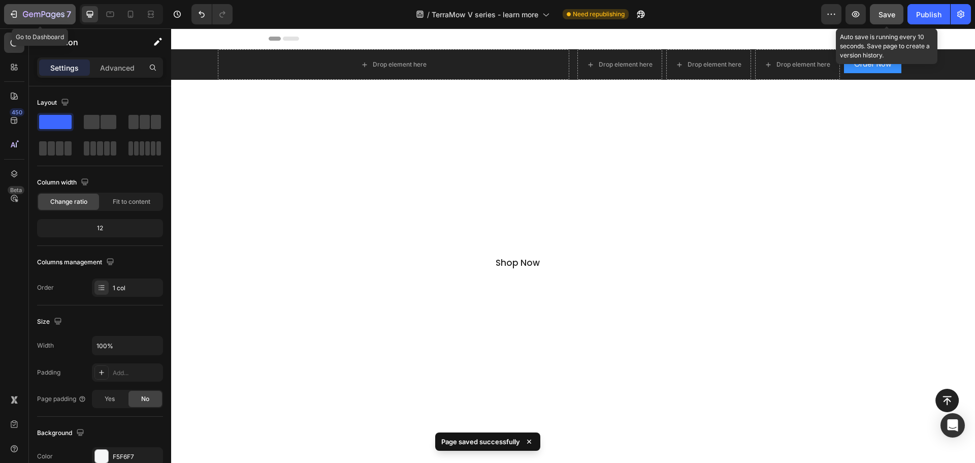
click at [25, 13] on icon "button" at bounding box center [44, 15] width 42 height 9
